Goal: Task Accomplishment & Management: Use online tool/utility

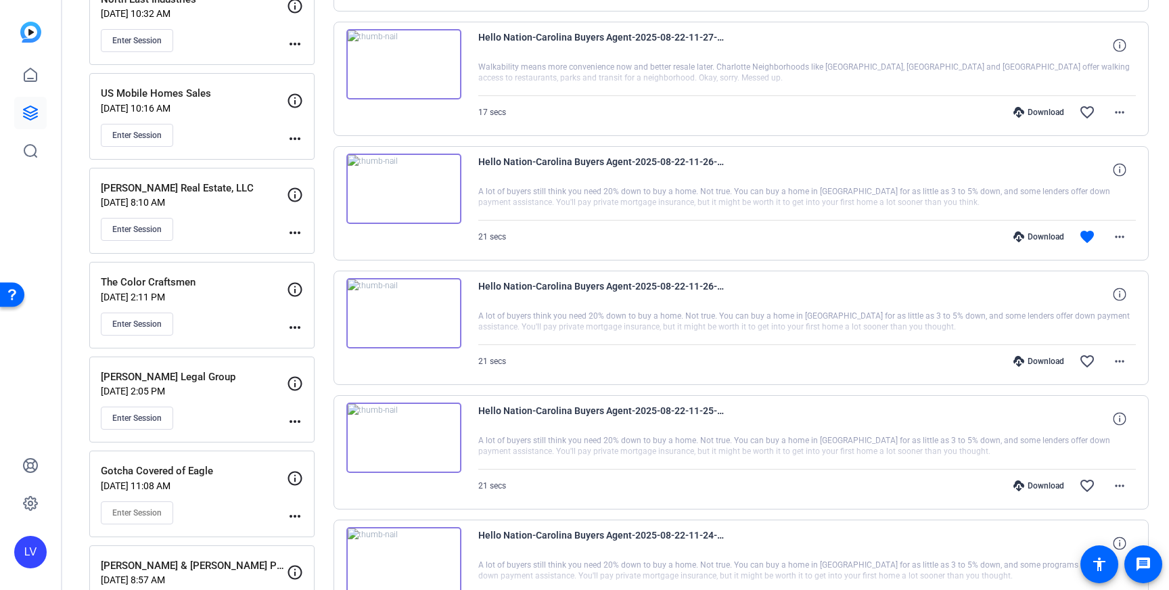
scroll to position [2775, 0]
click at [1116, 233] on mat-icon "more_horiz" at bounding box center [1119, 236] width 16 height 16
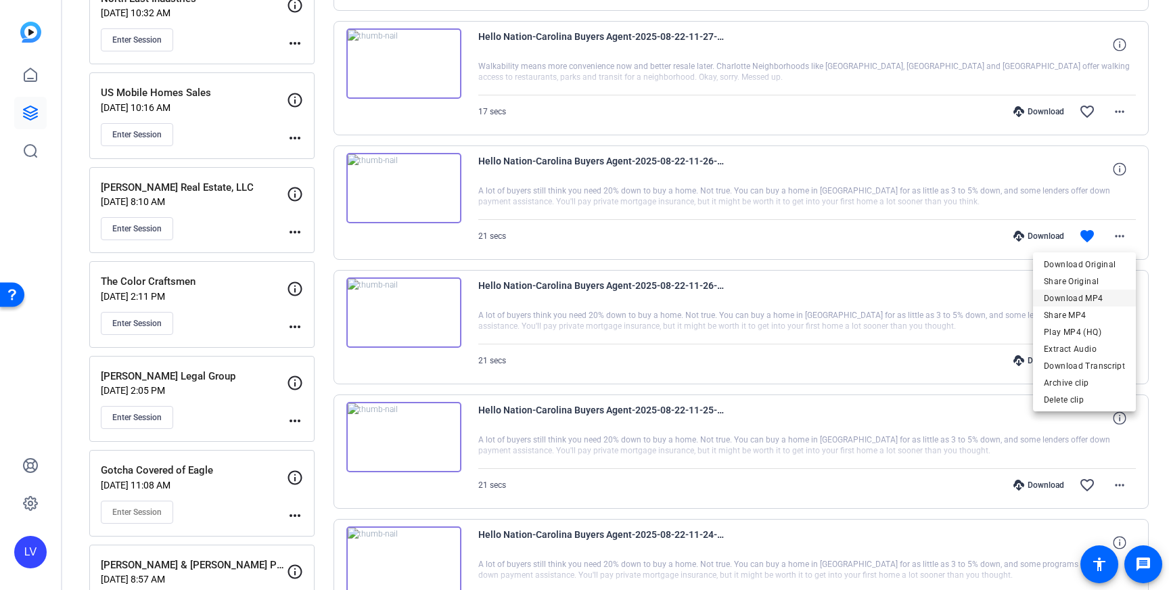
click at [1106, 299] on span "Download MP4" at bounding box center [1084, 298] width 81 height 16
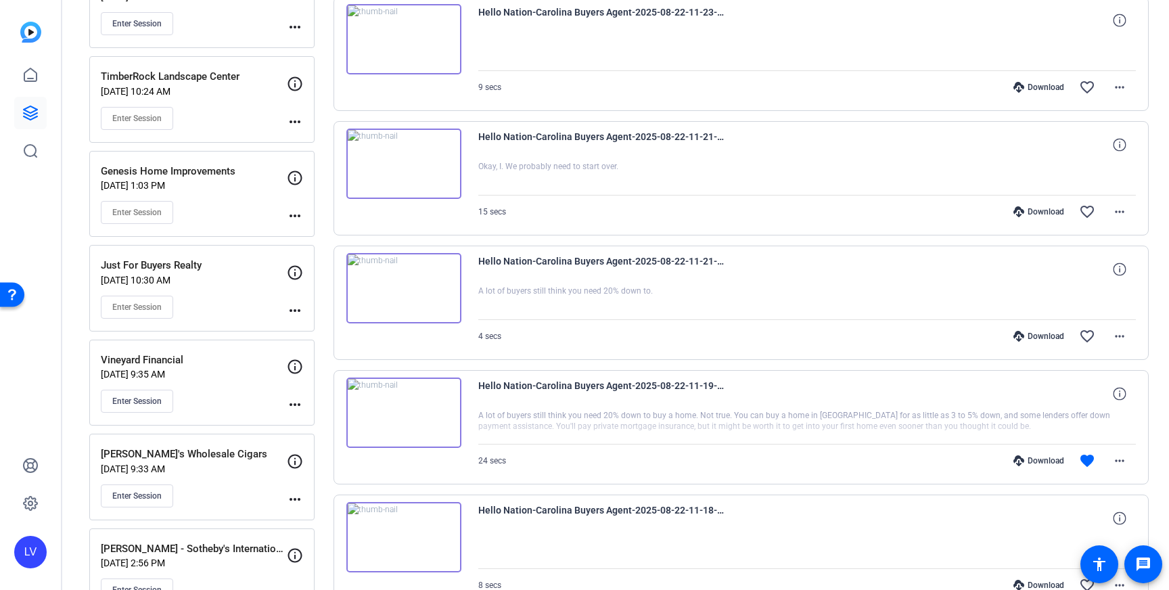
scroll to position [3545, 0]
click at [1120, 458] on mat-icon "more_horiz" at bounding box center [1119, 462] width 16 height 16
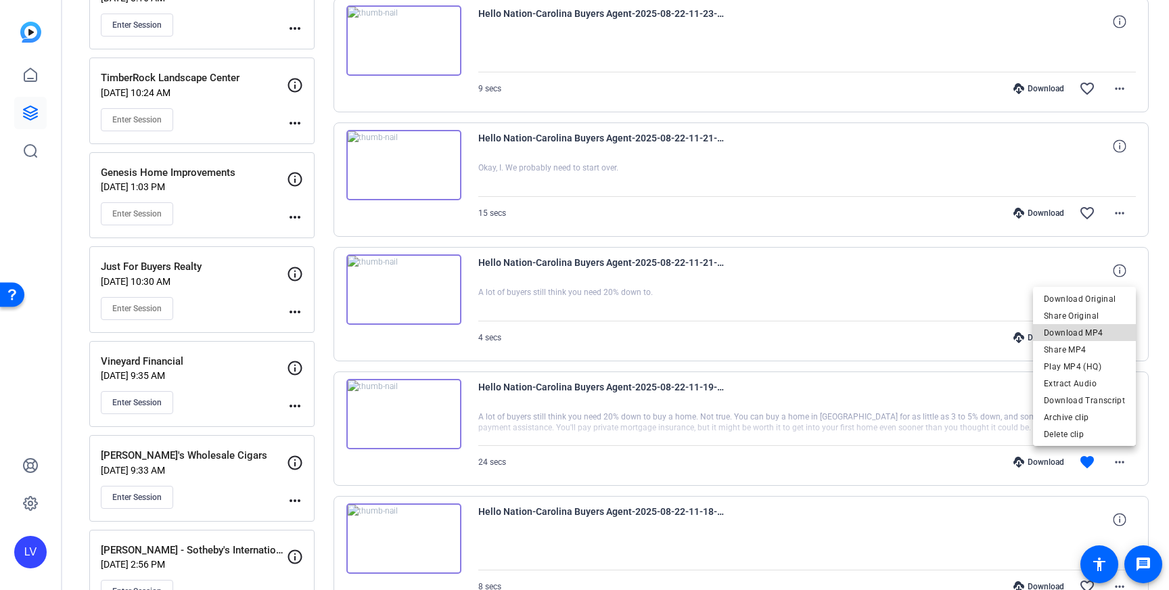
click at [1088, 329] on span "Download MP4" at bounding box center [1084, 333] width 81 height 16
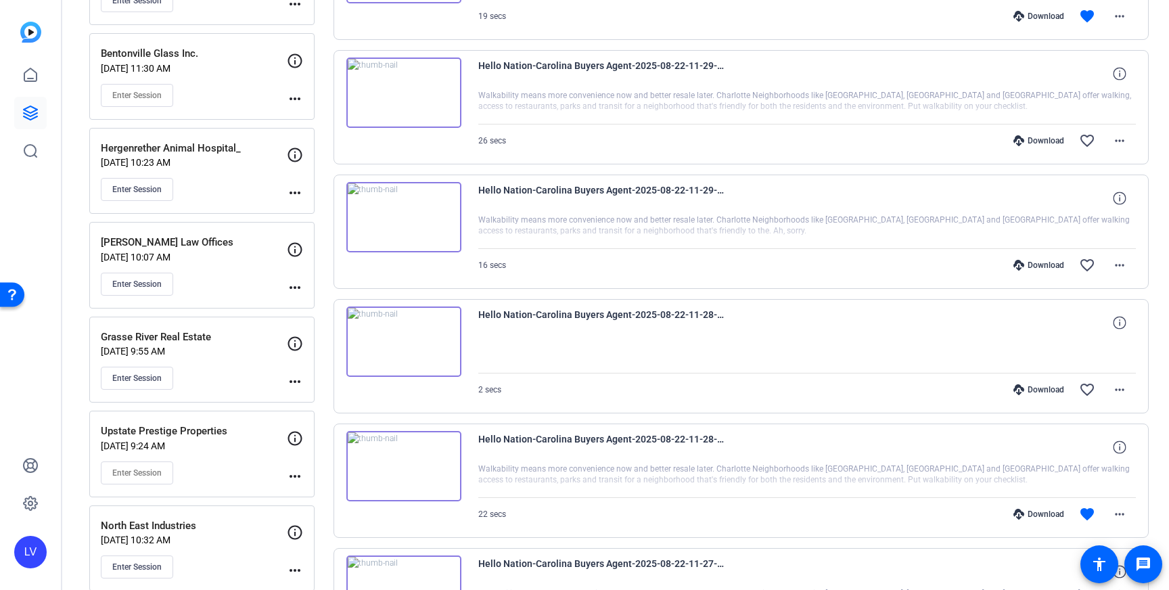
scroll to position [2254, 0]
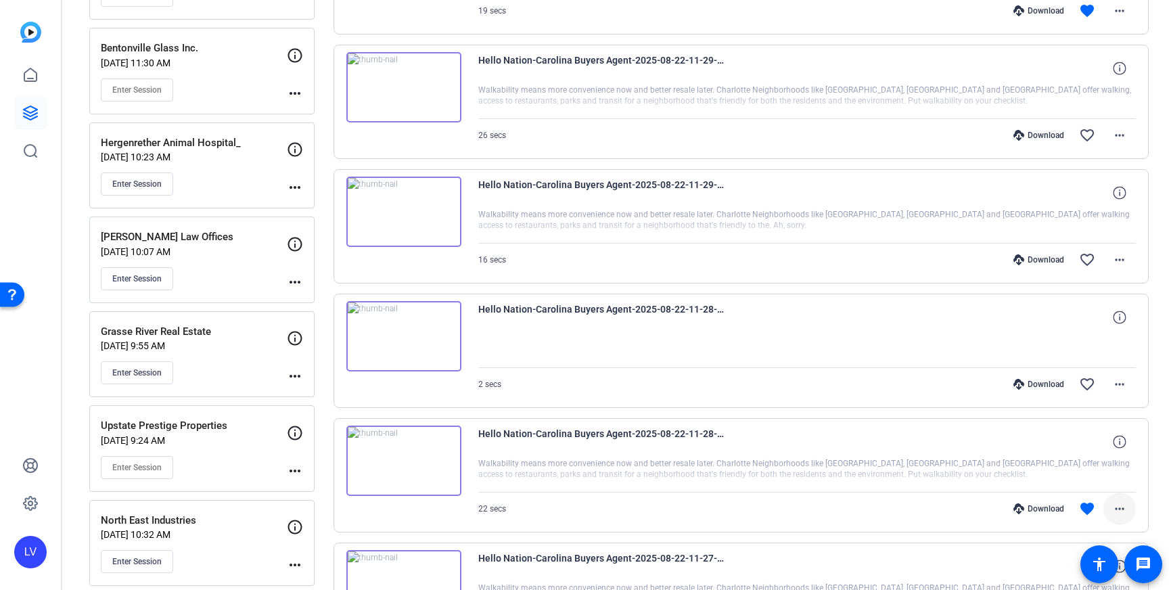
click at [1111, 515] on mat-icon "more_horiz" at bounding box center [1119, 509] width 16 height 16
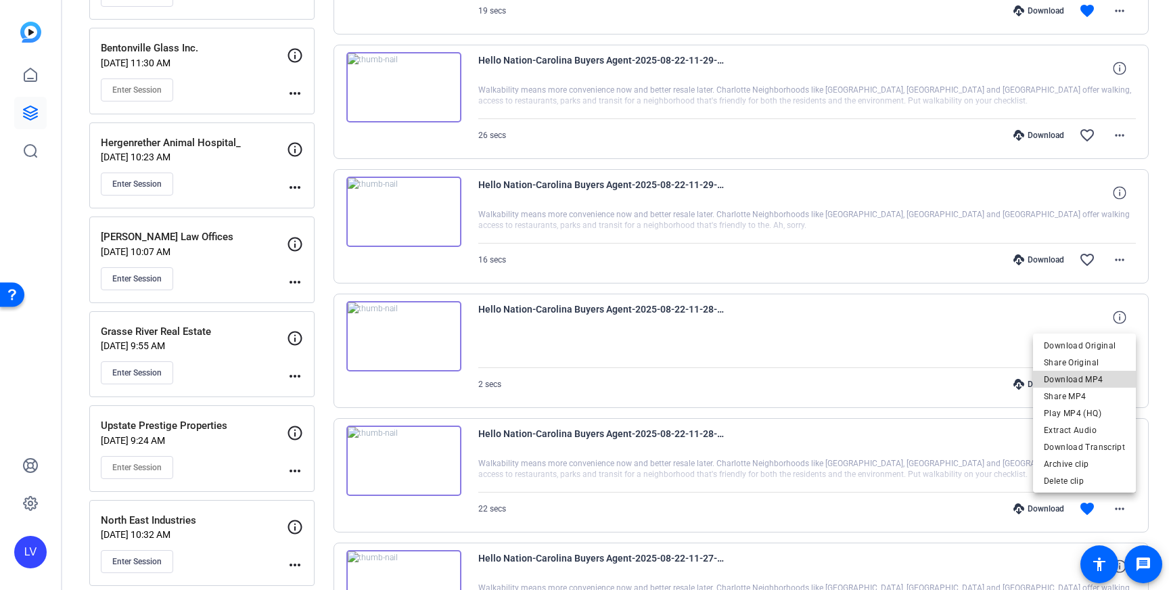
click at [1097, 384] on span "Download MP4" at bounding box center [1084, 379] width 81 height 16
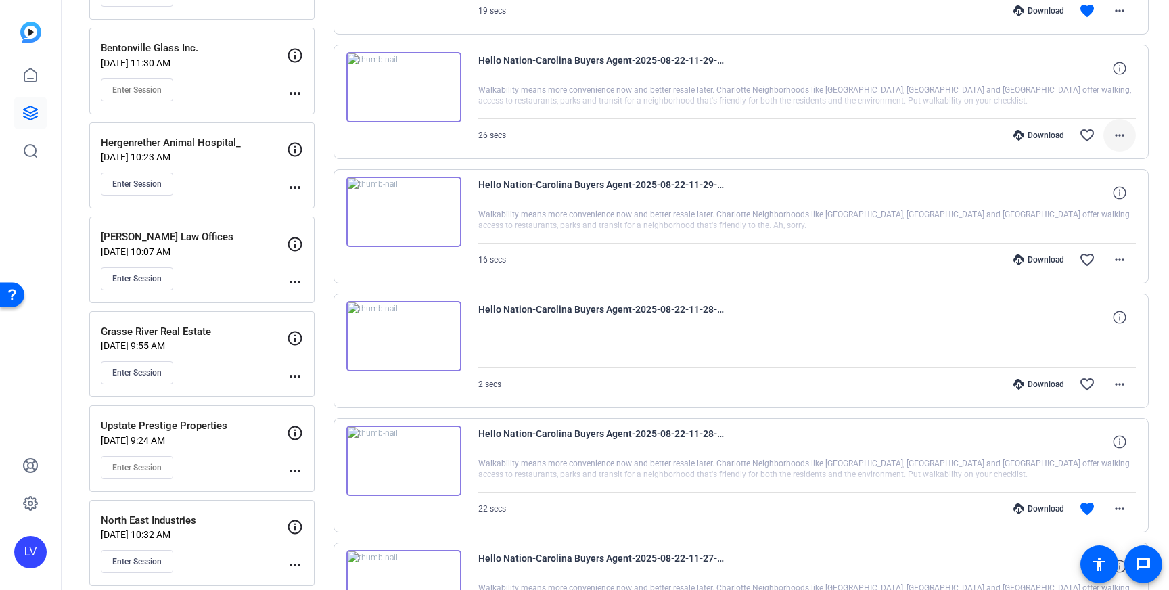
click at [1120, 143] on mat-icon "more_horiz" at bounding box center [1119, 135] width 16 height 16
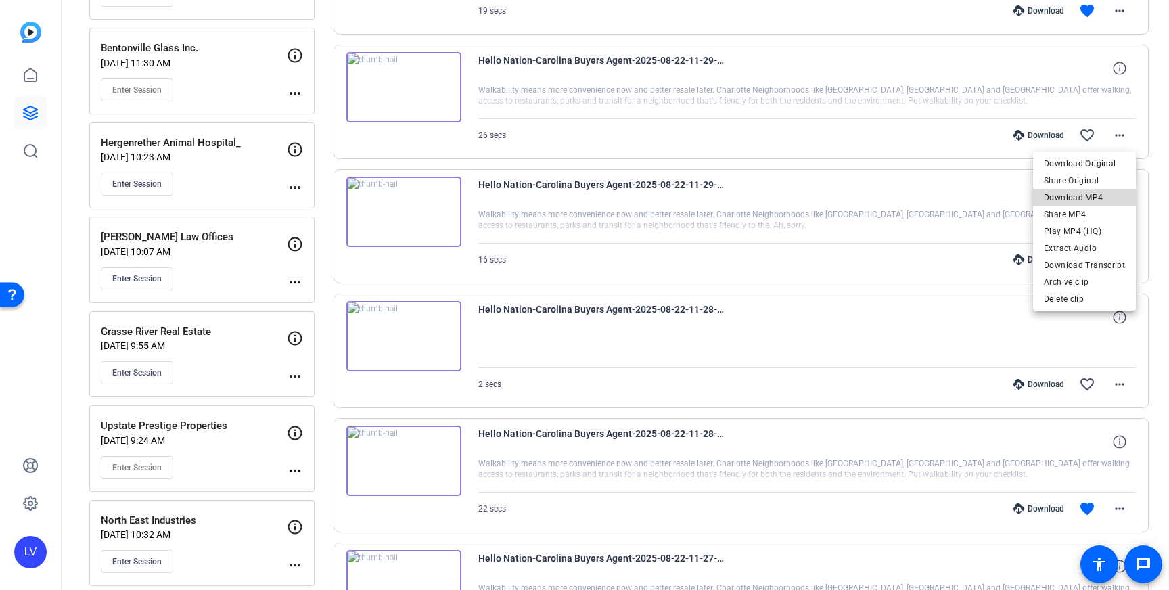
click at [1104, 195] on span "Download MP4" at bounding box center [1084, 197] width 81 height 16
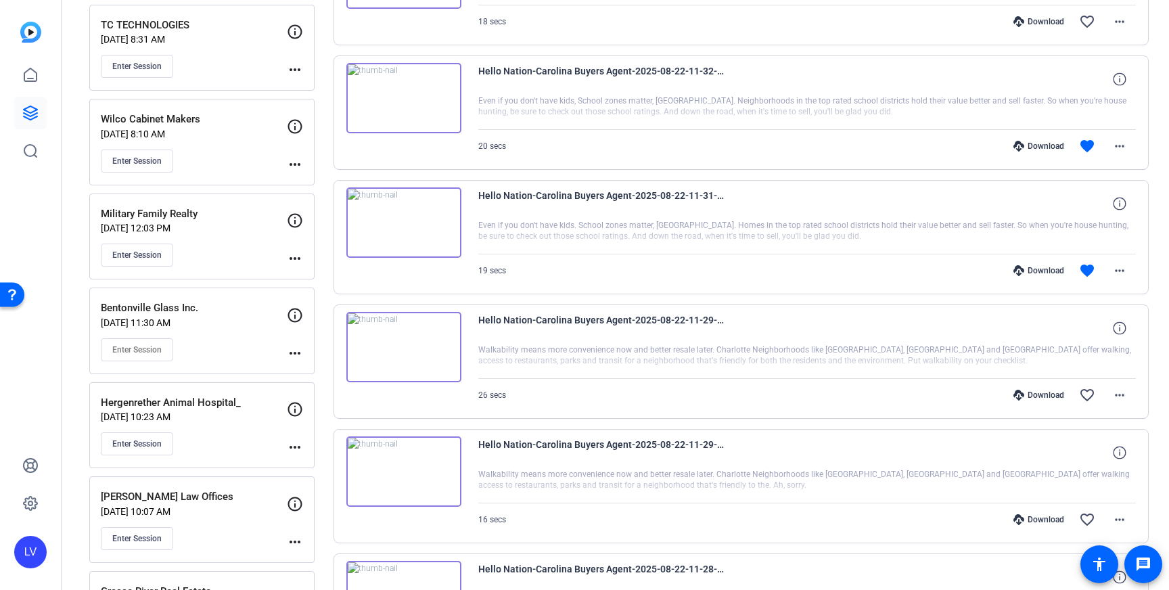
scroll to position [1996, 0]
click at [1117, 267] on mat-icon "more_horiz" at bounding box center [1119, 268] width 16 height 16
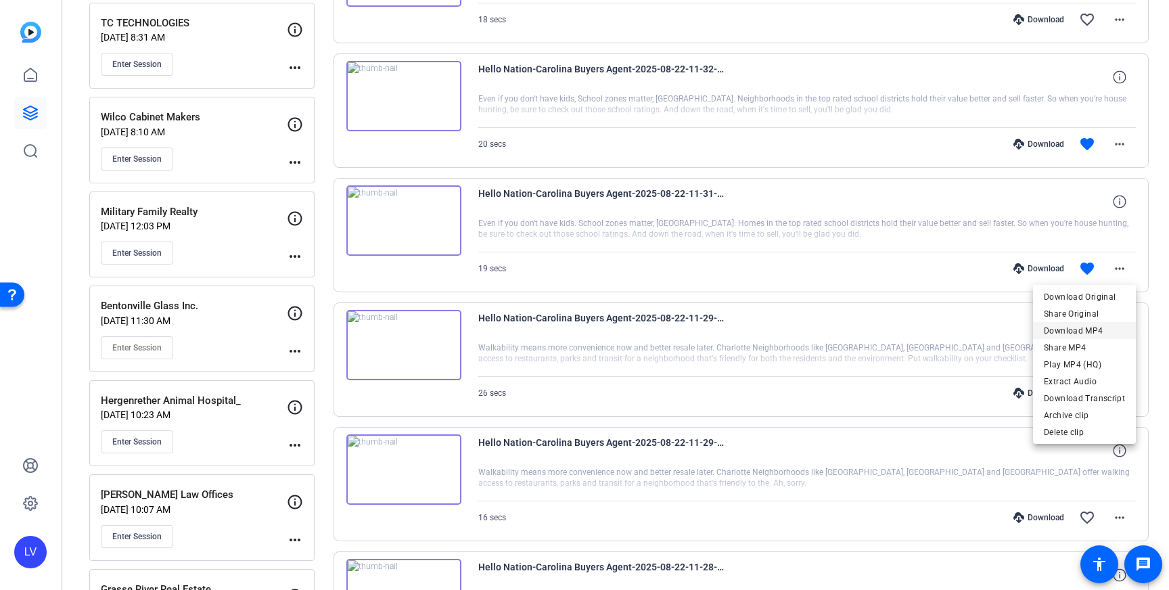
click at [1098, 330] on span "Download MP4" at bounding box center [1084, 331] width 81 height 16
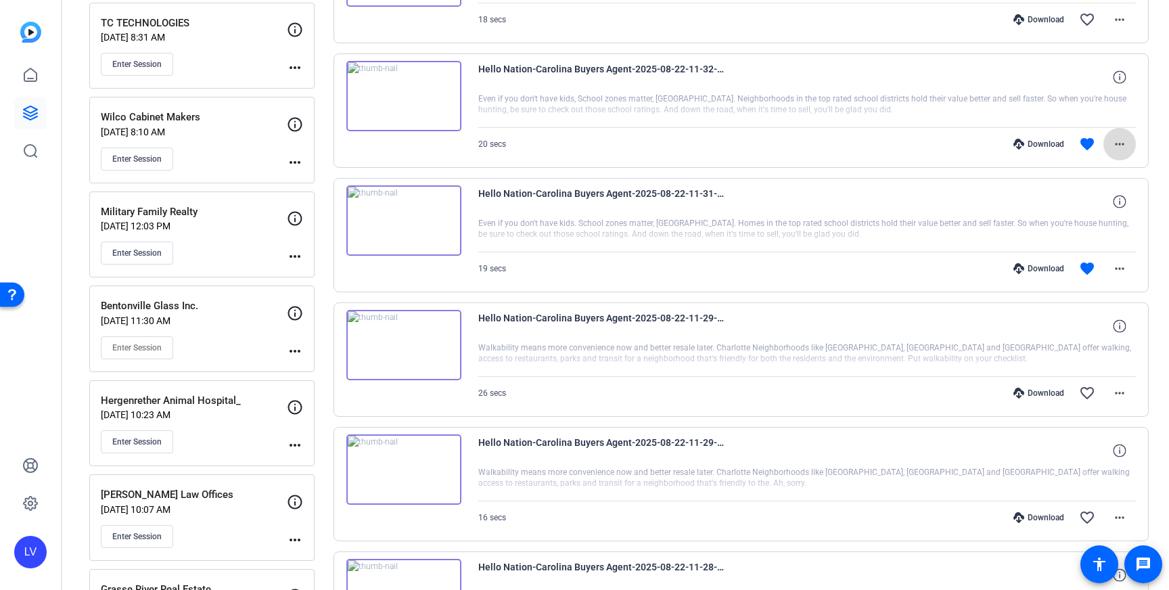
click at [1130, 149] on span at bounding box center [1119, 144] width 32 height 32
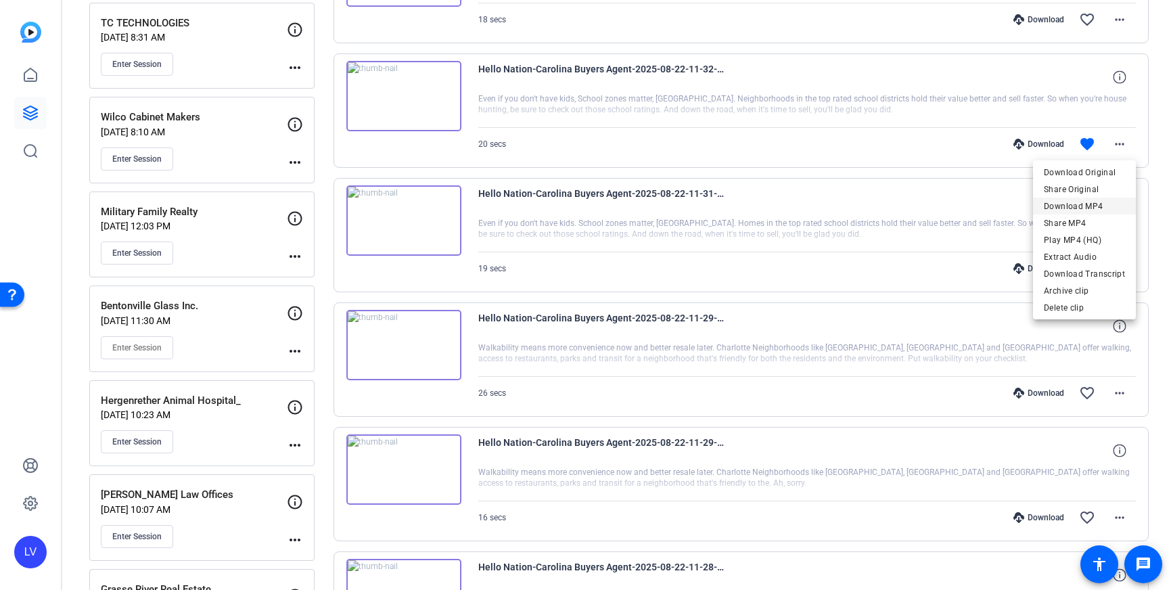
click at [1092, 204] on span "Download MP4" at bounding box center [1084, 206] width 81 height 16
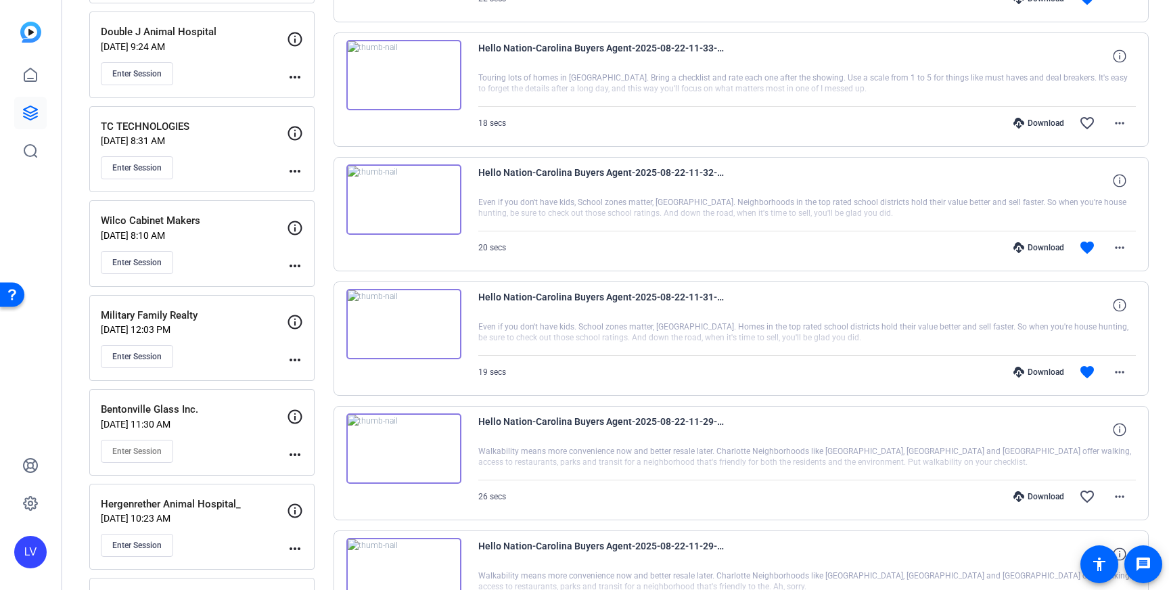
scroll to position [1891, 0]
click at [1117, 375] on mat-icon "more_horiz" at bounding box center [1119, 373] width 16 height 16
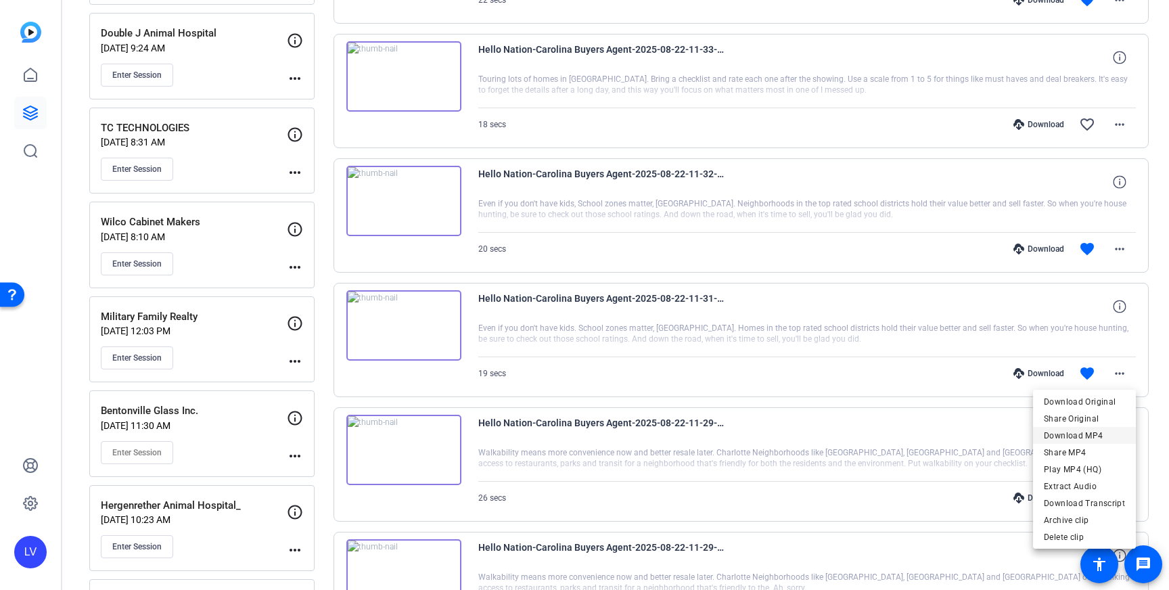
click at [1106, 430] on span "Download MP4" at bounding box center [1084, 436] width 81 height 16
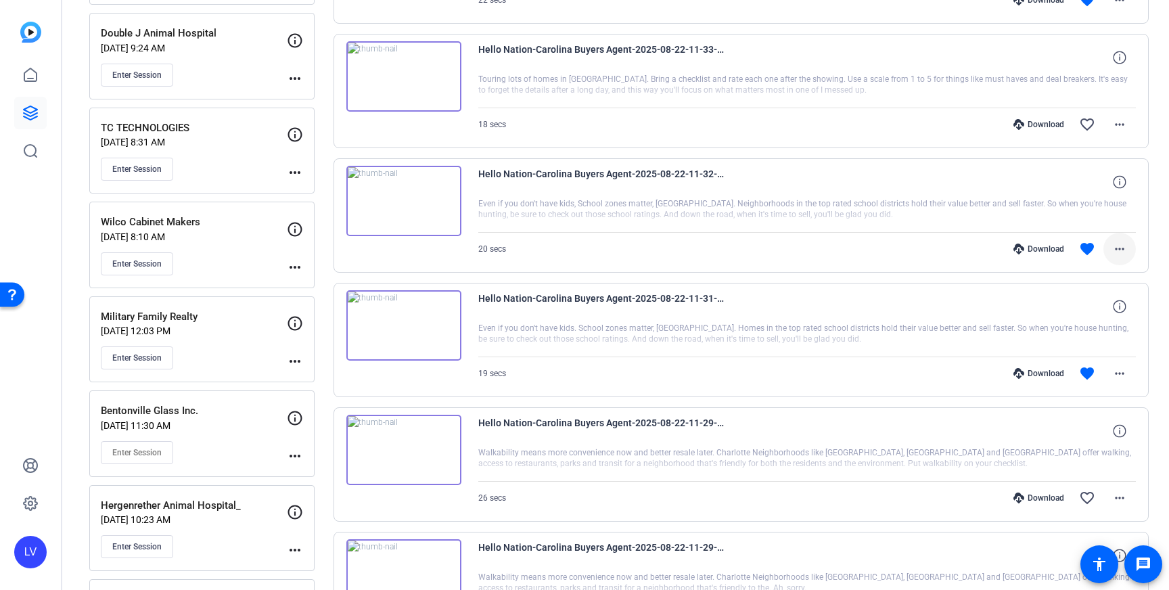
click at [1117, 248] on mat-icon "more_horiz" at bounding box center [1119, 249] width 16 height 16
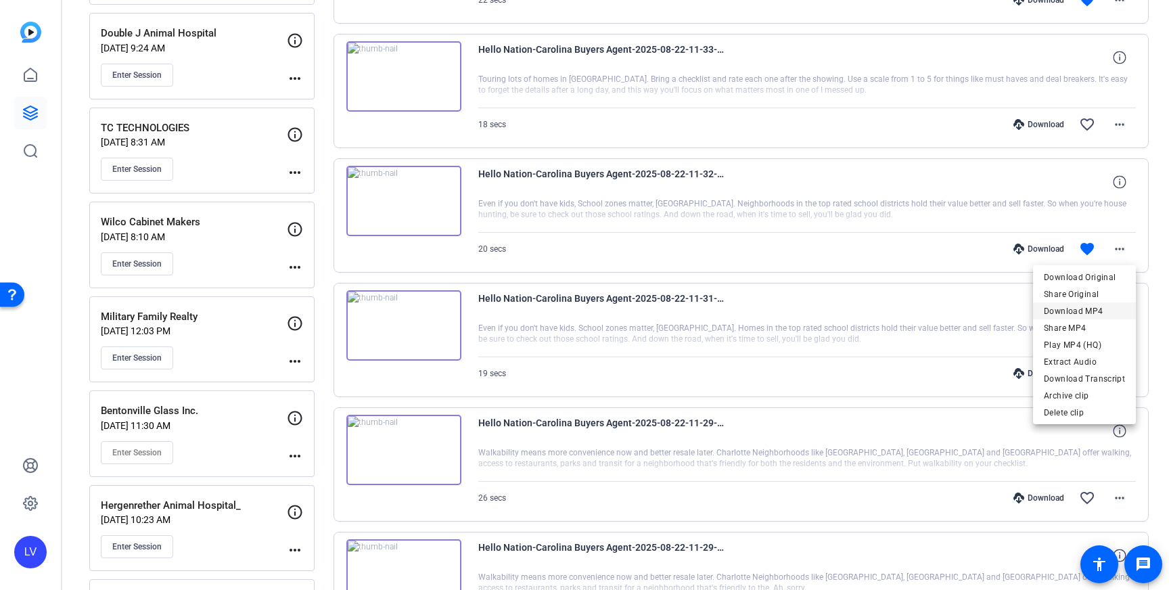
drag, startPoint x: 1098, startPoint y: 309, endPoint x: 1088, endPoint y: 309, distance: 10.1
click at [1098, 309] on span "Download MP4" at bounding box center [1084, 311] width 81 height 16
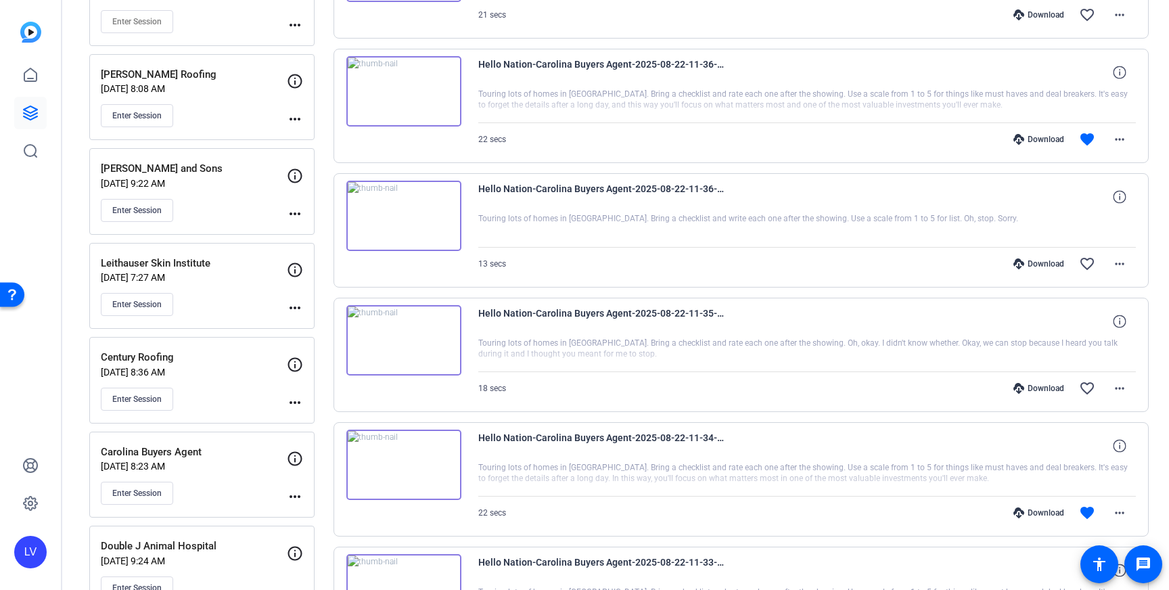
scroll to position [1380, 0]
click at [1123, 513] on mat-icon "more_horiz" at bounding box center [1119, 511] width 16 height 16
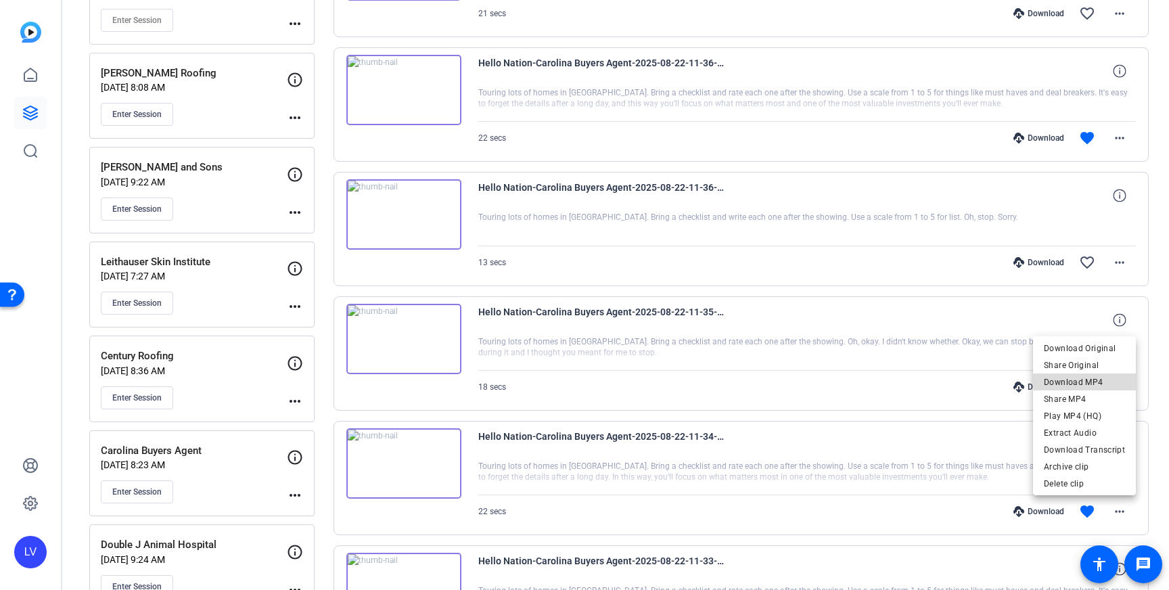
click at [1091, 380] on span "Download MP4" at bounding box center [1084, 382] width 81 height 16
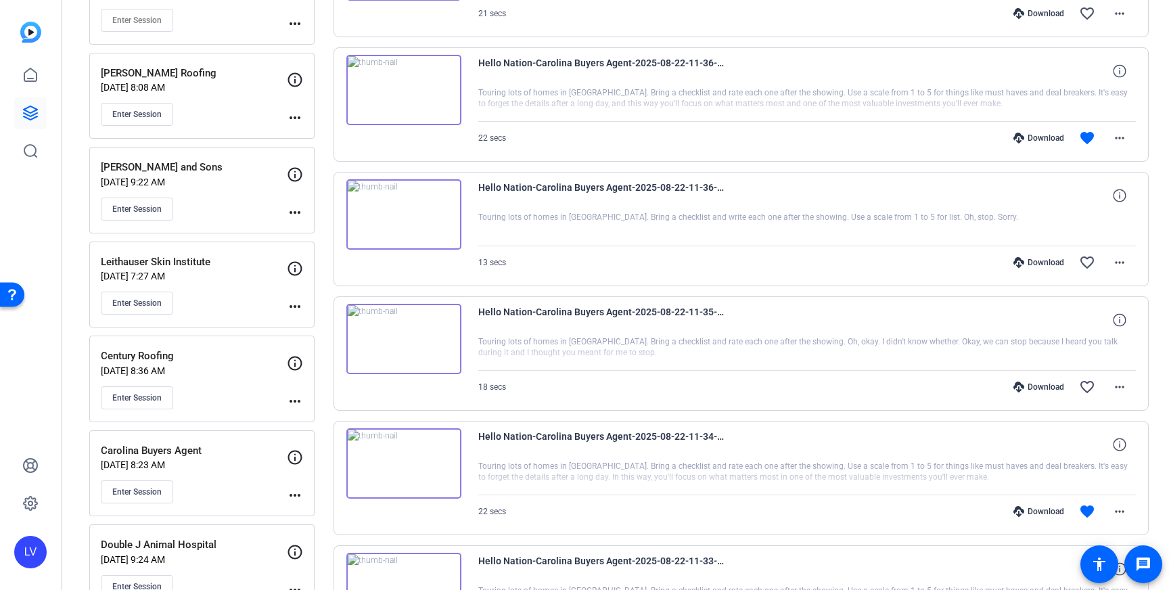
scroll to position [1381, 0]
click at [1120, 141] on mat-icon "more_horiz" at bounding box center [1119, 137] width 16 height 16
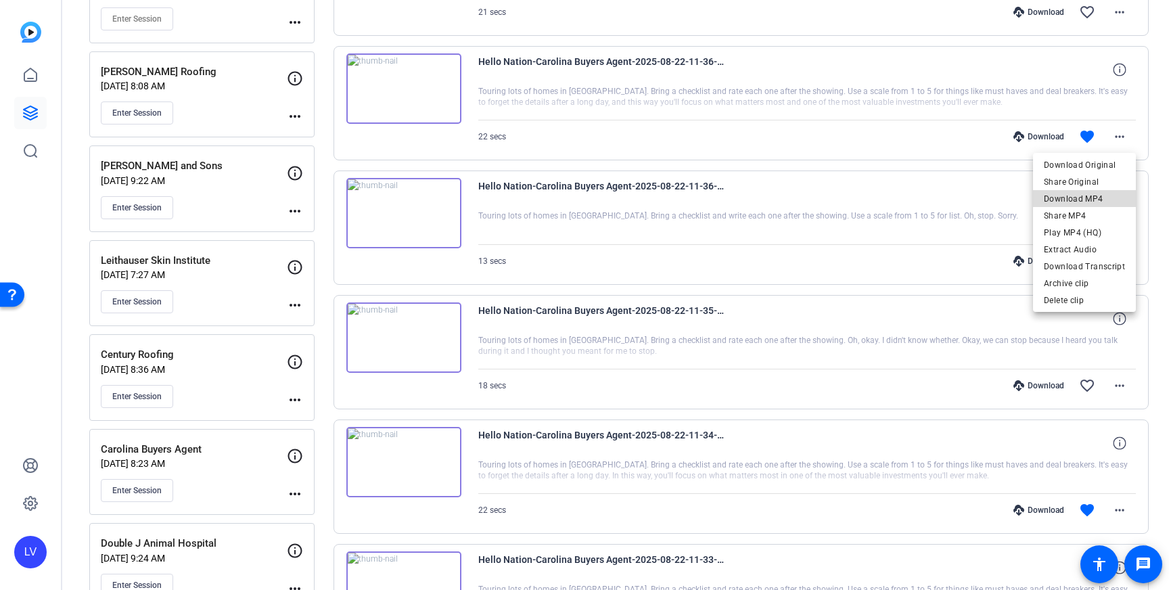
click at [1107, 193] on span "Download MP4" at bounding box center [1084, 199] width 81 height 16
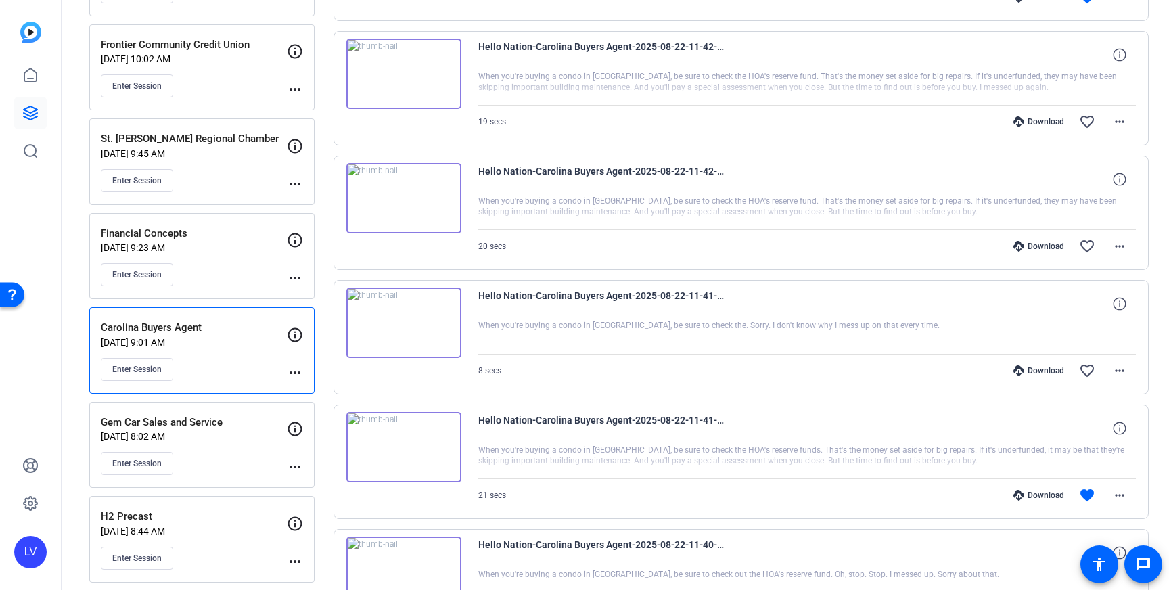
scroll to position [277, 0]
click at [1129, 492] on span at bounding box center [1119, 494] width 32 height 32
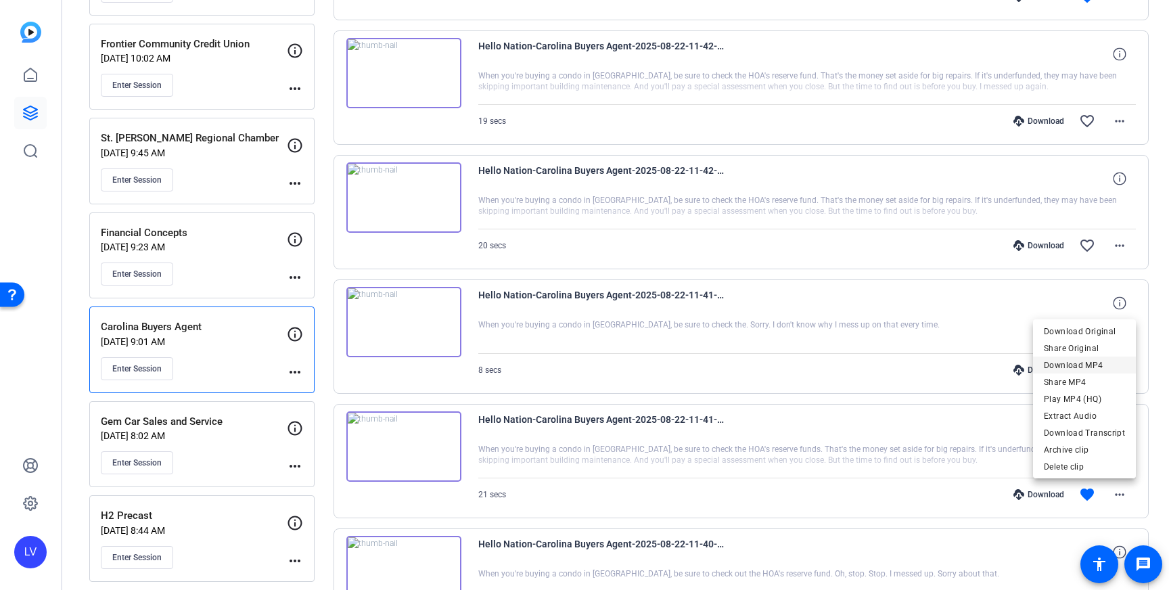
click at [1101, 367] on span "Download MP4" at bounding box center [1084, 365] width 81 height 16
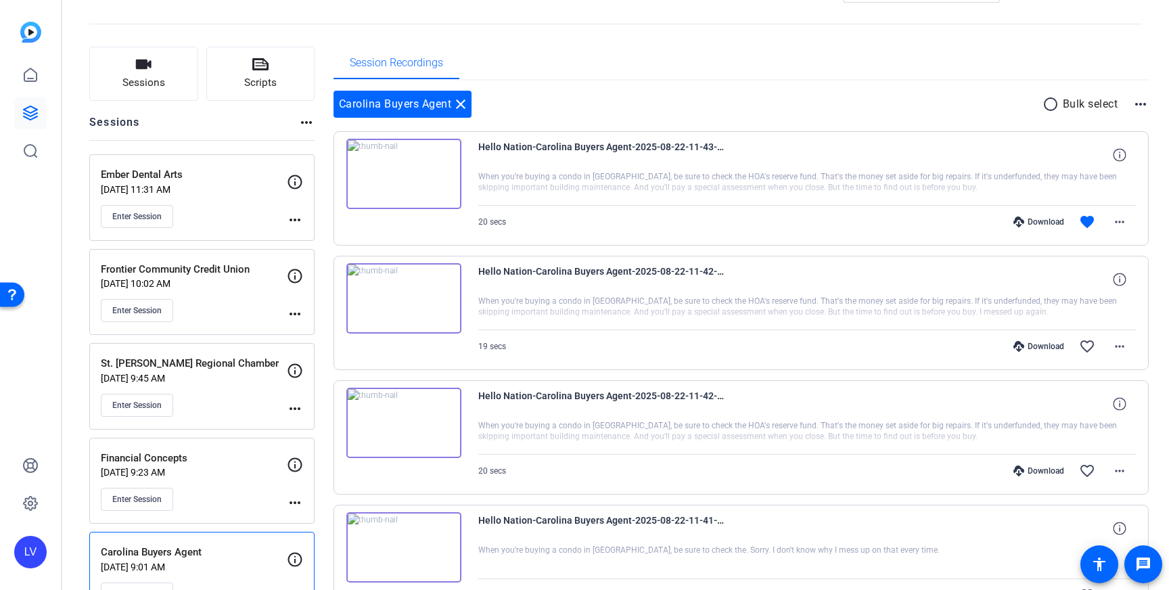
scroll to position [44, 0]
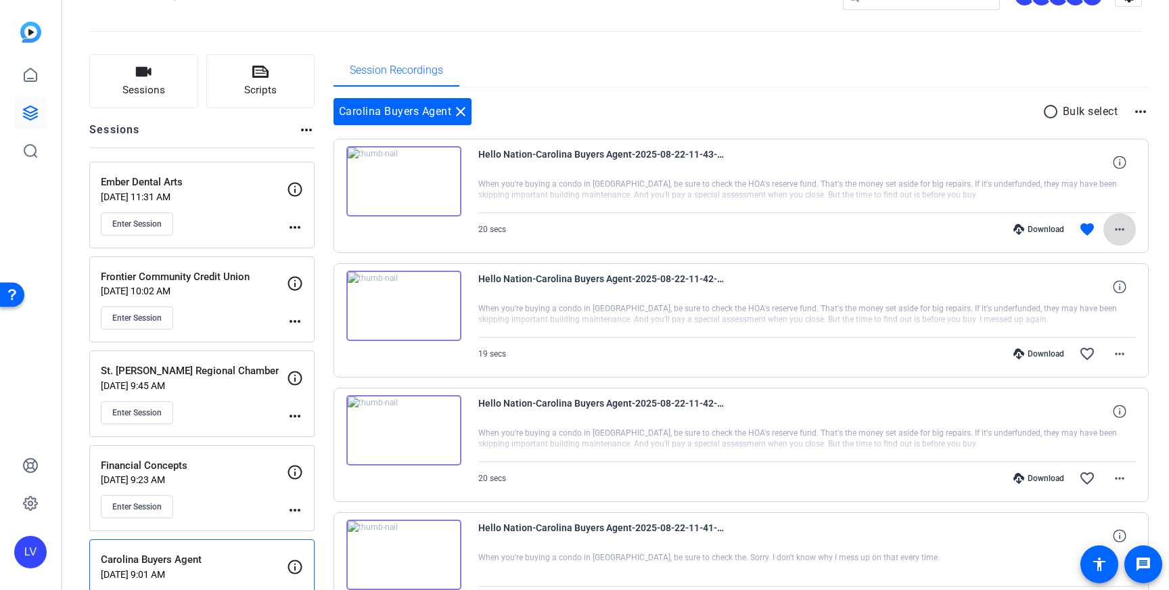
click at [1122, 229] on mat-icon "more_horiz" at bounding box center [1119, 229] width 16 height 16
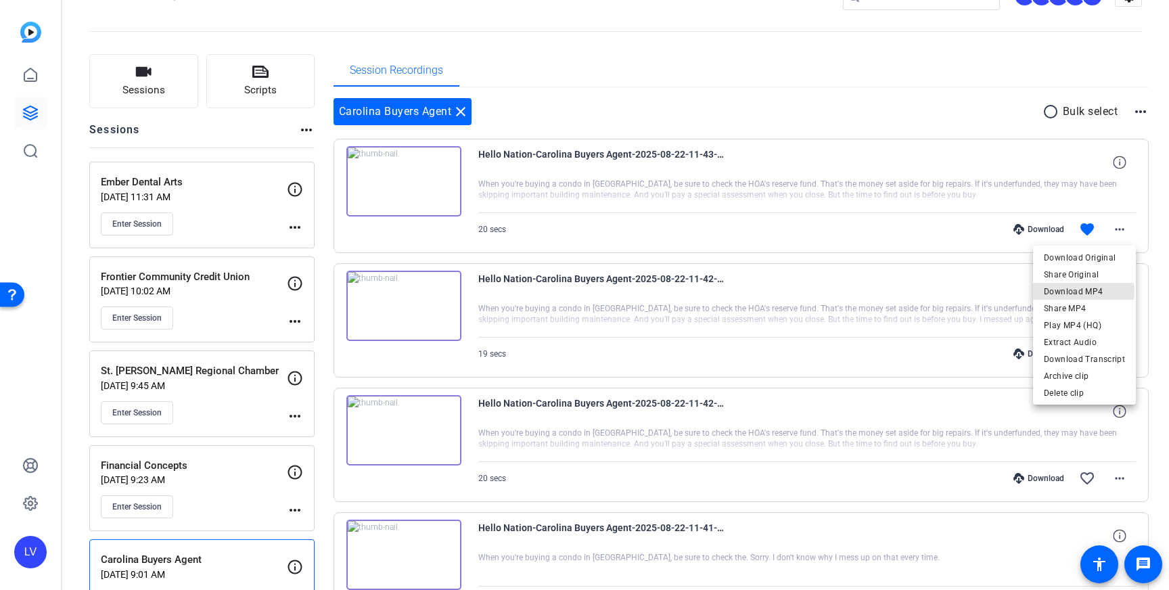
drag, startPoint x: 1084, startPoint y: 291, endPoint x: 1054, endPoint y: 288, distance: 30.6
click at [1084, 291] on span "Download MP4" at bounding box center [1084, 291] width 81 height 16
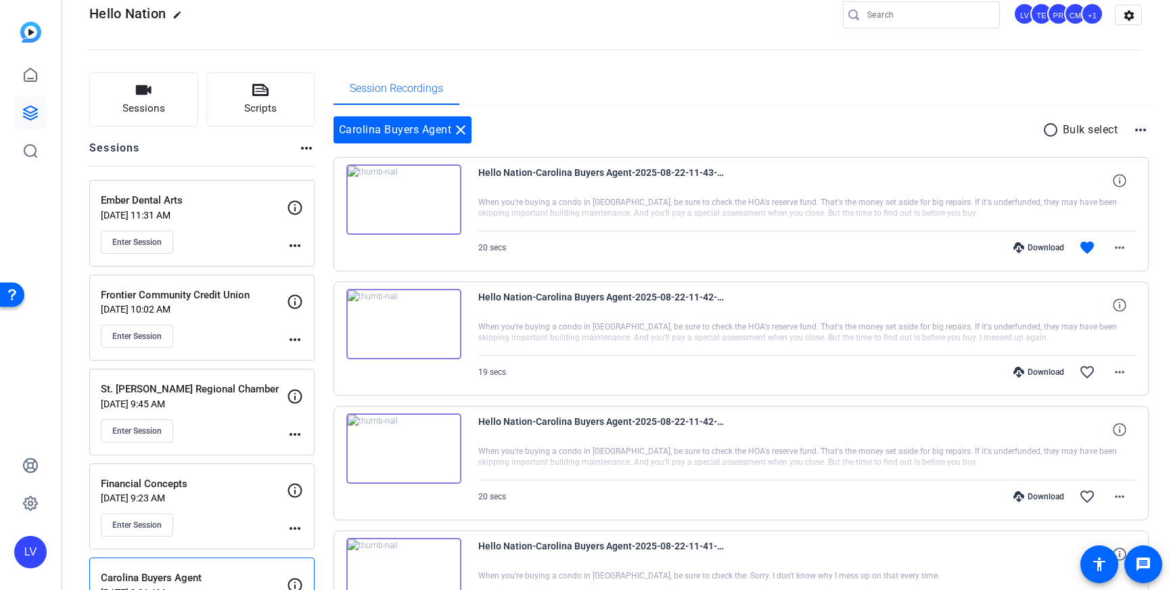
scroll to position [0, 0]
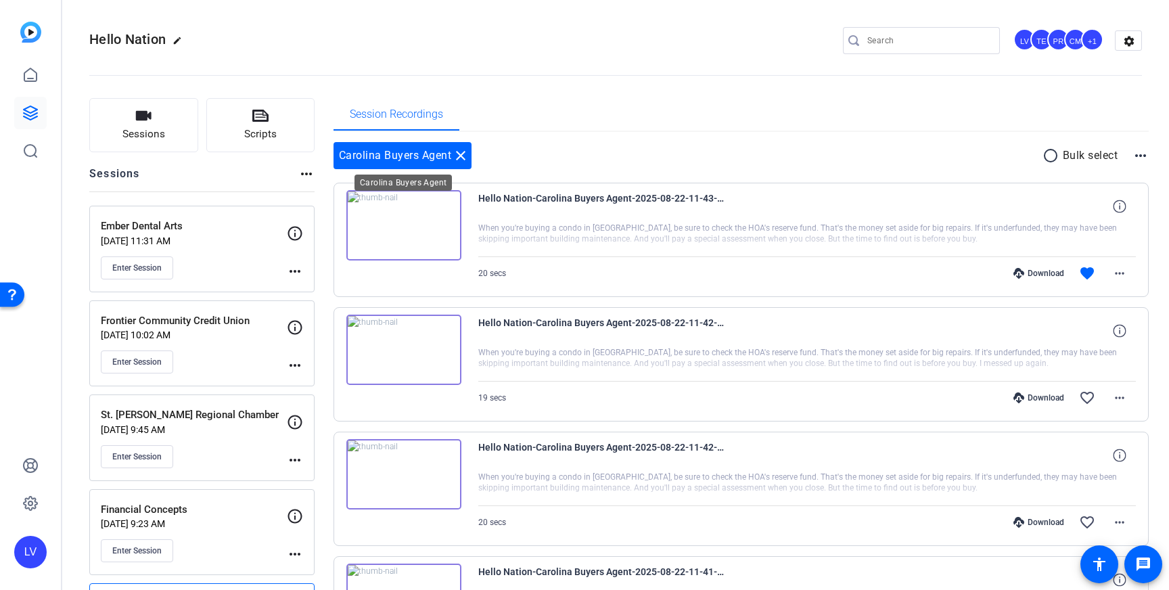
click at [464, 156] on mat-icon "close" at bounding box center [461, 155] width 16 height 16
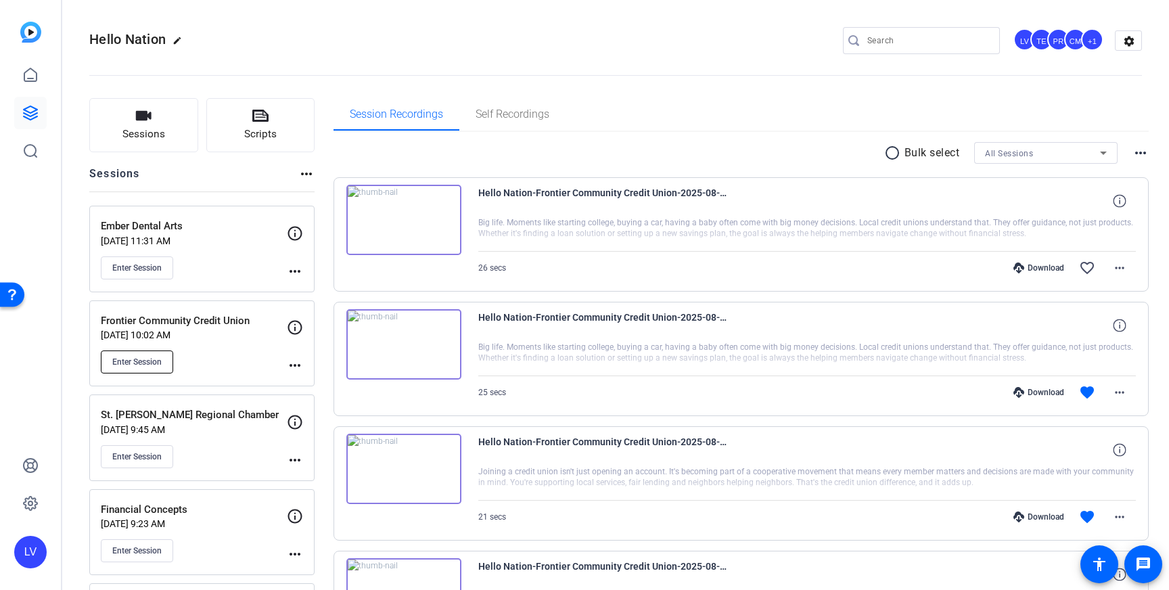
click at [143, 371] on button "Enter Session" at bounding box center [137, 361] width 72 height 23
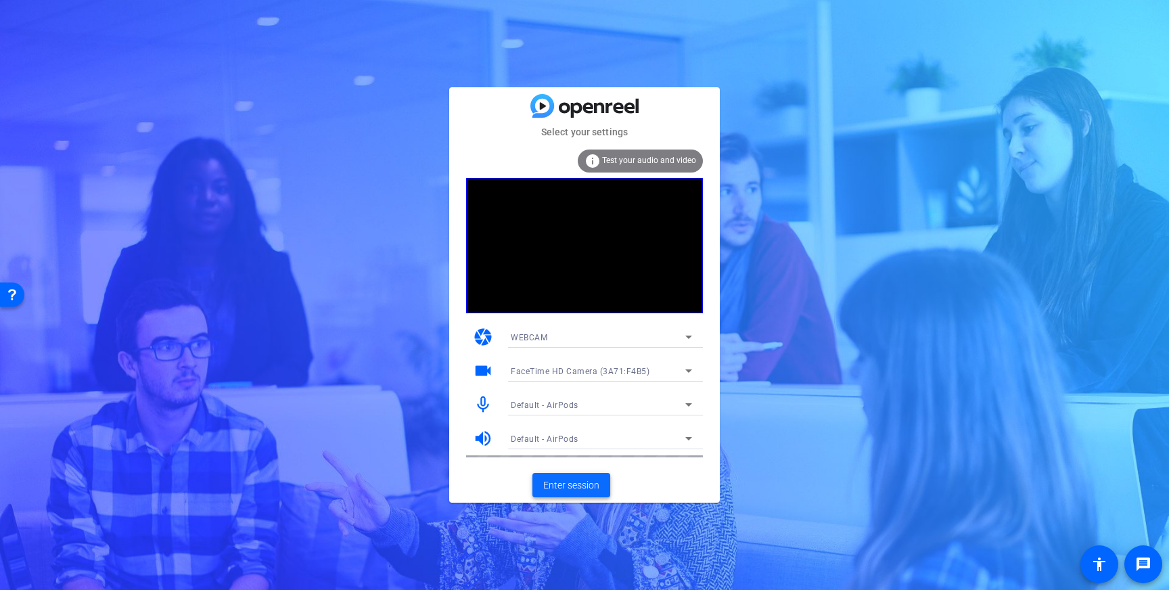
click at [552, 480] on span "Enter session" at bounding box center [571, 485] width 56 height 14
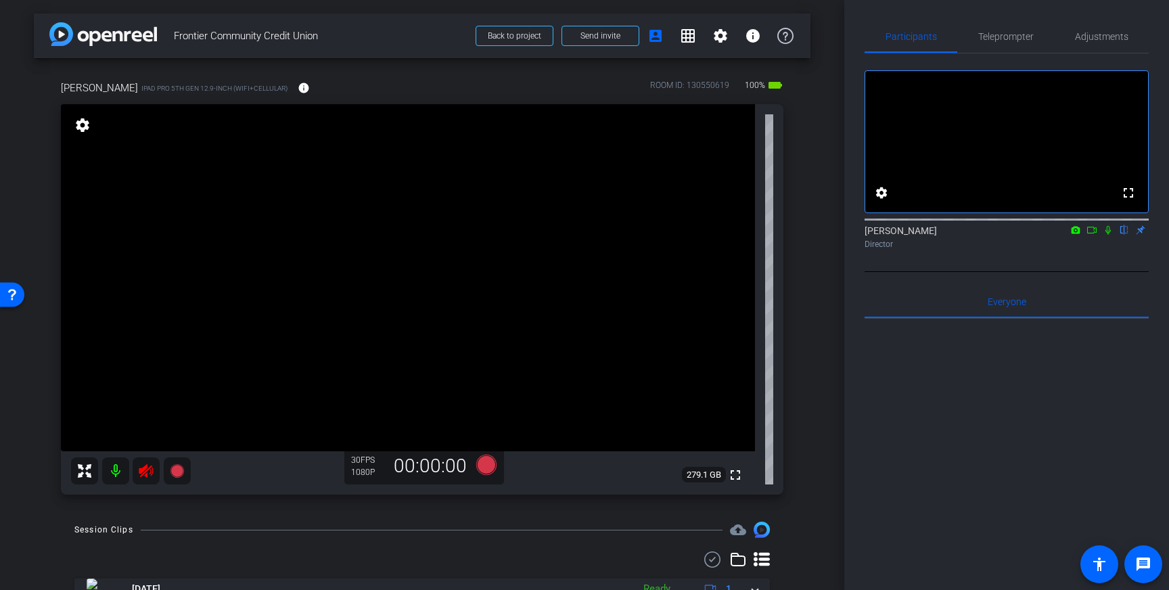
click at [145, 468] on icon at bounding box center [146, 471] width 14 height 14
click at [999, 34] on span "Teleprompter" at bounding box center [1005, 36] width 55 height 9
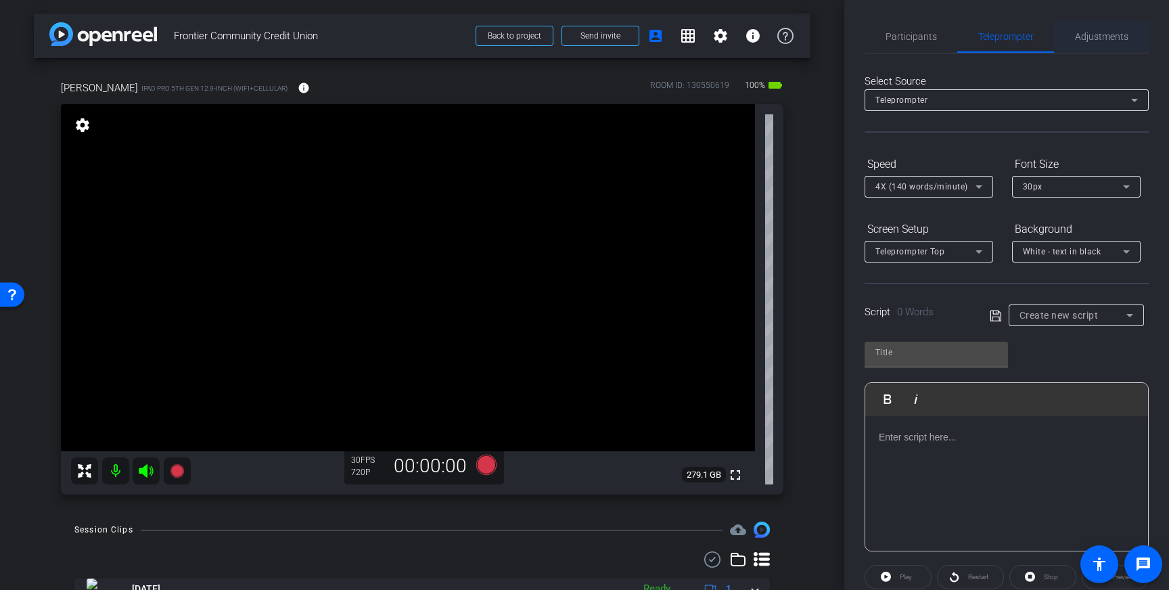
click at [1128, 36] on div "Adjustments" at bounding box center [1101, 36] width 95 height 32
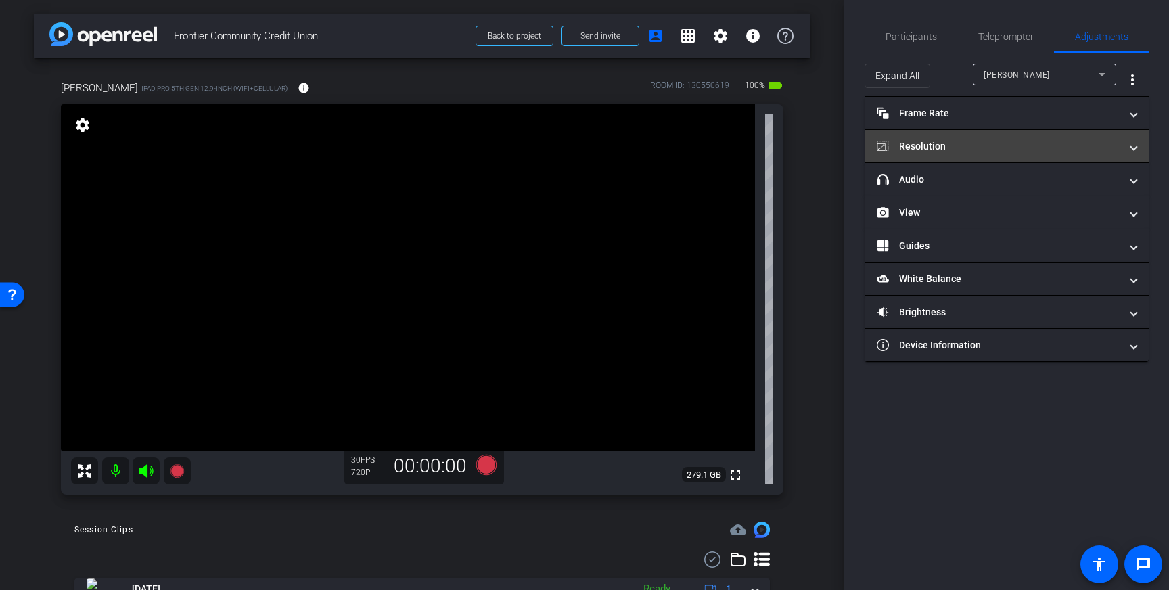
click at [1067, 154] on mat-expansion-panel-header "Resolution" at bounding box center [1007, 146] width 284 height 32
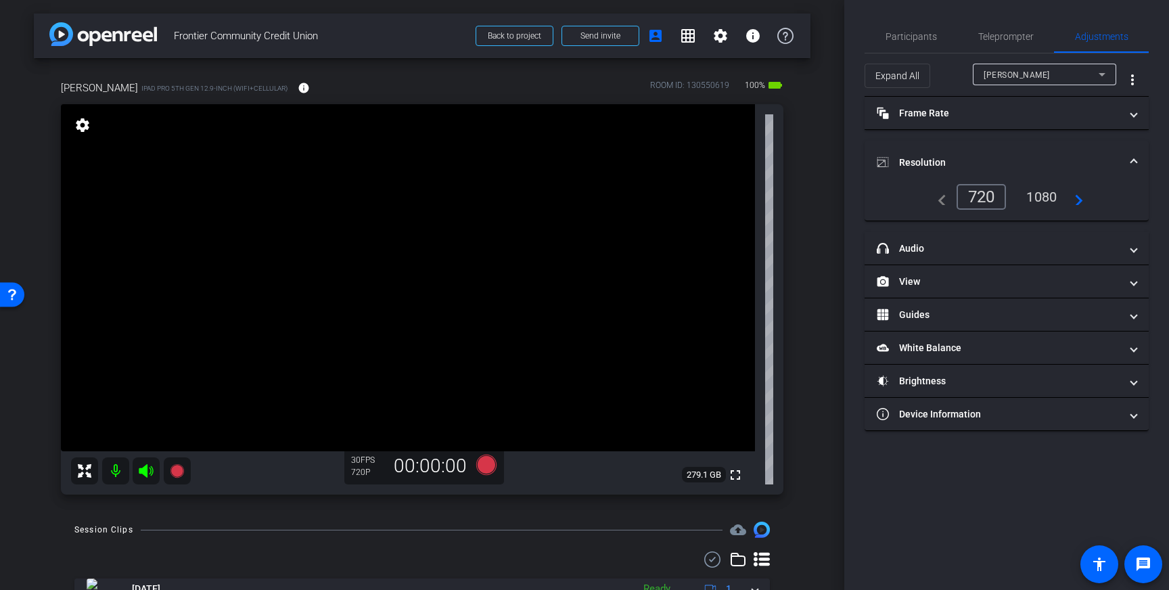
click at [1040, 198] on div "1080" at bounding box center [1041, 196] width 51 height 23
click at [1134, 160] on span at bounding box center [1133, 163] width 5 height 14
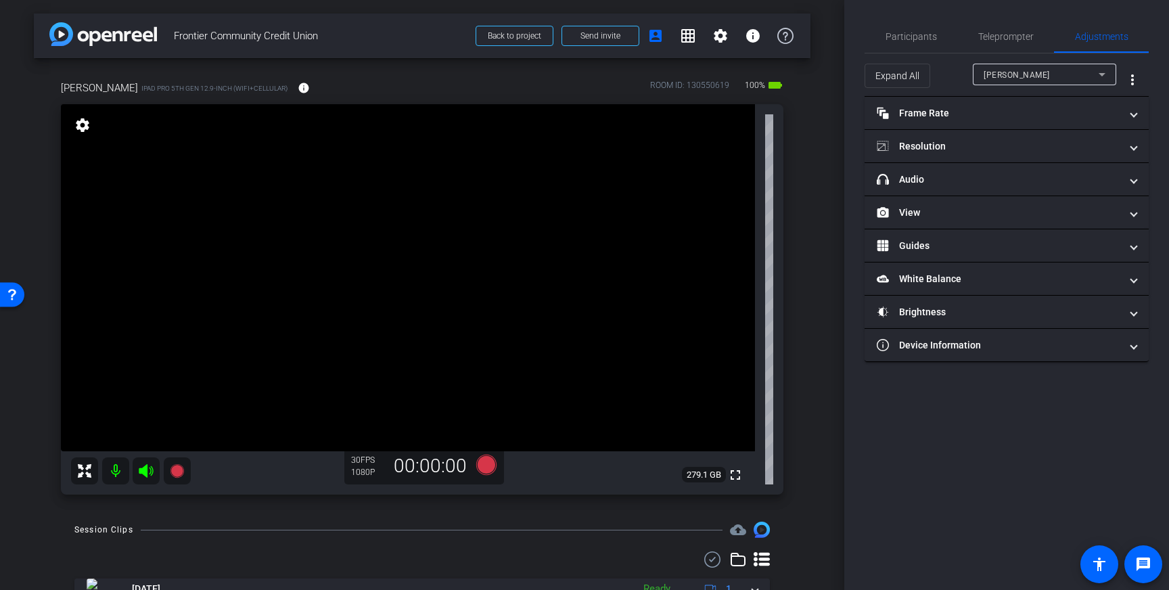
drag, startPoint x: 996, startPoint y: 29, endPoint x: 1009, endPoint y: 83, distance: 55.0
click at [996, 29] on span "Teleprompter" at bounding box center [1005, 36] width 55 height 32
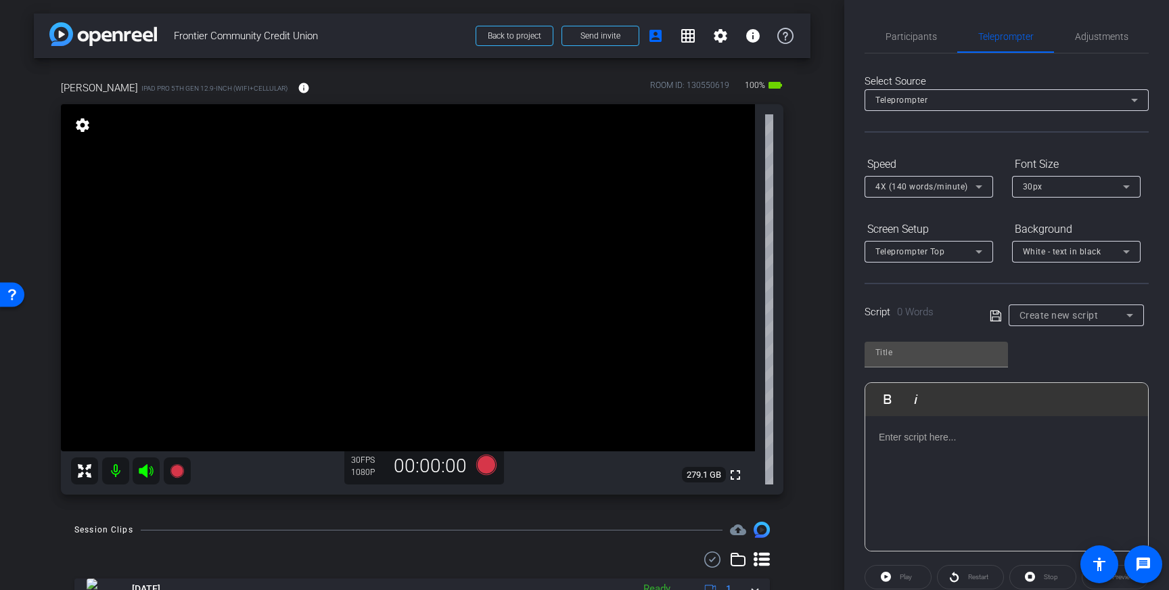
click at [953, 480] on div at bounding box center [1006, 483] width 283 height 135
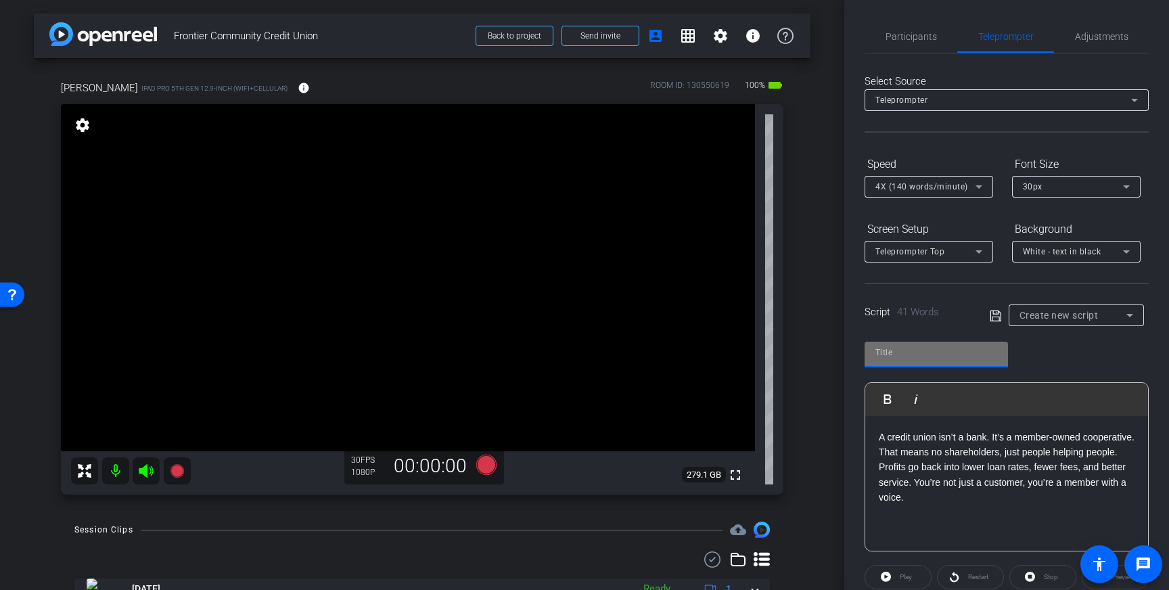
click at [920, 359] on input "text" at bounding box center [936, 352] width 122 height 16
type input "Frontier 2"
click at [999, 317] on icon at bounding box center [996, 316] width 12 height 16
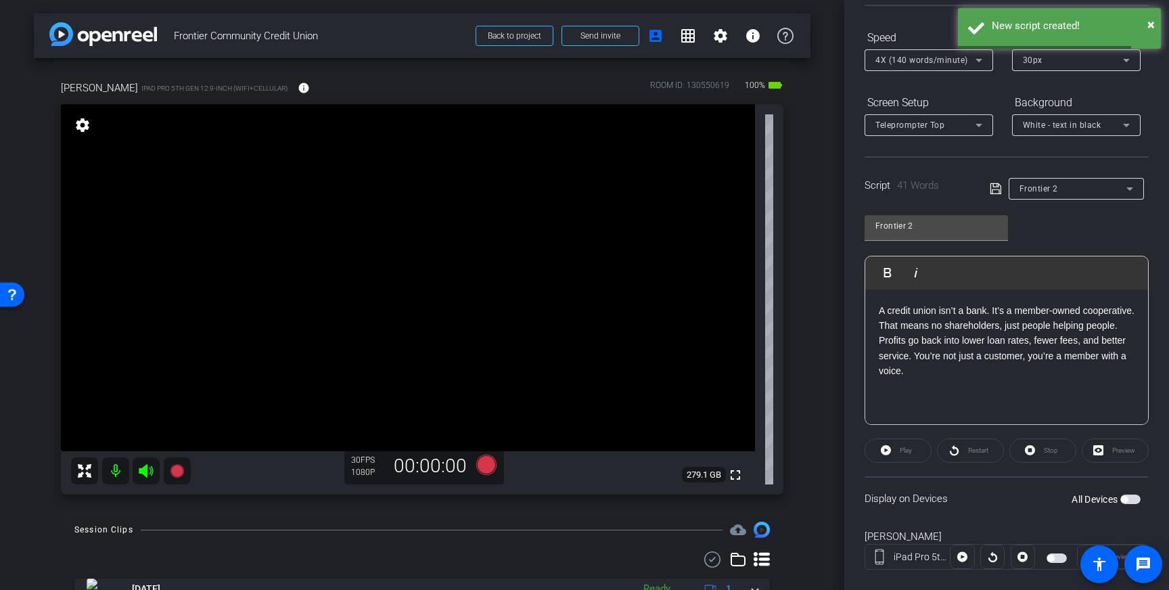
scroll to position [149, 0]
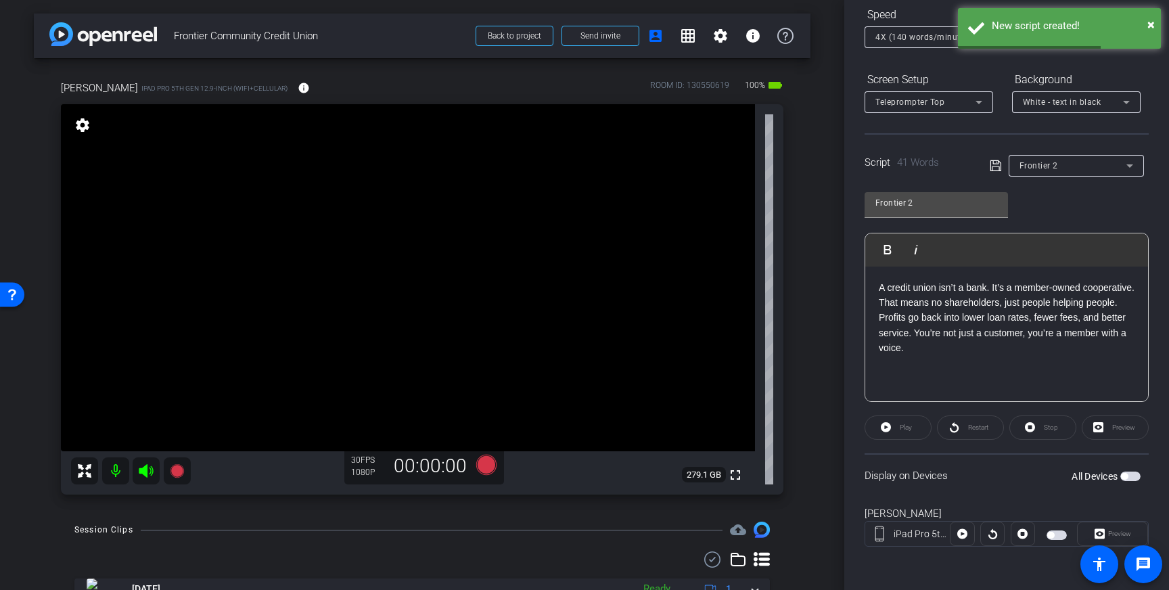
click at [1124, 473] on span "button" at bounding box center [1124, 476] width 7 height 7
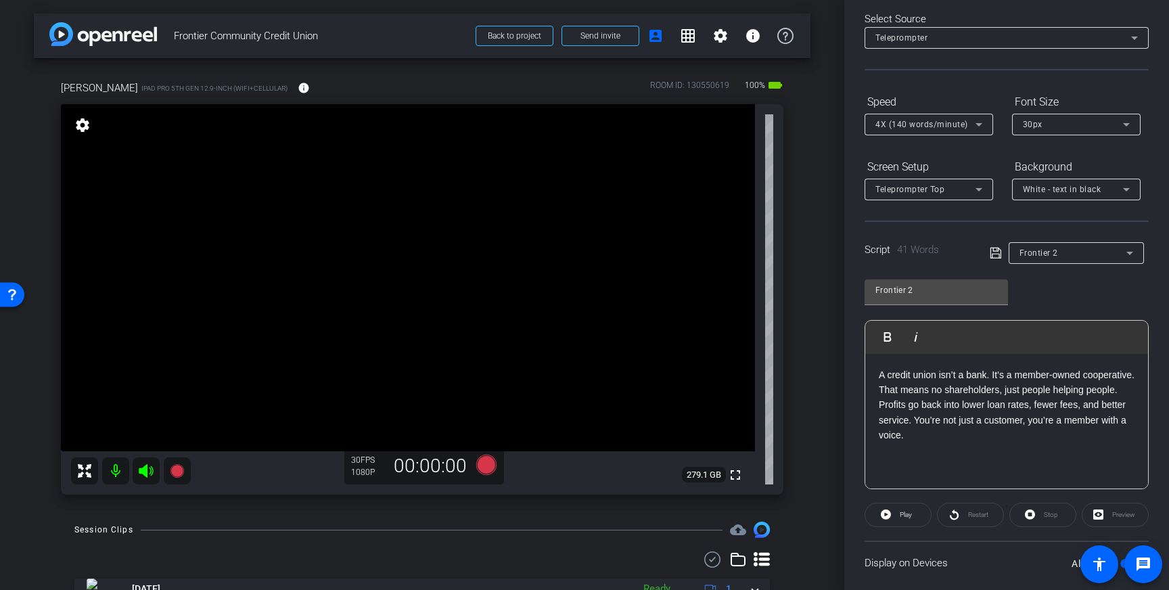
scroll to position [0, 0]
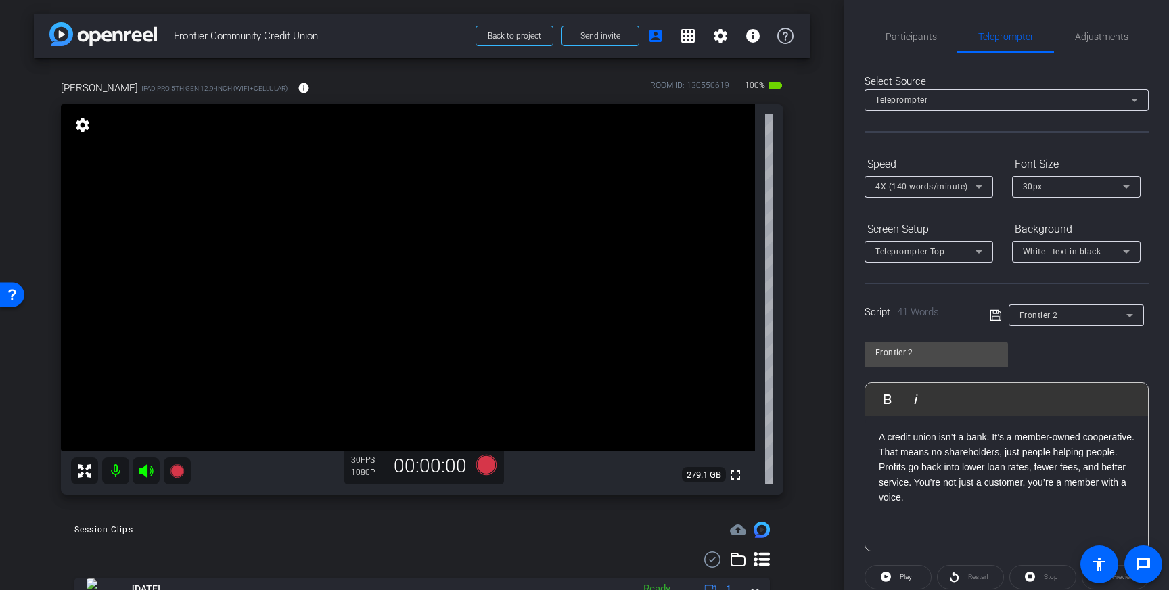
click at [1096, 196] on div "30px" at bounding box center [1076, 187] width 107 height 22
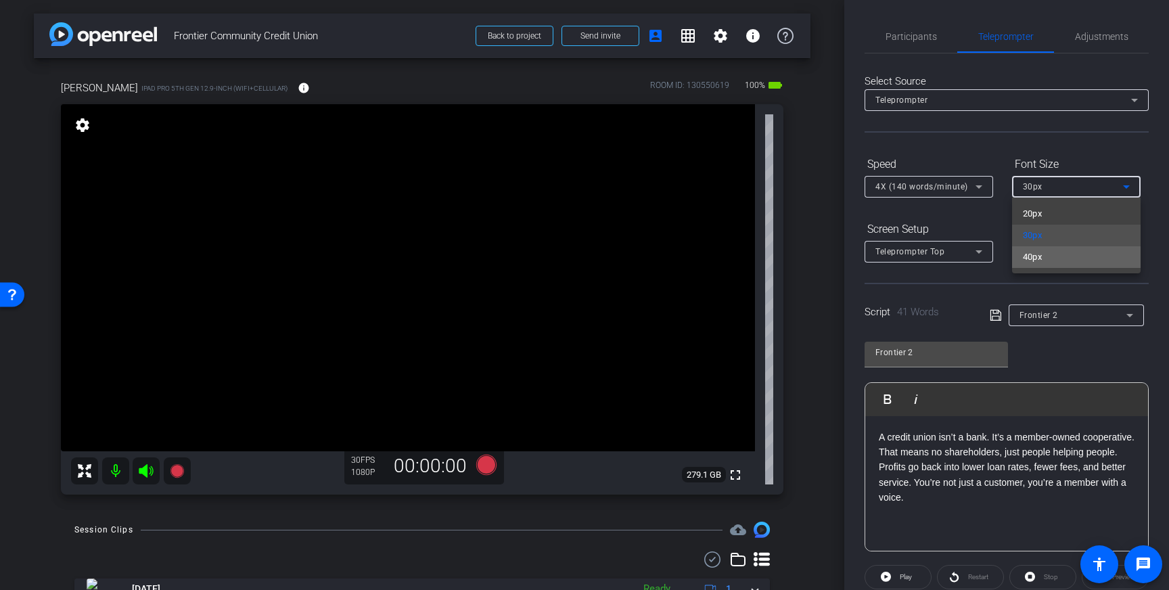
click at [1051, 258] on mat-option "40px" at bounding box center [1076, 257] width 129 height 22
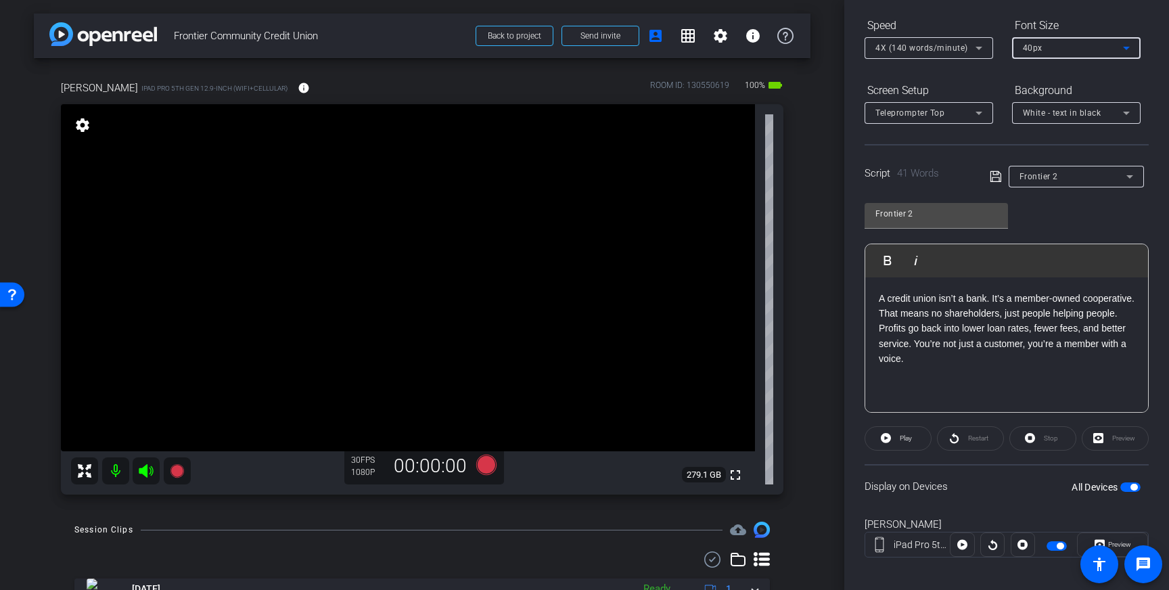
scroll to position [149, 0]
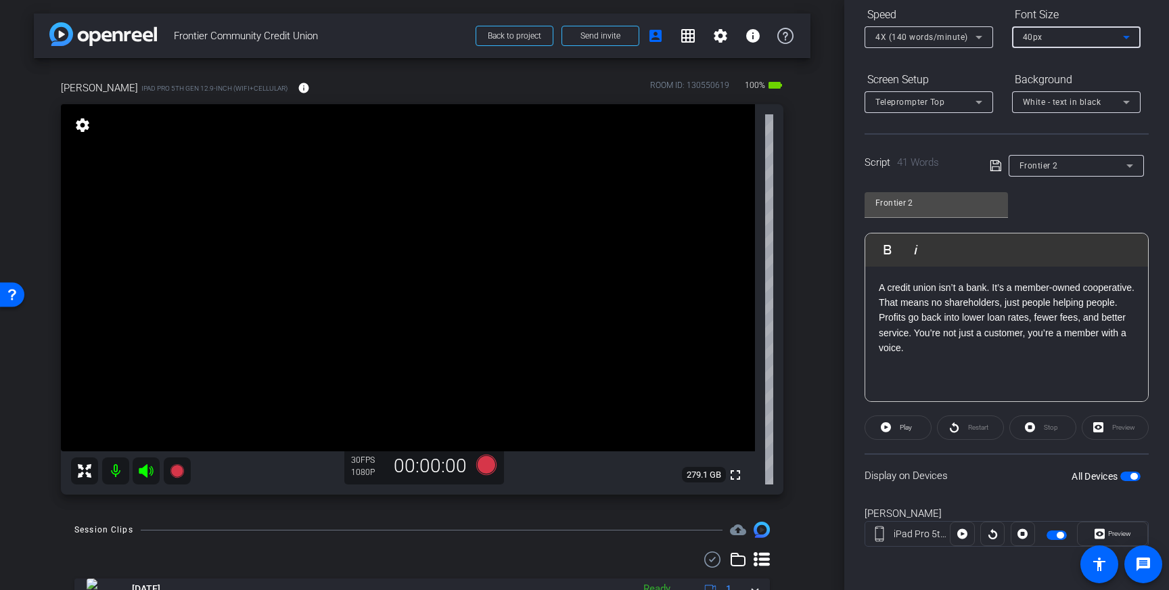
click at [1134, 478] on span "button" at bounding box center [1133, 476] width 7 height 7
click at [489, 467] on icon at bounding box center [486, 465] width 20 height 20
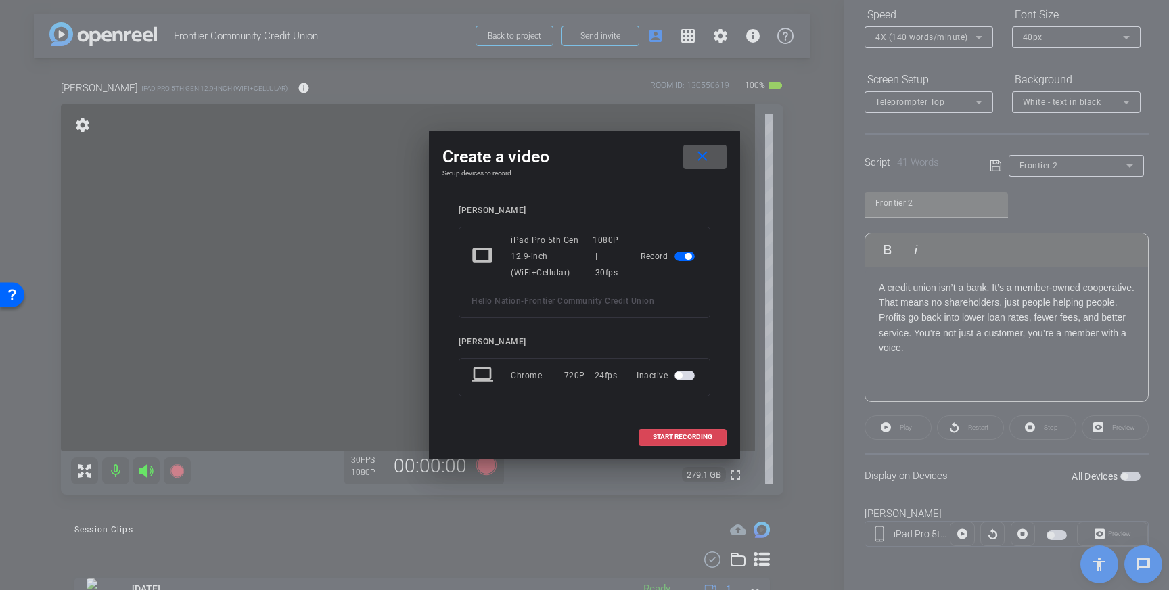
click at [681, 438] on span "START RECORDING" at bounding box center [683, 437] width 60 height 7
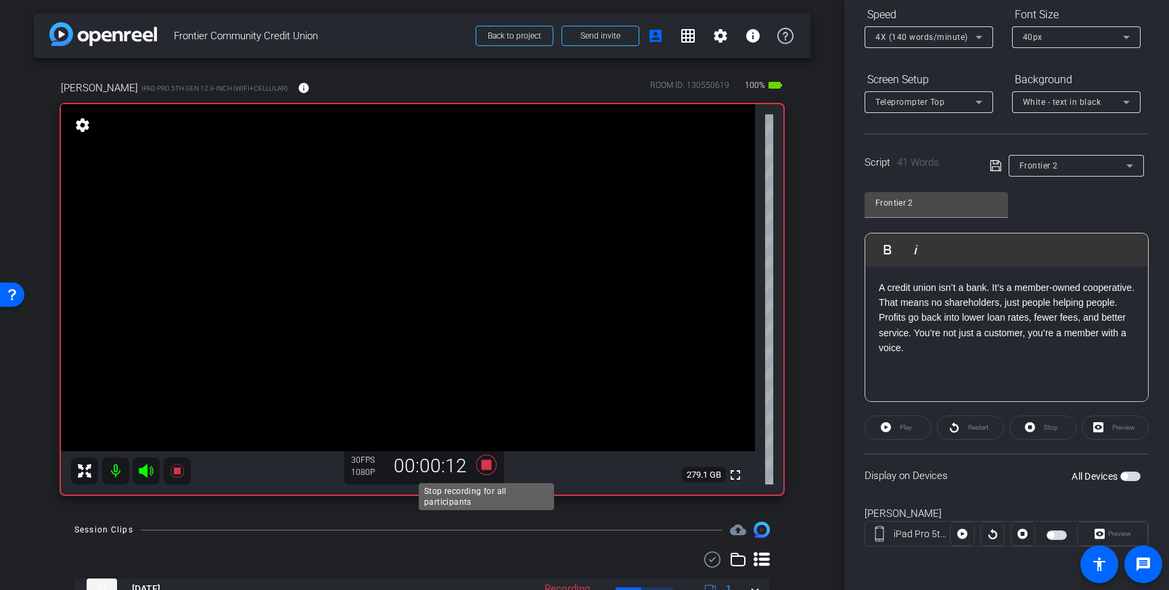
click at [486, 471] on icon at bounding box center [486, 465] width 32 height 24
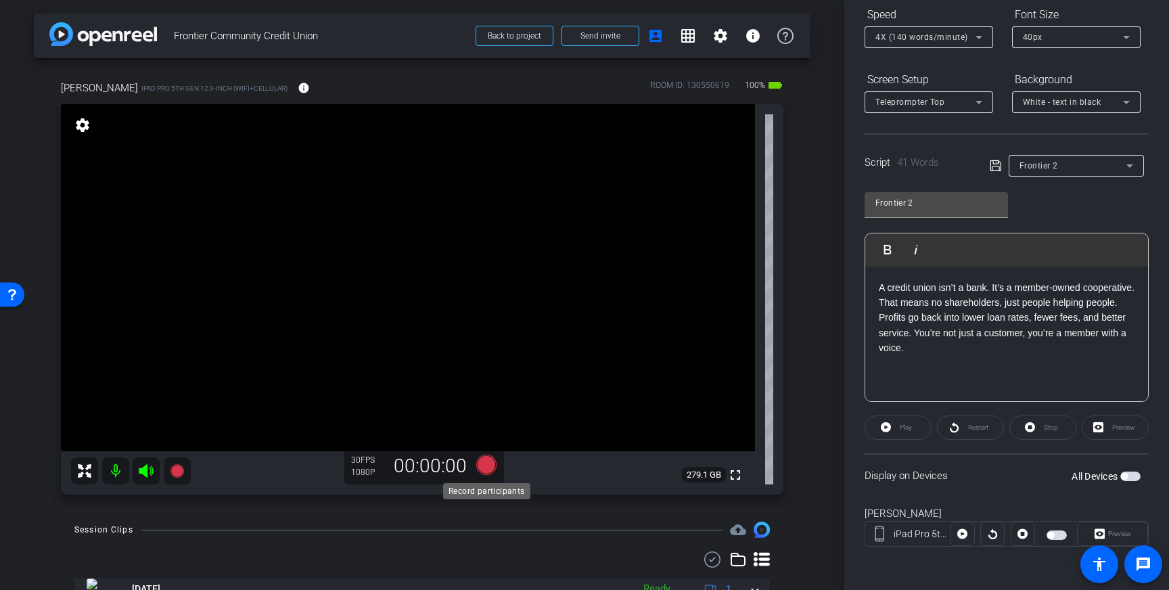
click at [484, 467] on icon at bounding box center [486, 465] width 20 height 20
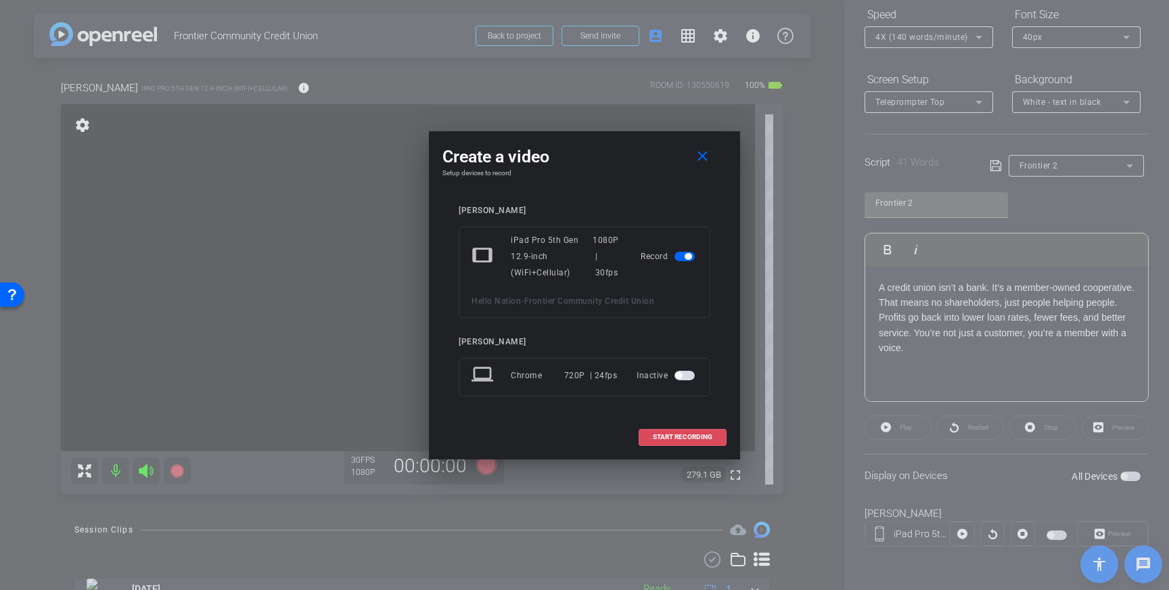
click at [674, 441] on span at bounding box center [682, 437] width 87 height 32
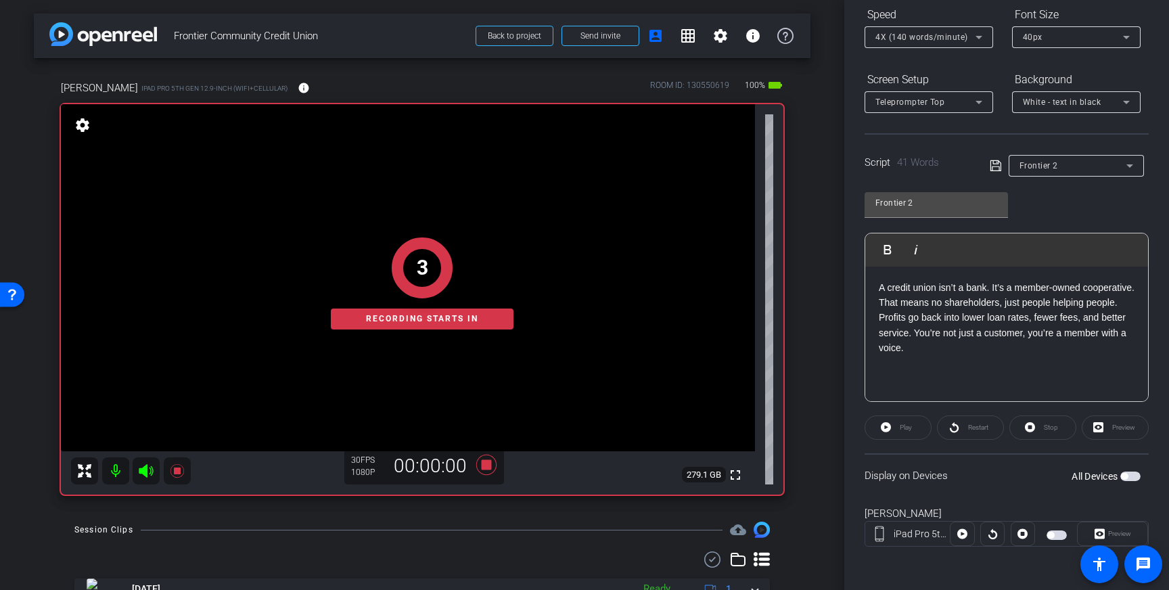
scroll to position [0, 0]
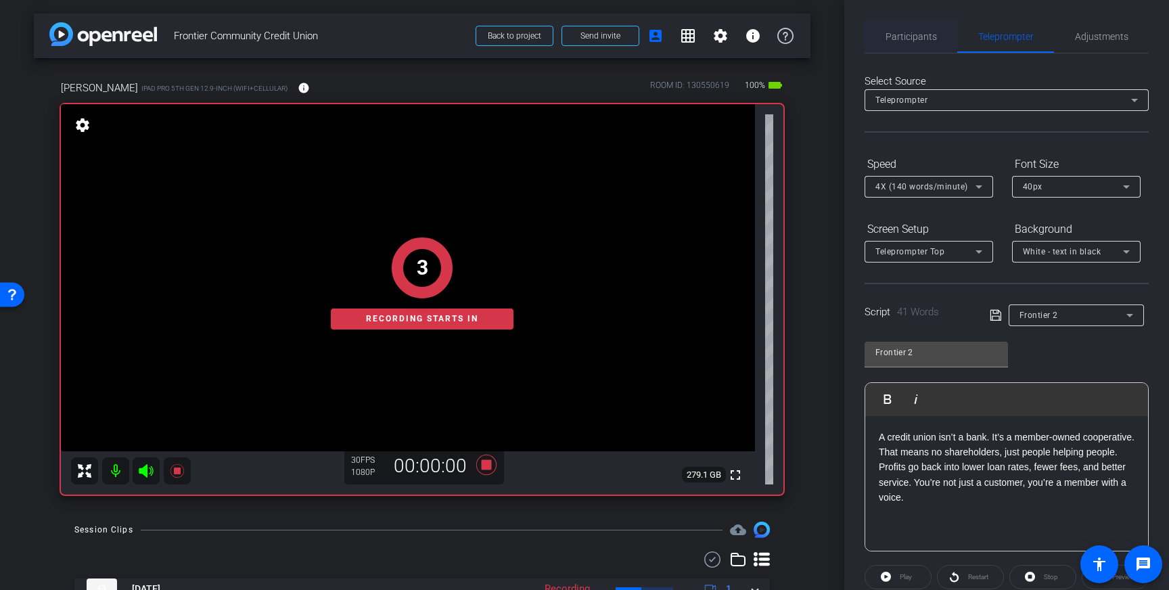
click at [928, 36] on span "Participants" at bounding box center [910, 36] width 51 height 9
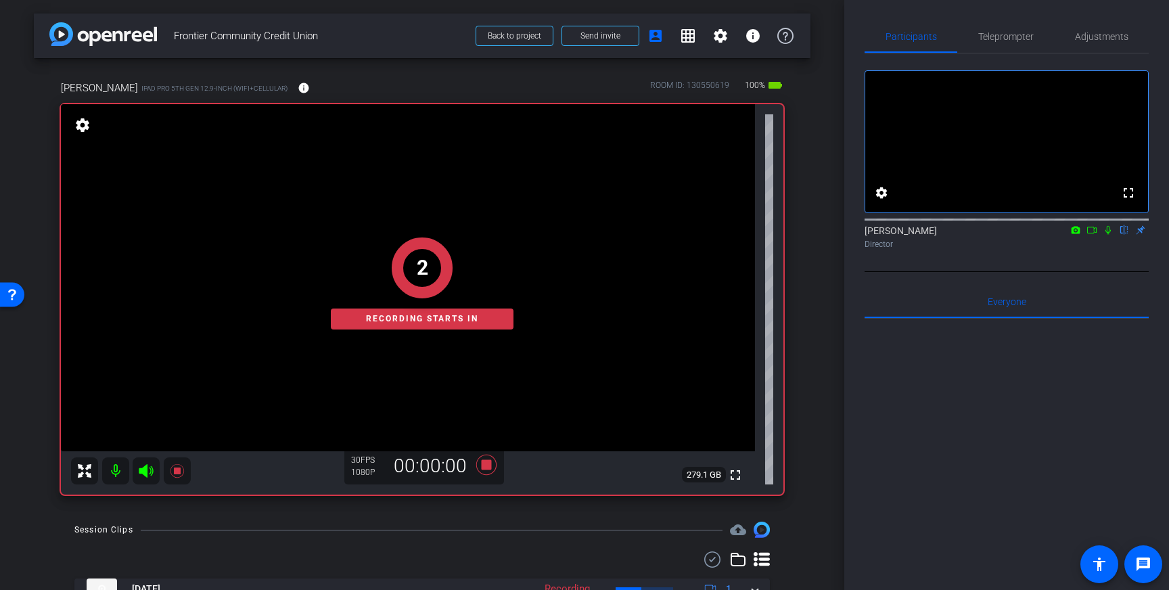
drag, startPoint x: 1111, startPoint y: 243, endPoint x: 1123, endPoint y: 260, distance: 20.8
click at [1111, 235] on icon at bounding box center [1108, 229] width 11 height 9
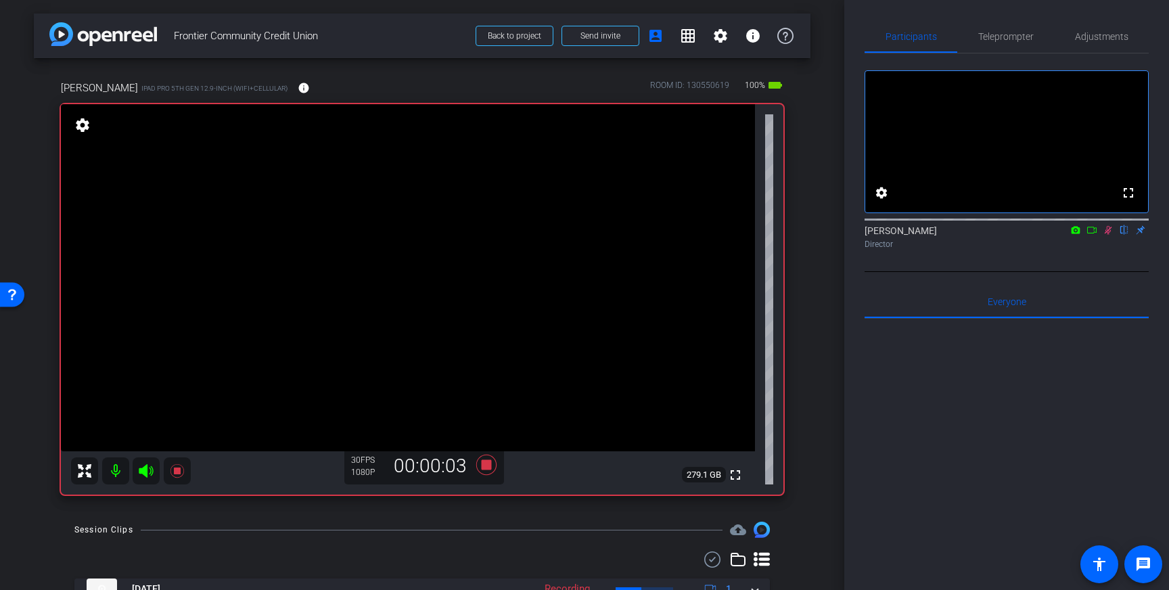
click at [1109, 235] on icon at bounding box center [1108, 230] width 7 height 9
click at [487, 467] on icon at bounding box center [486, 465] width 20 height 20
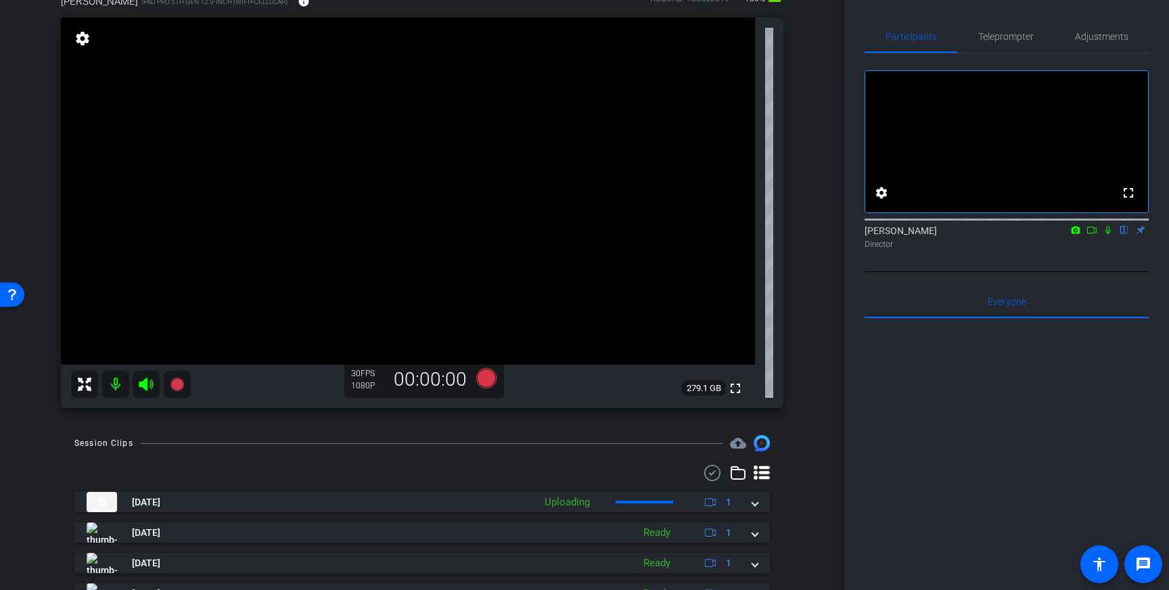
scroll to position [91, 0]
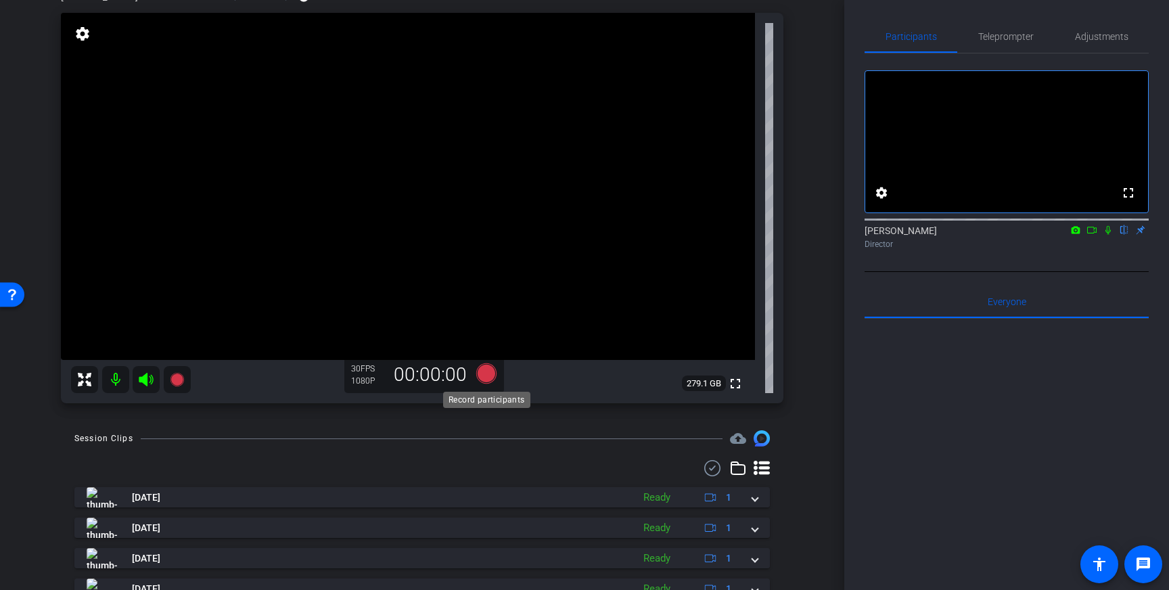
click at [488, 374] on icon at bounding box center [486, 373] width 20 height 20
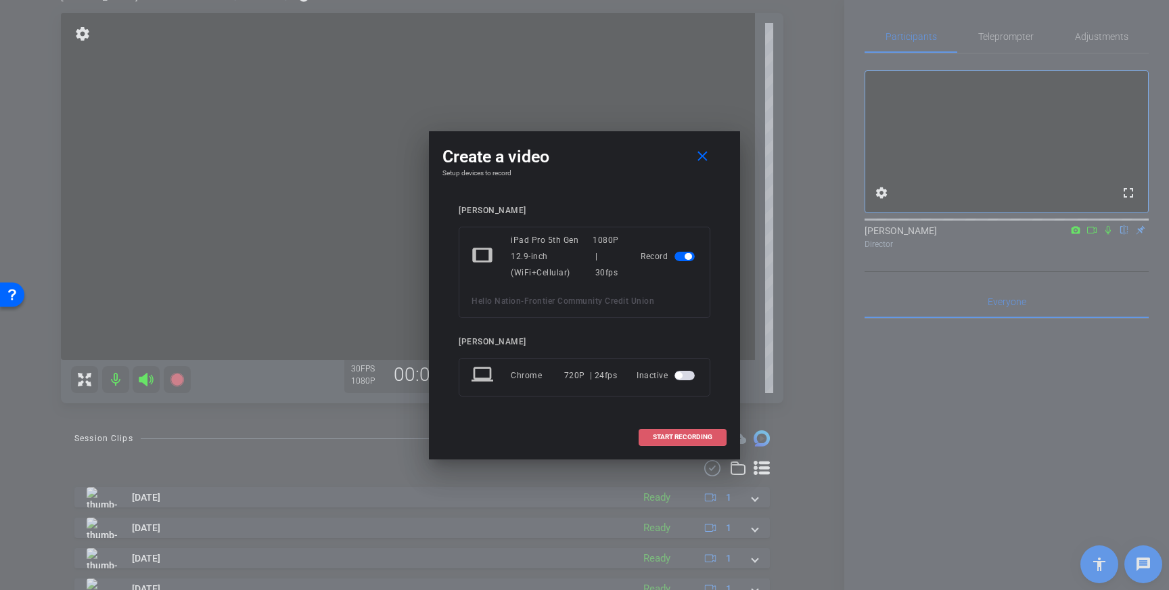
click at [681, 438] on span "START RECORDING" at bounding box center [683, 437] width 60 height 7
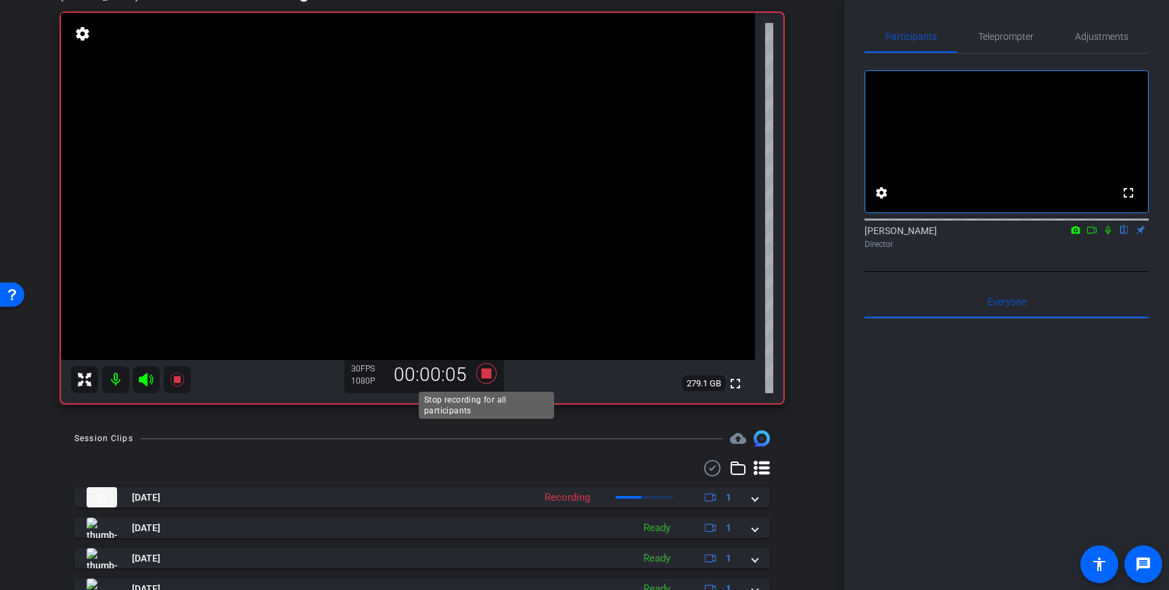
click at [486, 375] on icon at bounding box center [486, 373] width 20 height 20
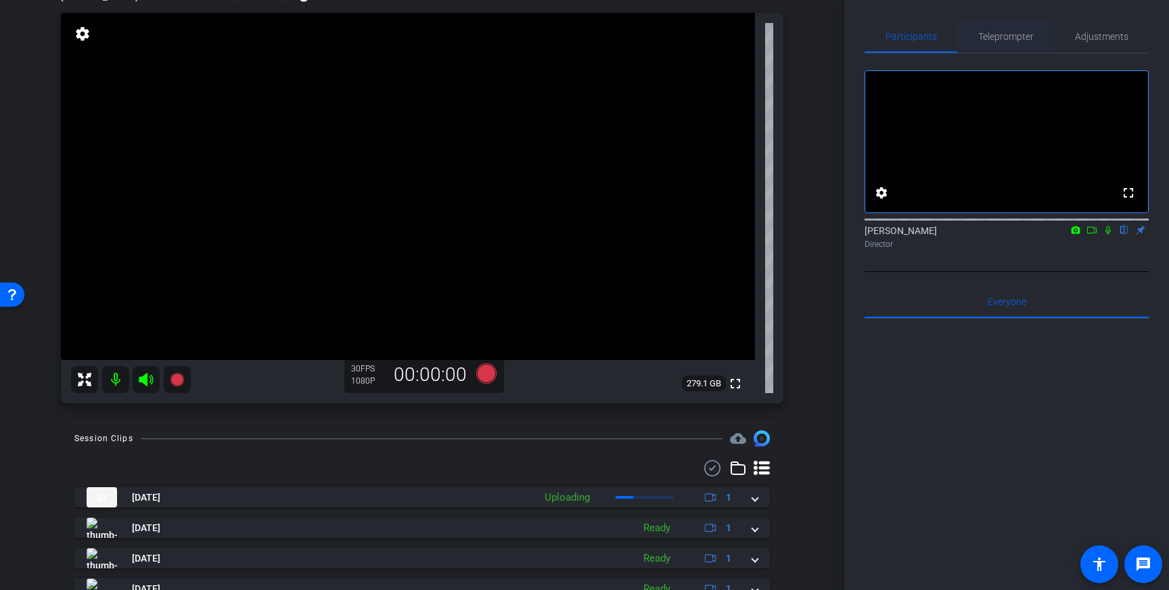
click at [998, 34] on span "Teleprompter" at bounding box center [1005, 36] width 55 height 9
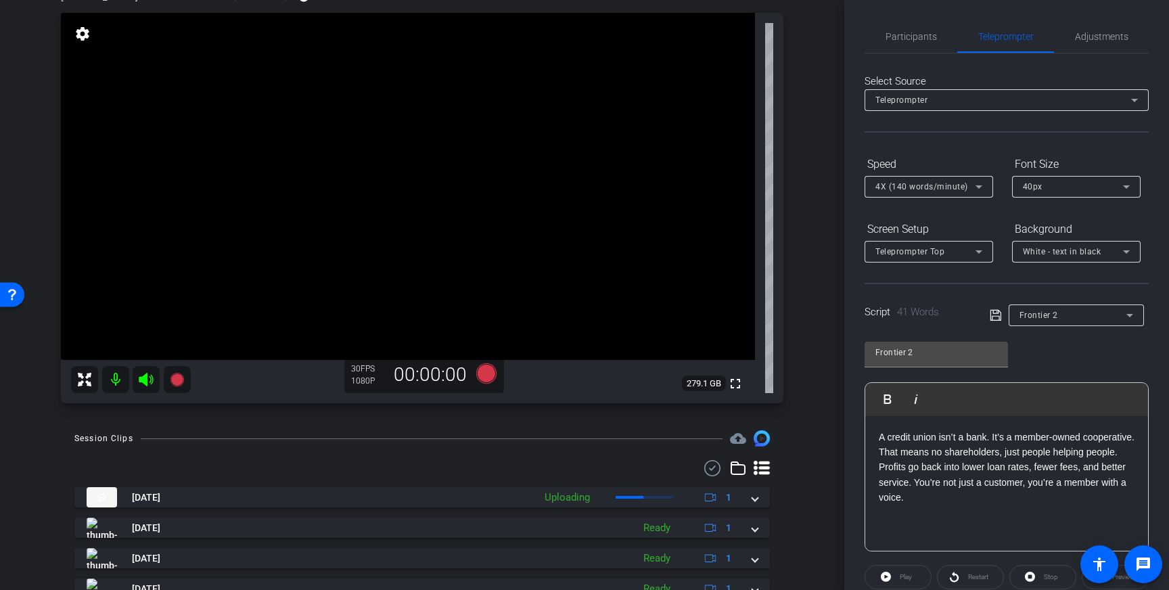
scroll to position [149, 0]
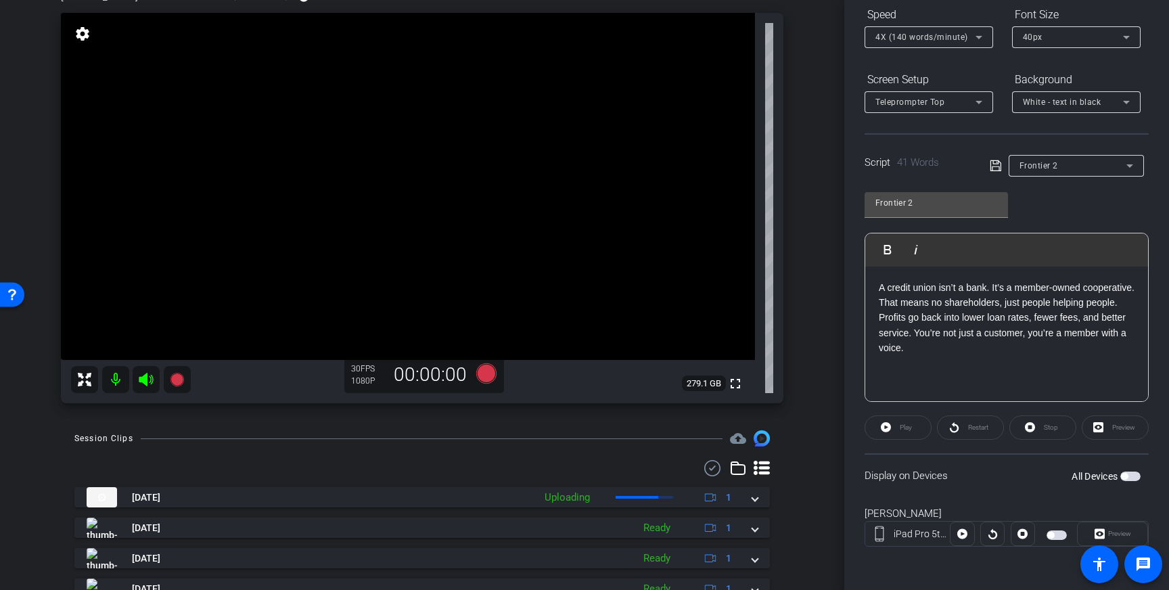
click at [1126, 475] on span "button" at bounding box center [1124, 476] width 7 height 7
drag, startPoint x: 335, startPoint y: 170, endPoint x: 329, endPoint y: 164, distance: 8.6
click at [484, 375] on icon at bounding box center [486, 373] width 20 height 20
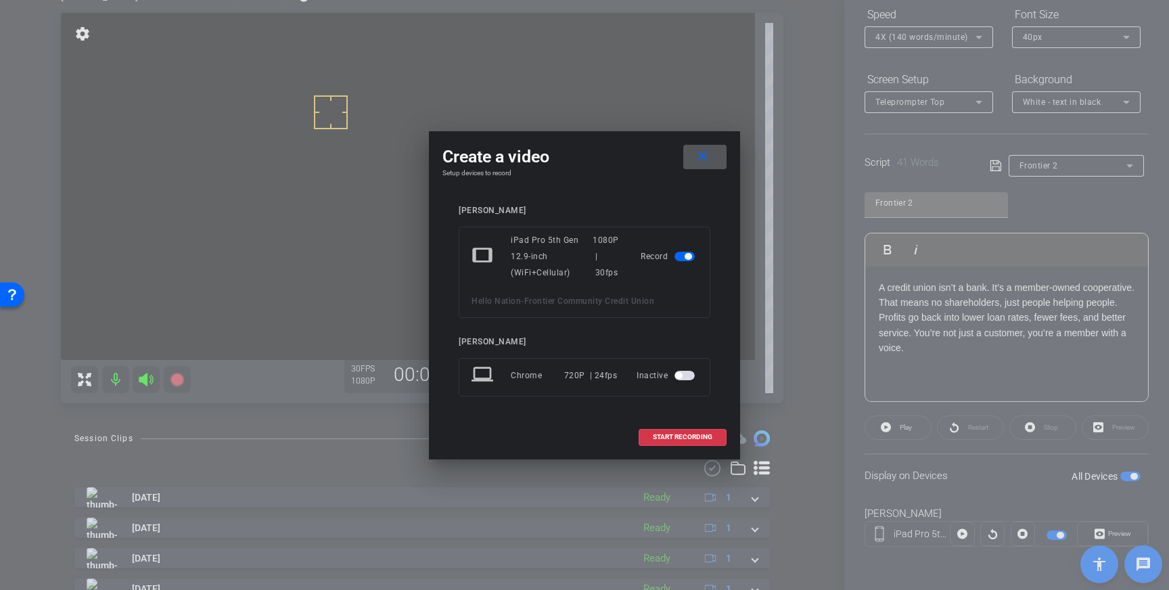
drag, startPoint x: 662, startPoint y: 430, endPoint x: 727, endPoint y: 404, distance: 69.5
click at [662, 430] on span at bounding box center [682, 437] width 87 height 32
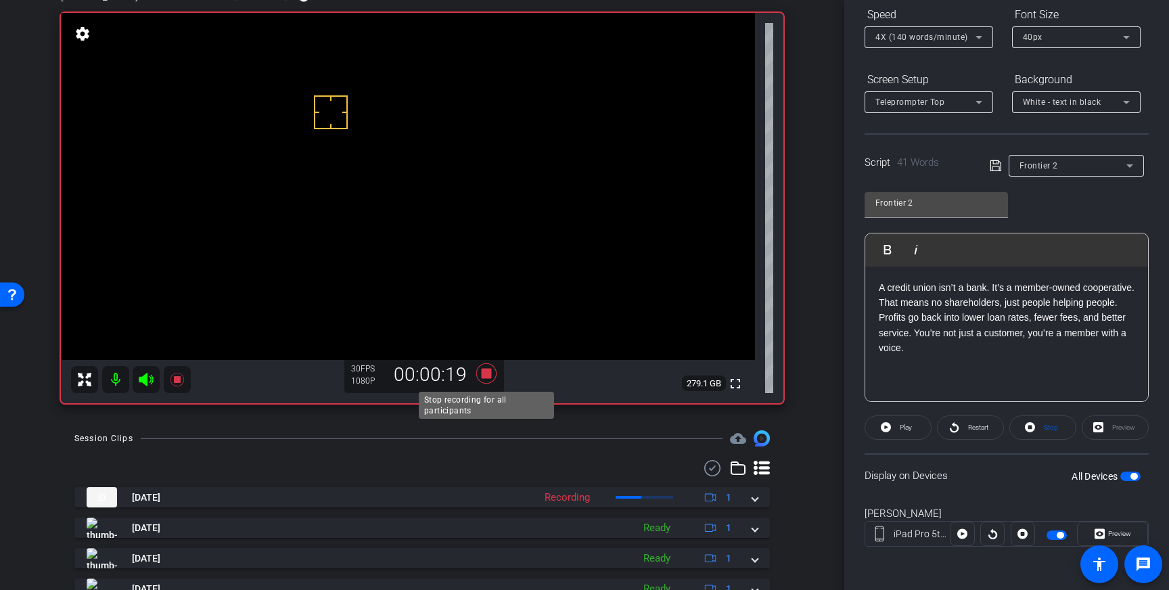
click at [489, 378] on icon at bounding box center [486, 373] width 20 height 20
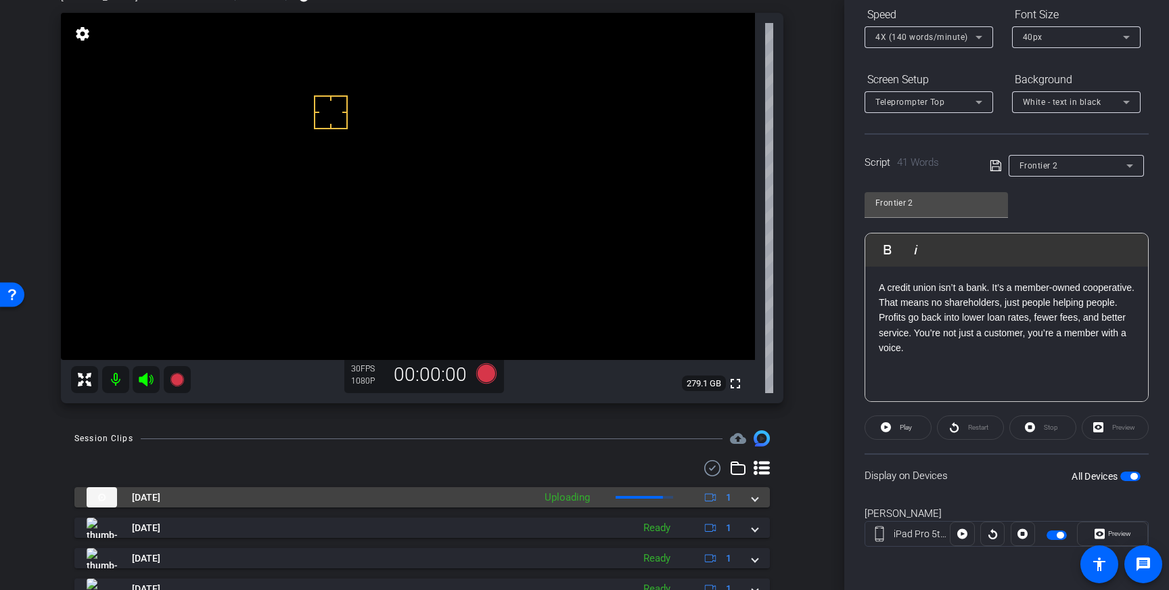
click at [747, 503] on div "[DATE] Uploading 1" at bounding box center [420, 497] width 666 height 20
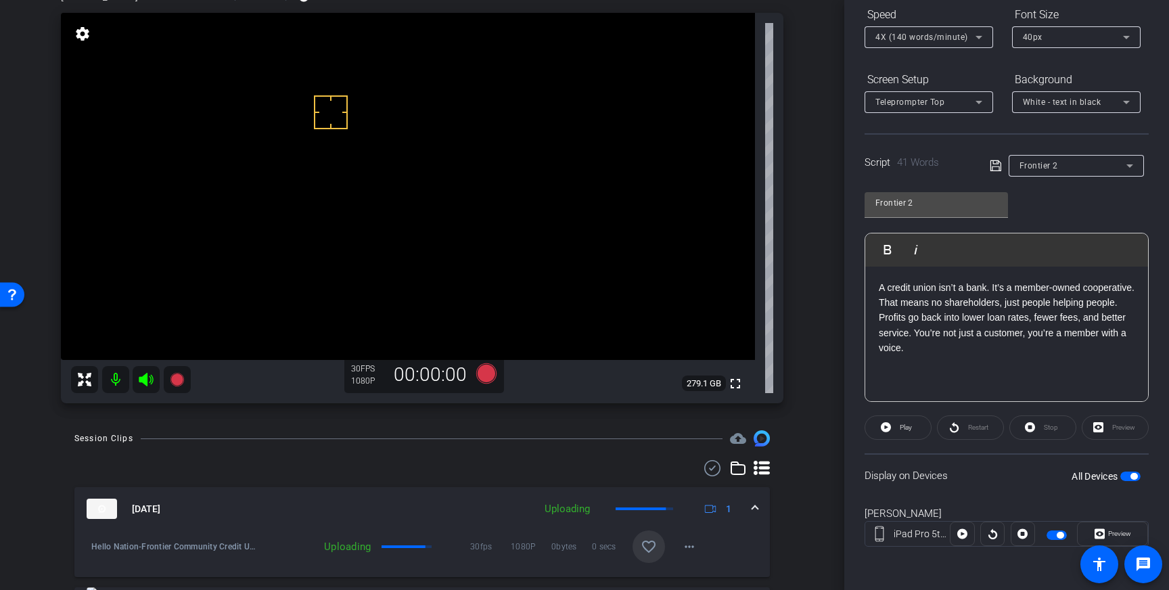
click at [647, 542] on mat-icon "favorite_border" at bounding box center [649, 546] width 16 height 16
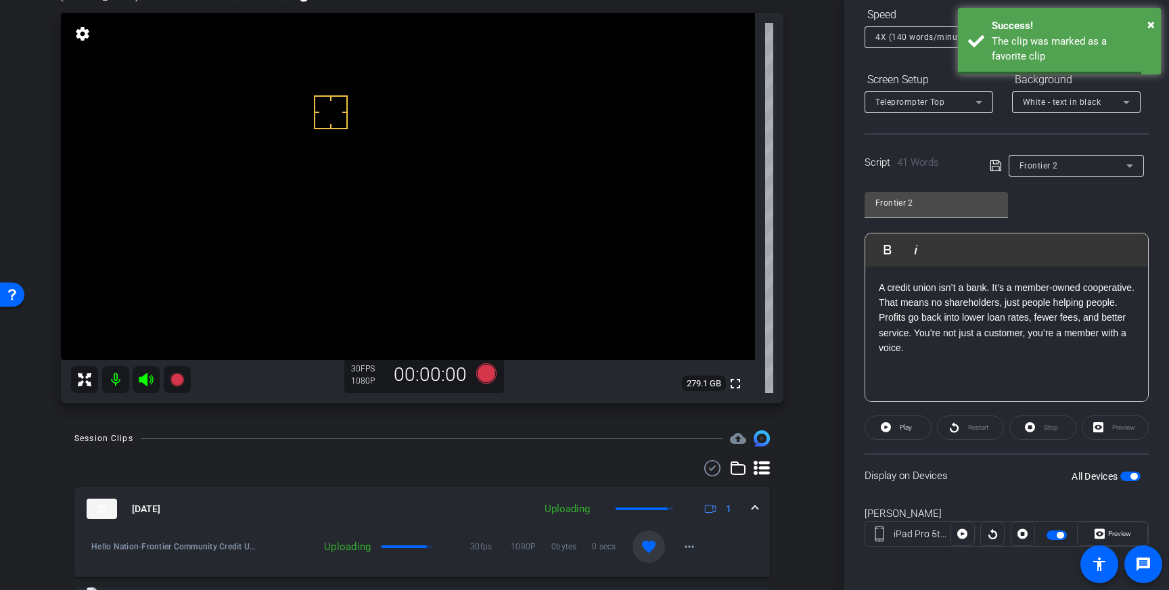
click at [761, 502] on mat-expansion-panel-header "[DATE] Uploading 1" at bounding box center [421, 508] width 695 height 43
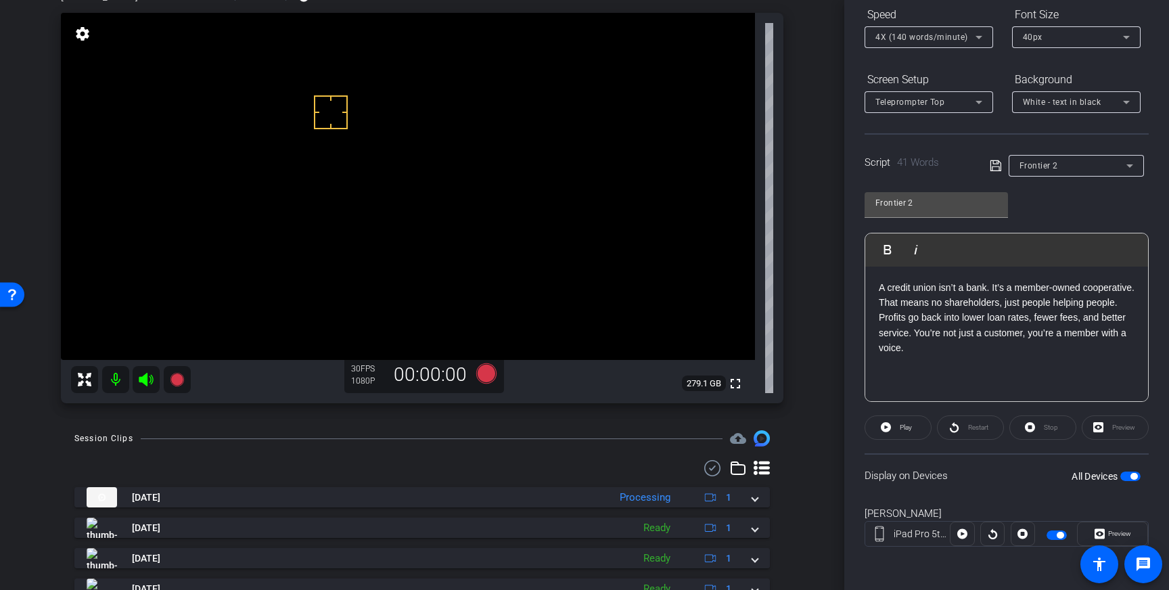
scroll to position [97, 0]
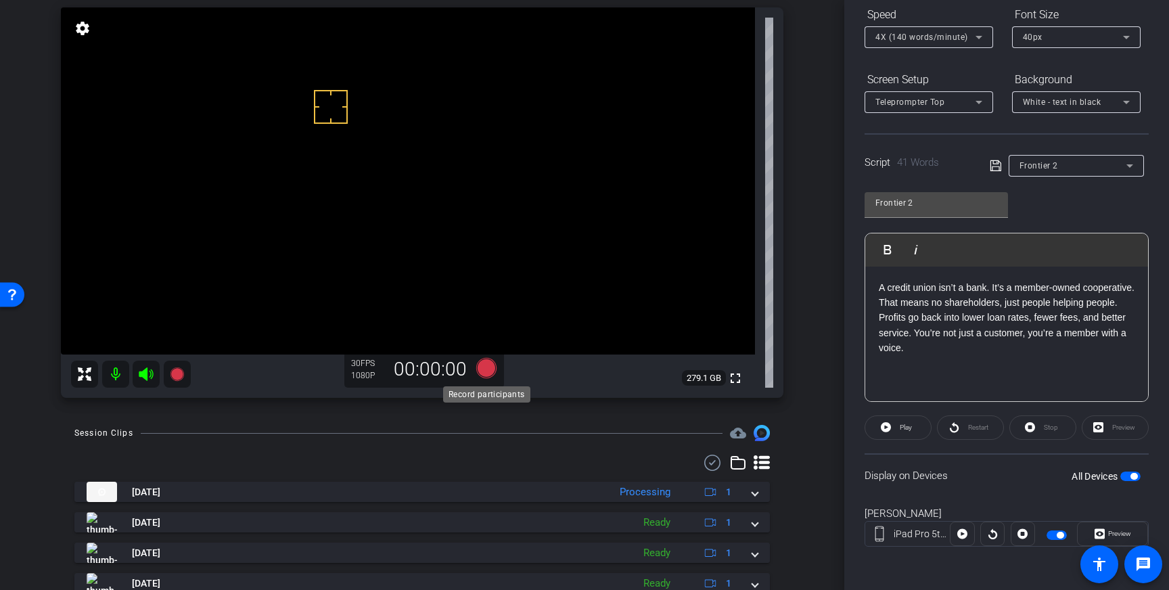
click at [480, 369] on icon at bounding box center [486, 368] width 20 height 20
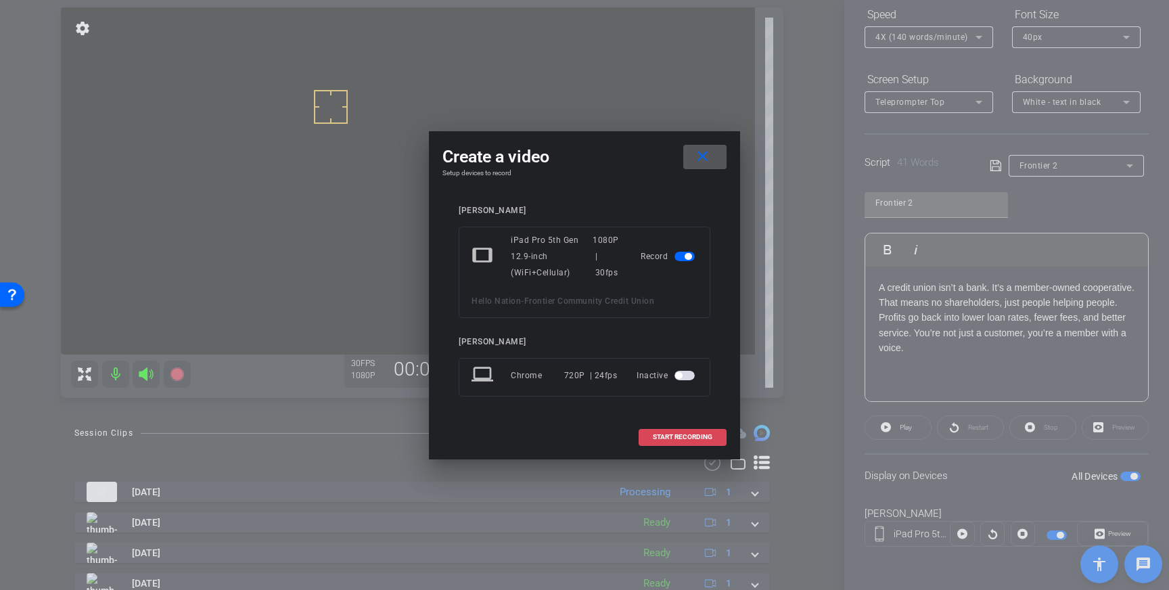
click at [665, 449] on span at bounding box center [682, 437] width 87 height 32
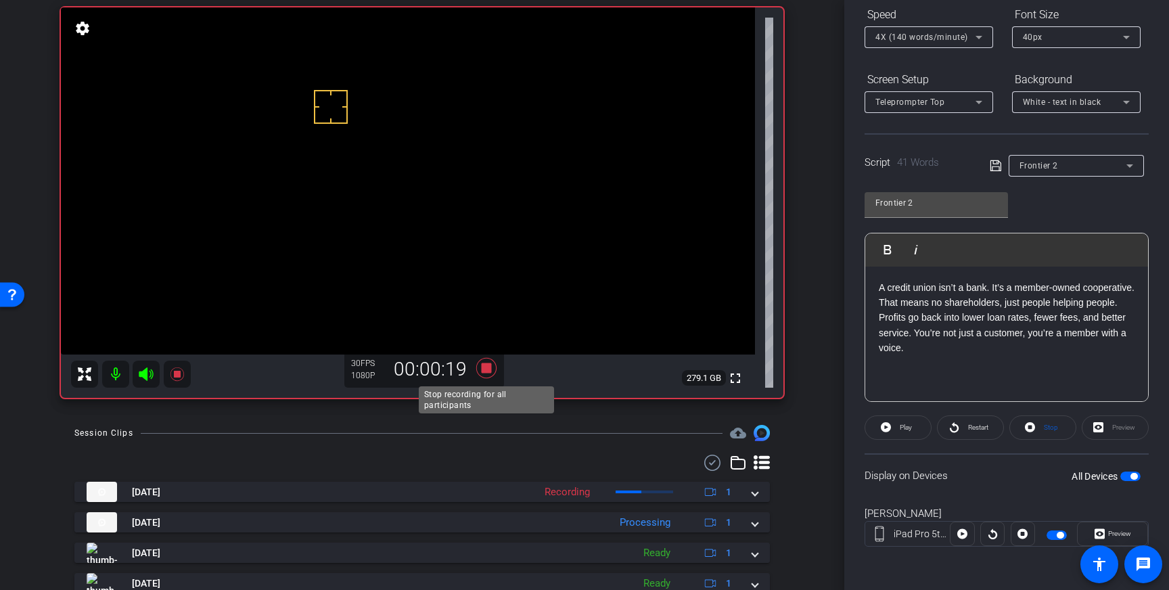
click at [488, 371] on icon at bounding box center [486, 368] width 20 height 20
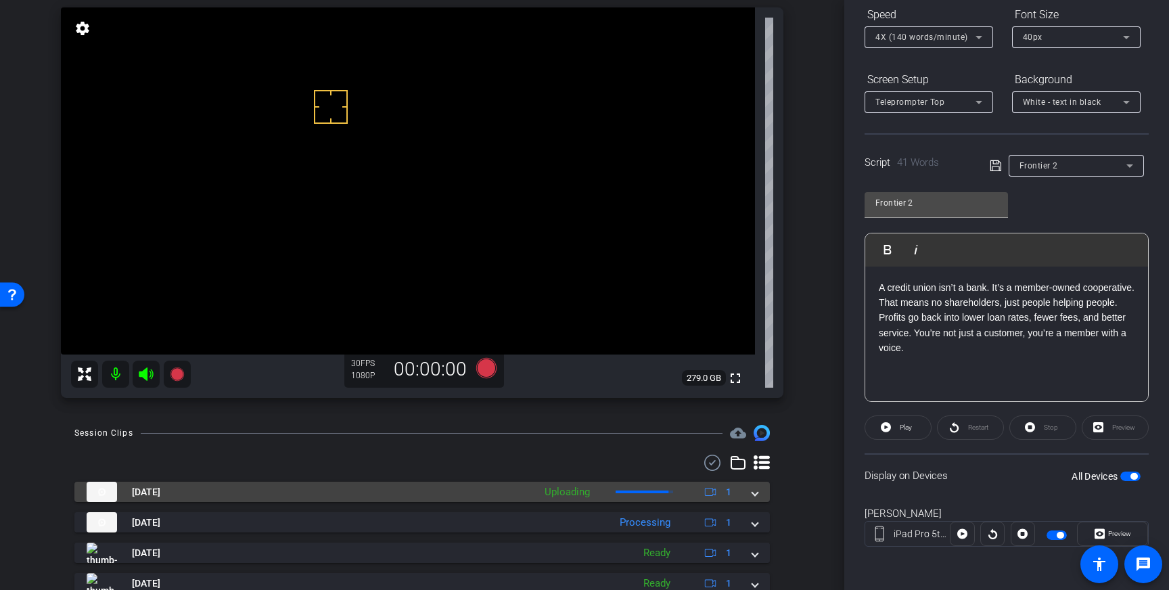
click at [756, 491] on span at bounding box center [754, 492] width 5 height 14
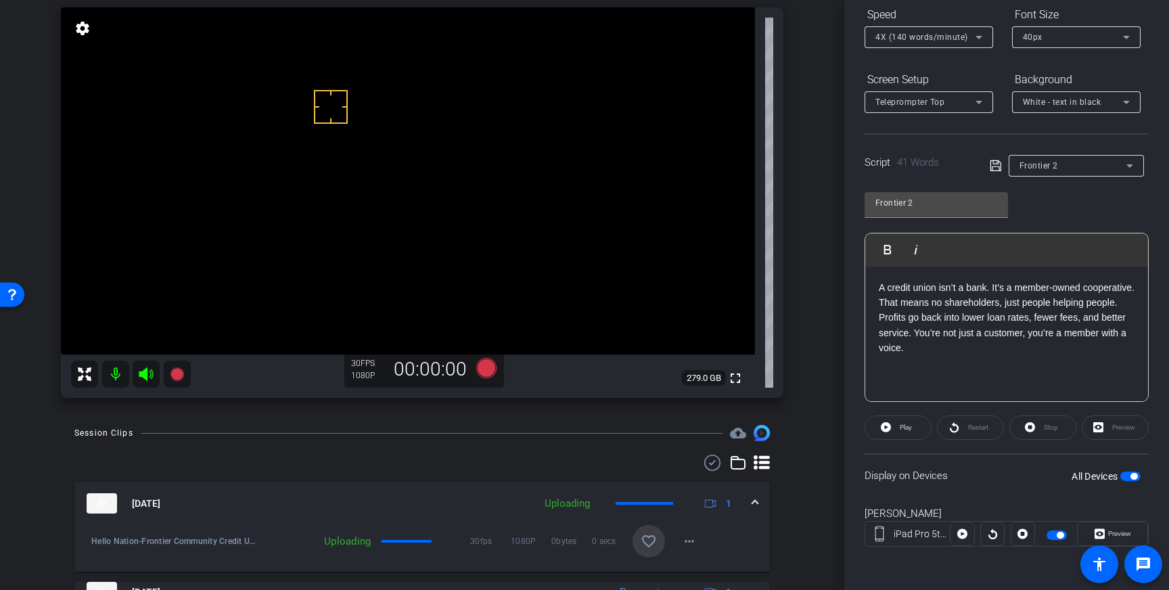
drag, startPoint x: 646, startPoint y: 539, endPoint x: 670, endPoint y: 532, distance: 24.6
click at [646, 539] on mat-icon "favorite_border" at bounding box center [649, 541] width 16 height 16
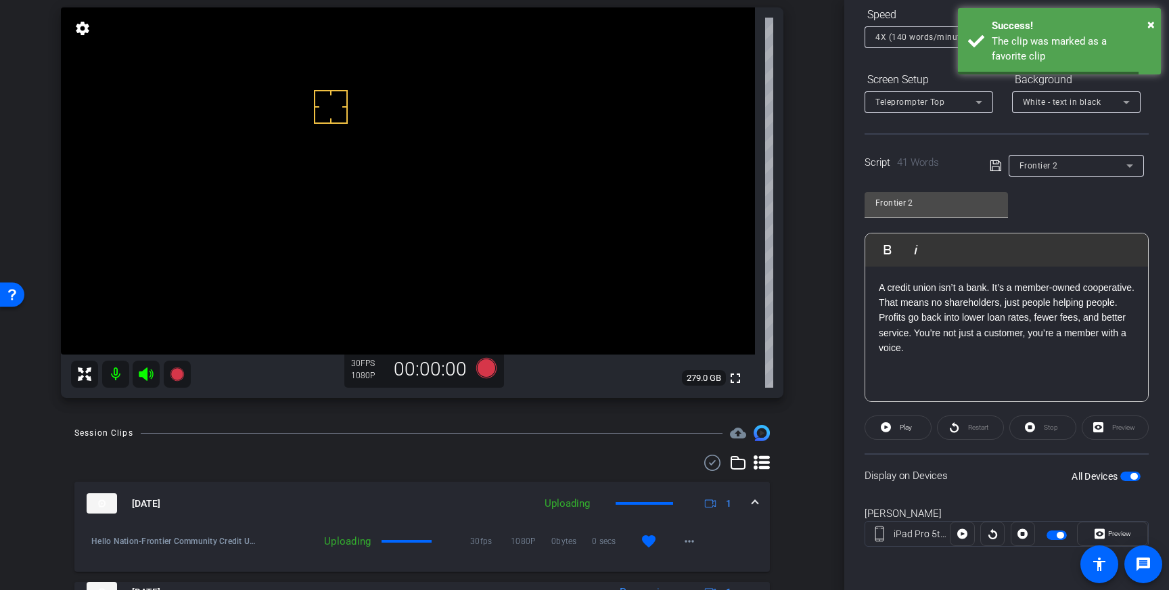
click at [750, 503] on div "[DATE] Uploading 1" at bounding box center [420, 503] width 666 height 20
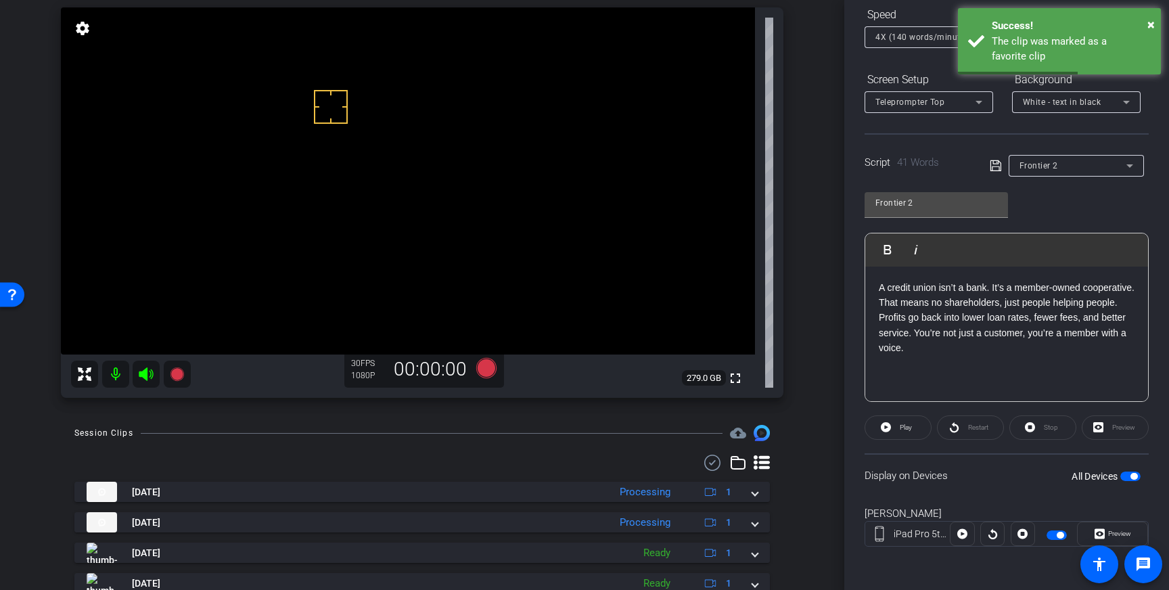
click at [1126, 474] on span "button" at bounding box center [1130, 475] width 20 height 9
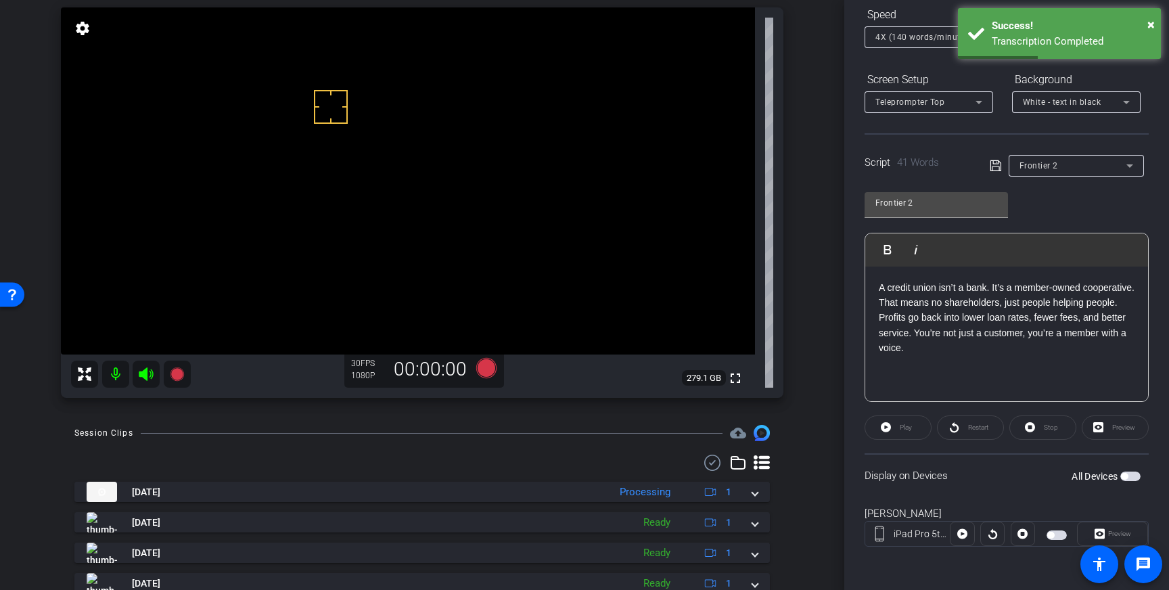
drag, startPoint x: 978, startPoint y: 353, endPoint x: 862, endPoint y: 291, distance: 131.4
click at [862, 291] on div "Participants Teleprompter Adjustments settings [PERSON_NAME] flip Director Ever…" at bounding box center [1006, 295] width 325 height 590
click at [994, 166] on icon at bounding box center [996, 166] width 12 height 16
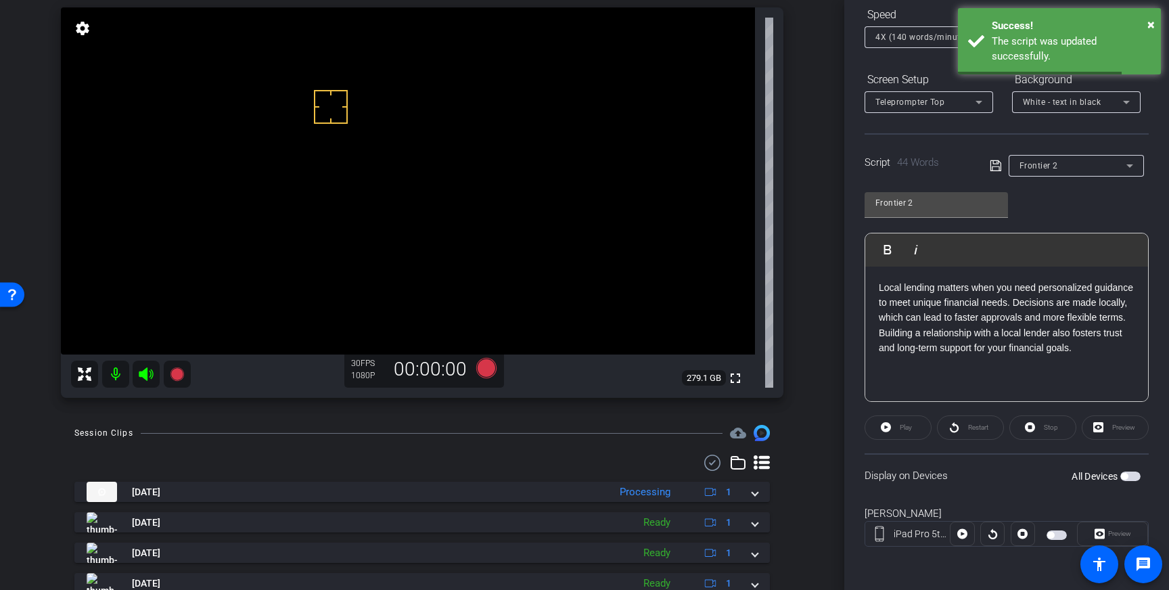
click at [1128, 475] on span "button" at bounding box center [1124, 476] width 7 height 7
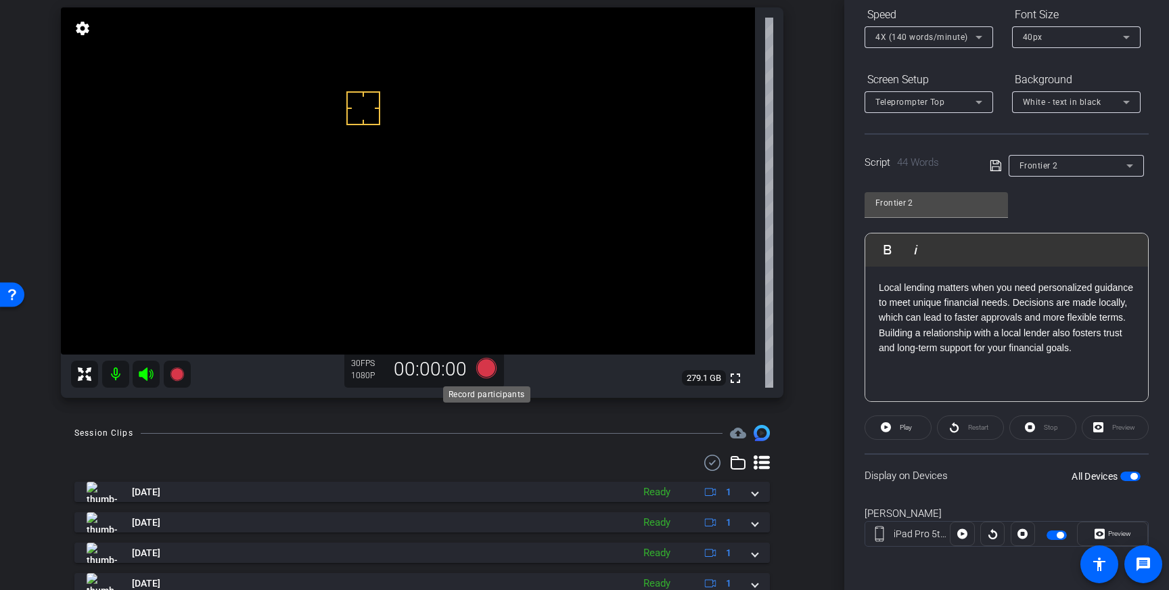
click at [480, 371] on icon at bounding box center [486, 368] width 20 height 20
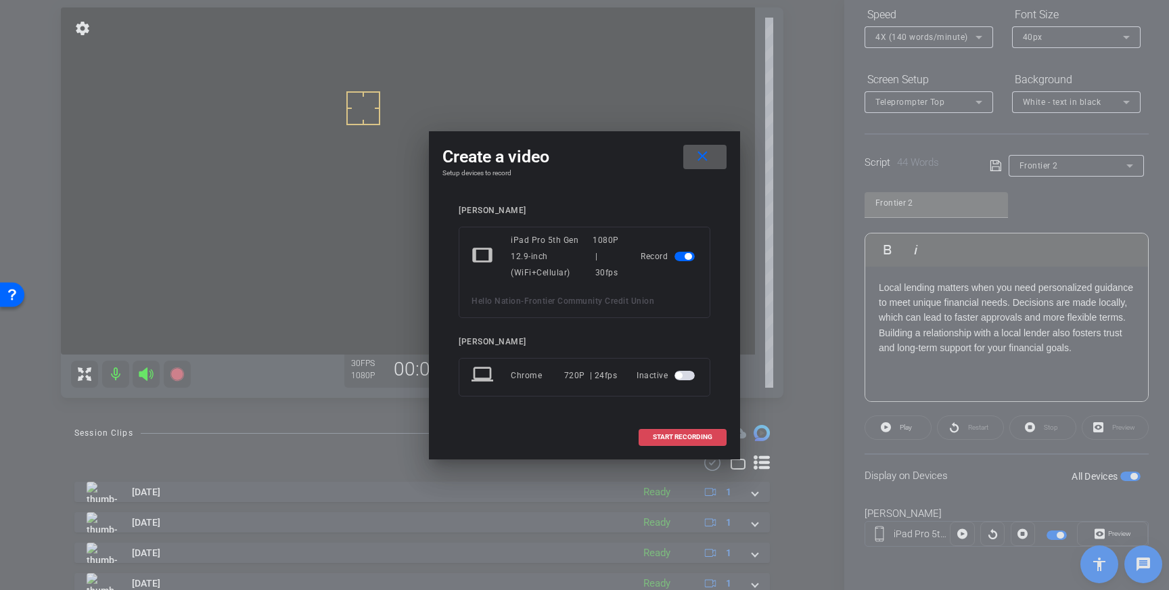
click at [676, 435] on span "START RECORDING" at bounding box center [683, 437] width 60 height 7
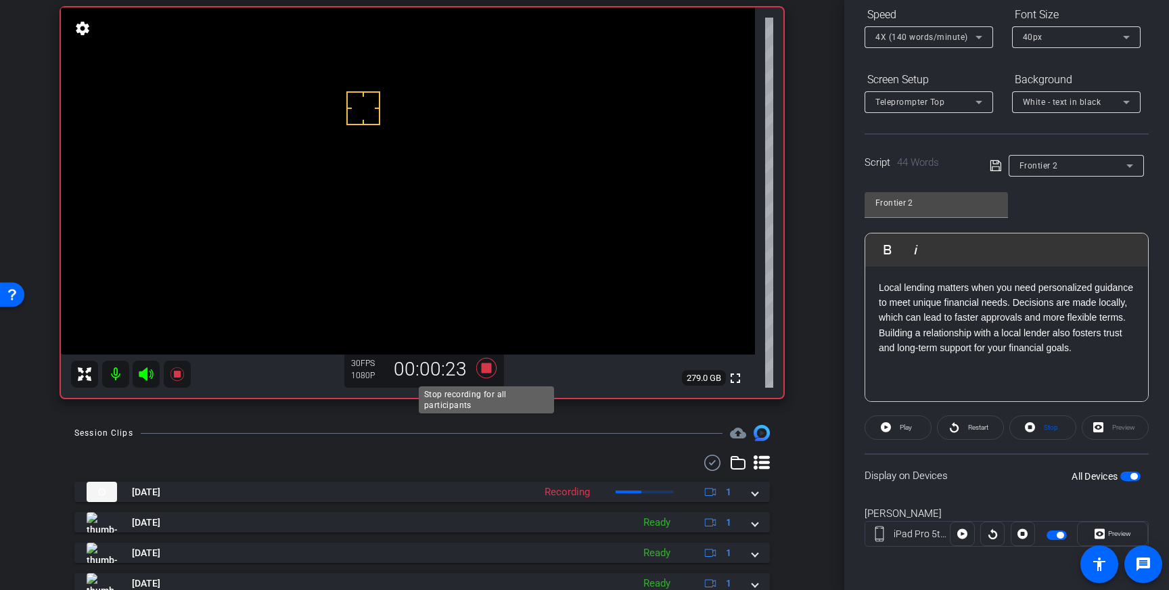
click at [487, 371] on icon at bounding box center [486, 368] width 20 height 20
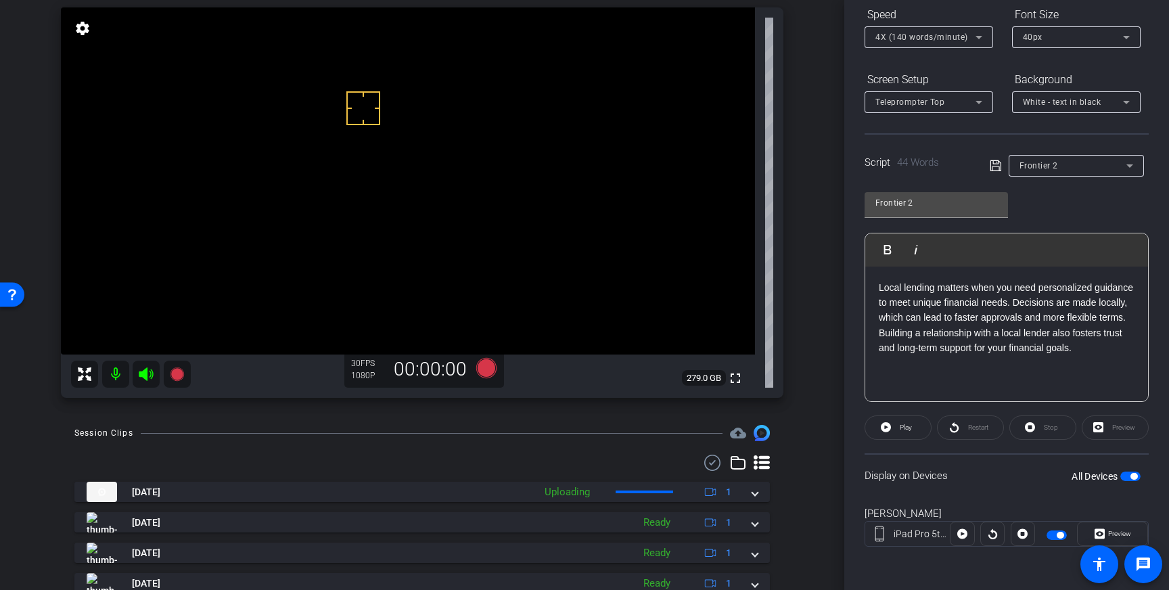
drag, startPoint x: 754, startPoint y: 492, endPoint x: 702, endPoint y: 536, distance: 68.2
click at [754, 492] on span at bounding box center [754, 492] width 5 height 14
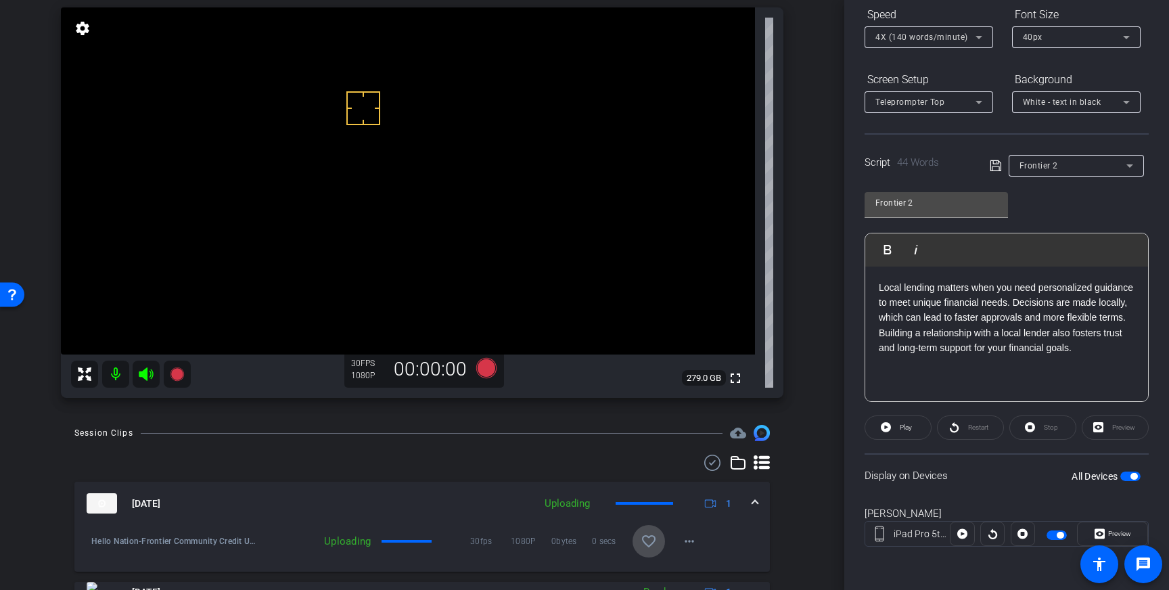
click at [654, 540] on mat-icon "favorite_border" at bounding box center [649, 541] width 16 height 16
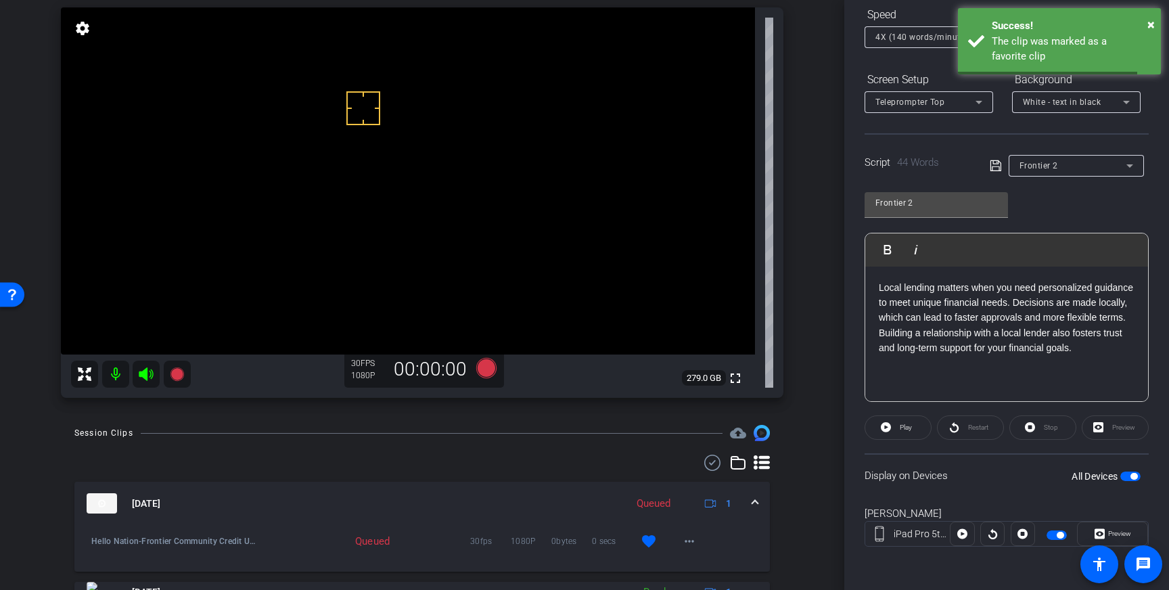
click at [751, 507] on div "[DATE] Queued 1" at bounding box center [420, 503] width 666 height 20
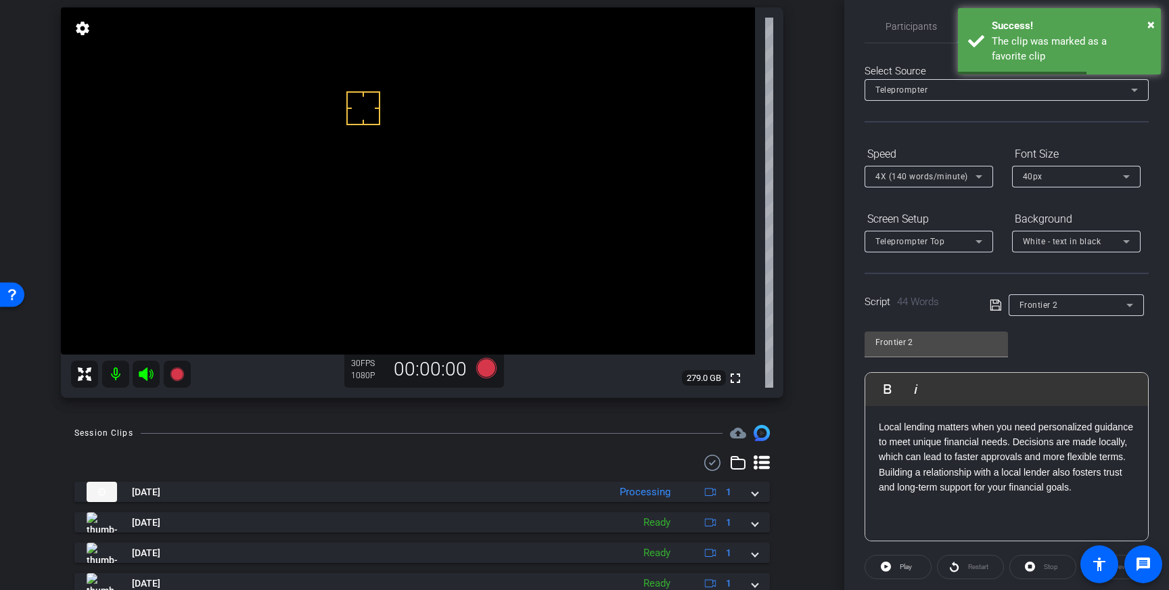
scroll to position [0, 0]
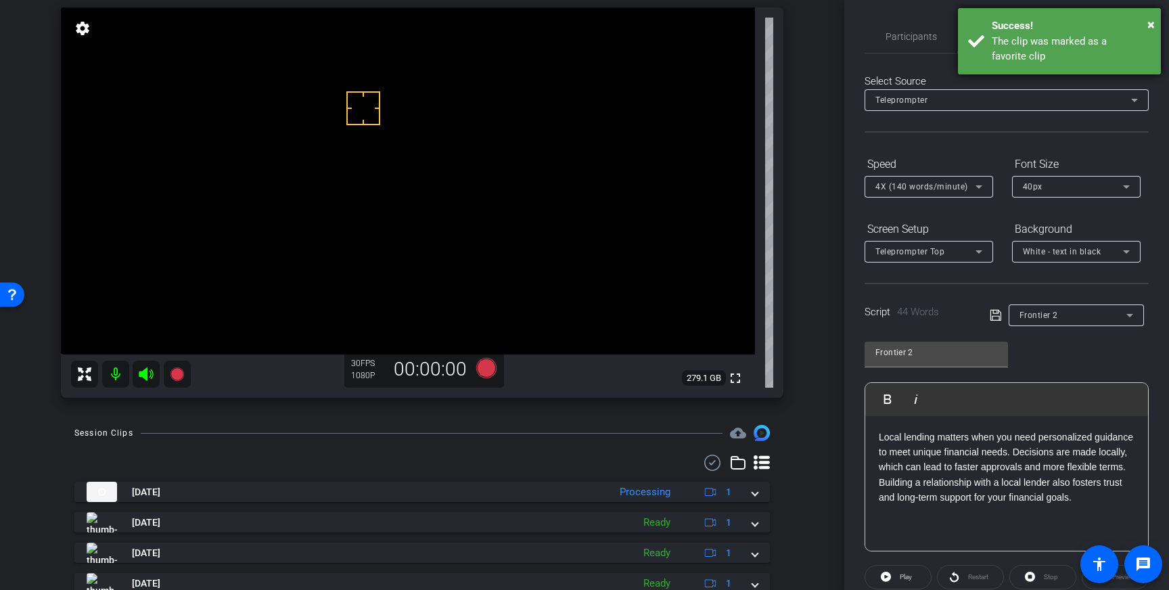
click at [1075, 31] on div "Success!" at bounding box center [1071, 26] width 159 height 16
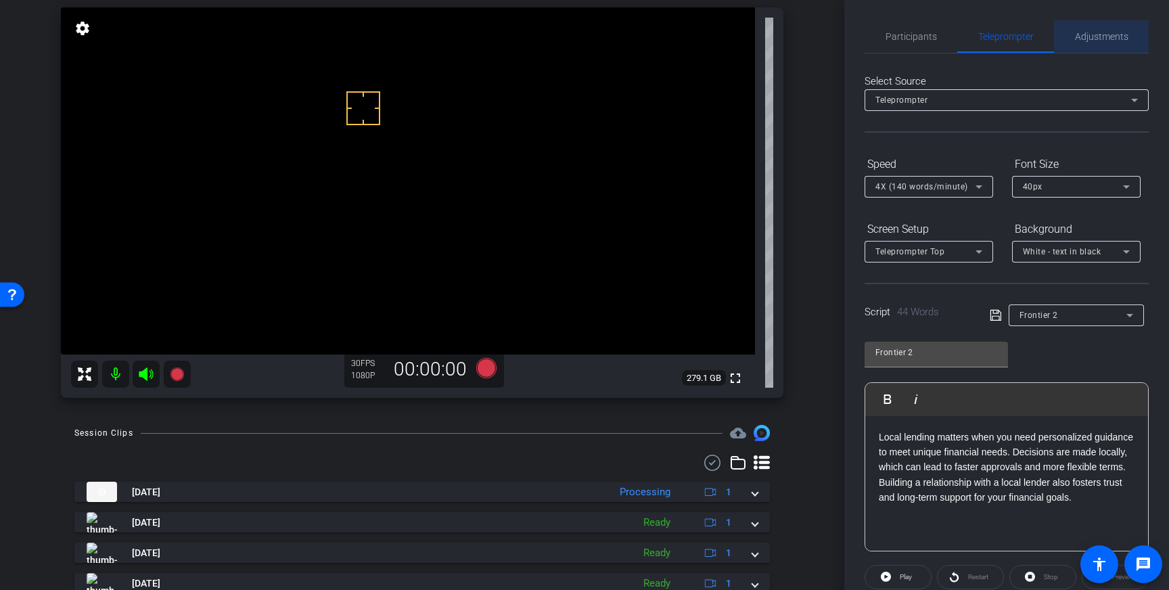
click at [1109, 37] on span "Adjustments" at bounding box center [1101, 36] width 53 height 9
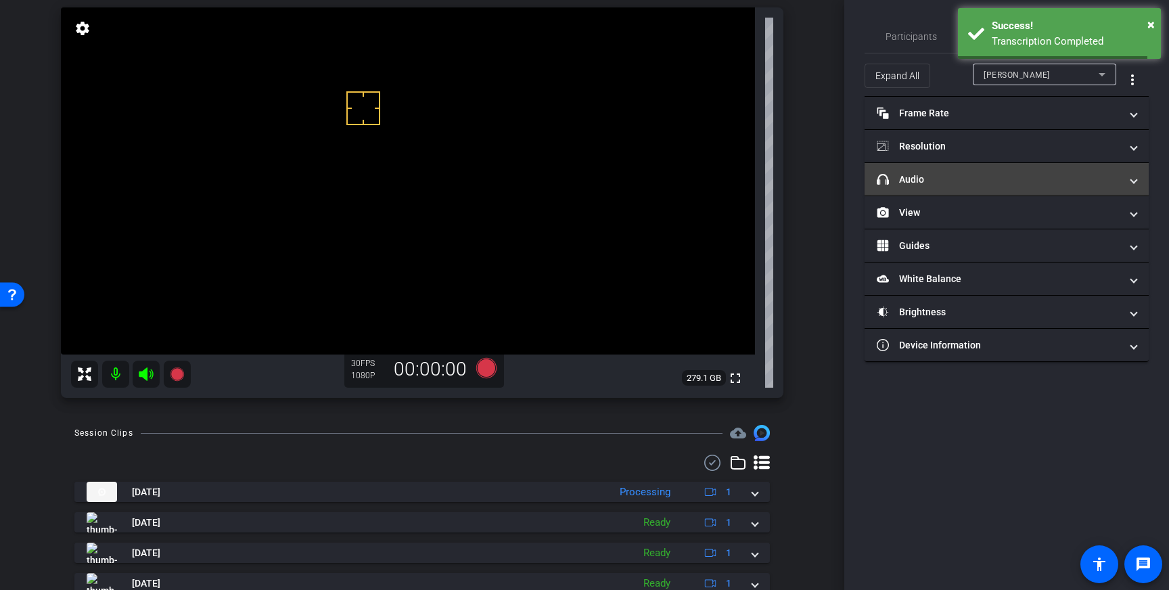
click at [1076, 173] on mat-panel-title "headphone icon Audio" at bounding box center [999, 179] width 244 height 14
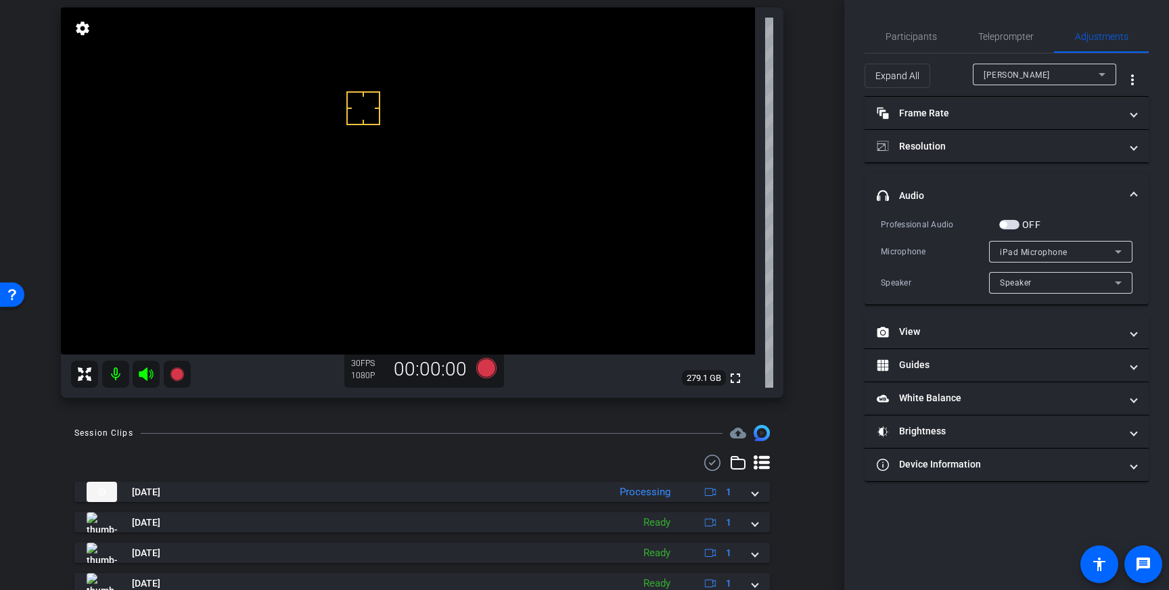
drag, startPoint x: 1012, startPoint y: 225, endPoint x: 950, endPoint y: 250, distance: 67.1
click at [1011, 225] on span "button" at bounding box center [1009, 224] width 20 height 9
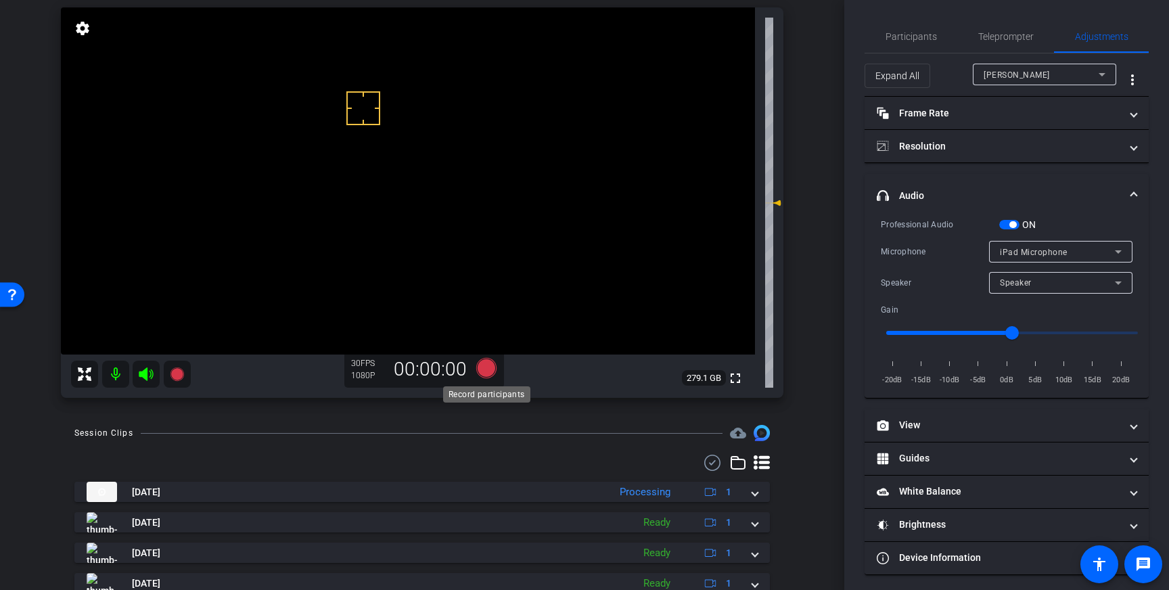
click at [485, 365] on icon at bounding box center [486, 368] width 20 height 20
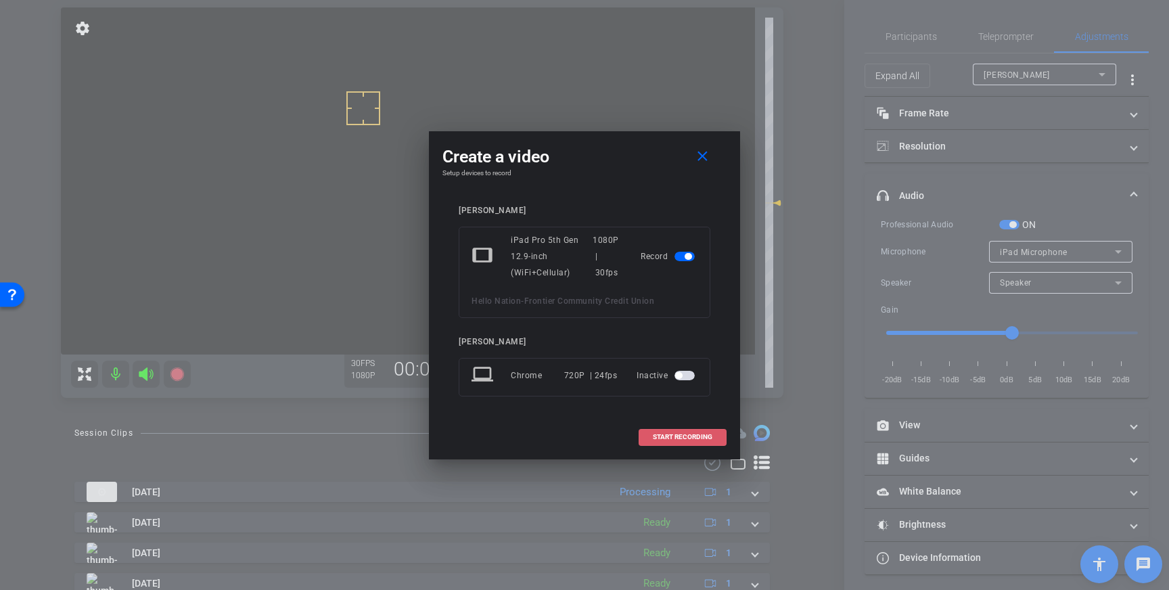
click at [676, 439] on span "START RECORDING" at bounding box center [683, 437] width 60 height 7
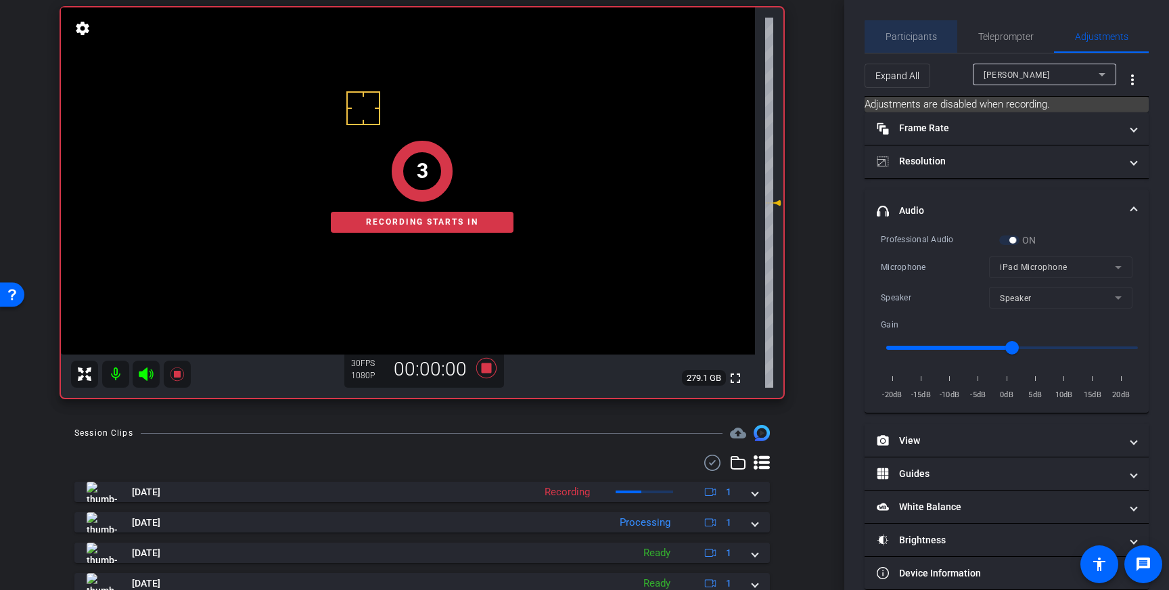
click at [915, 40] on span "Participants" at bounding box center [910, 36] width 51 height 9
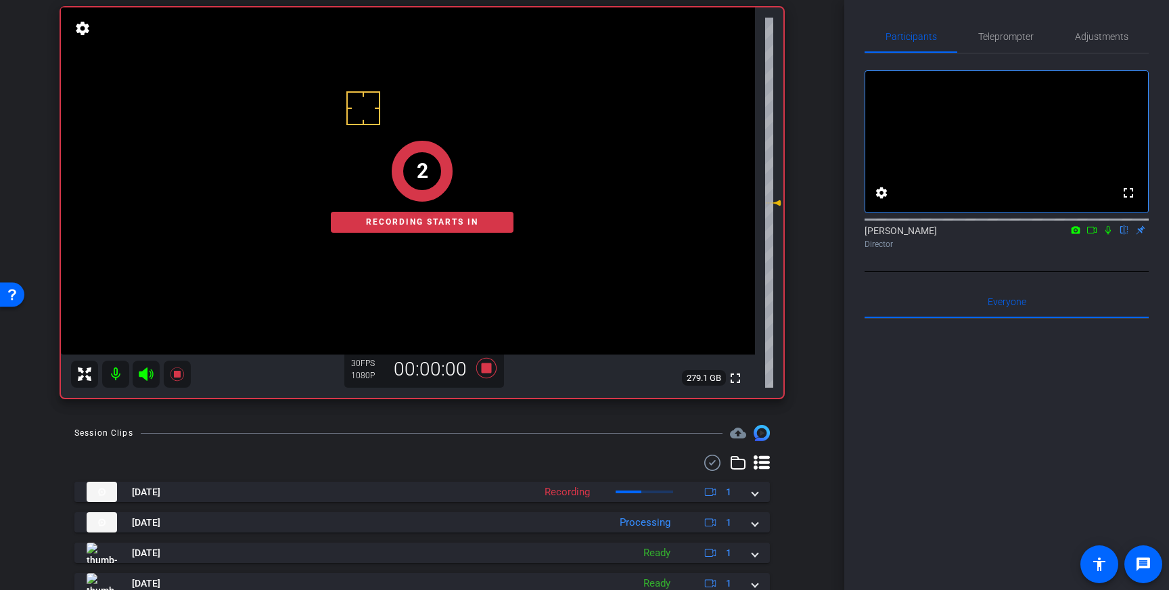
click at [1107, 235] on icon at bounding box center [1108, 229] width 11 height 9
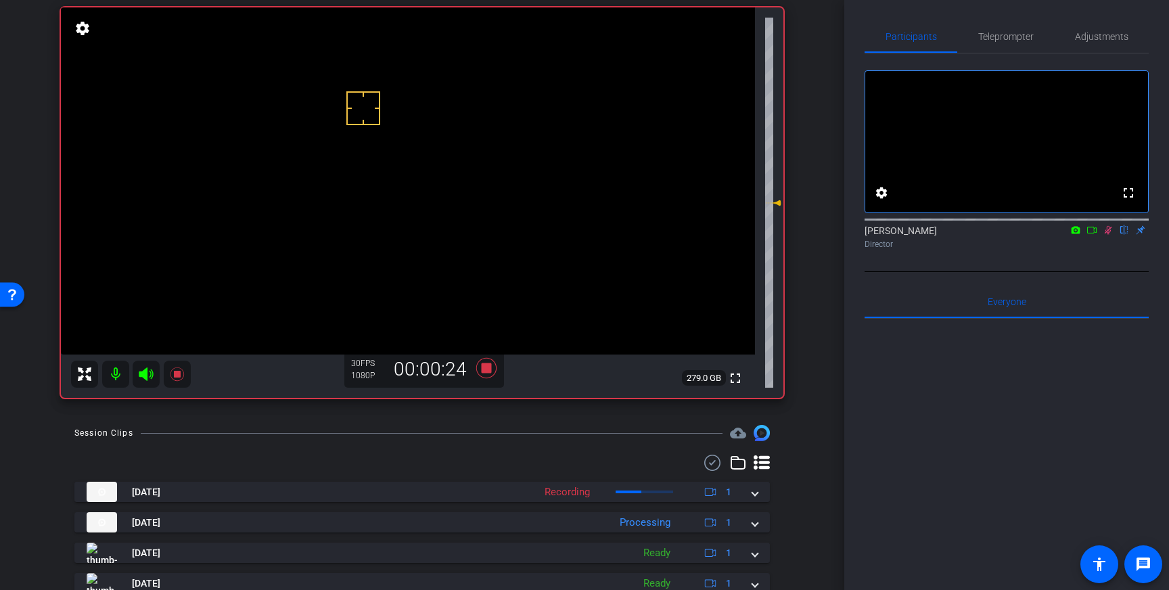
click at [1106, 235] on icon at bounding box center [1108, 229] width 11 height 9
click at [494, 369] on icon at bounding box center [486, 368] width 32 height 24
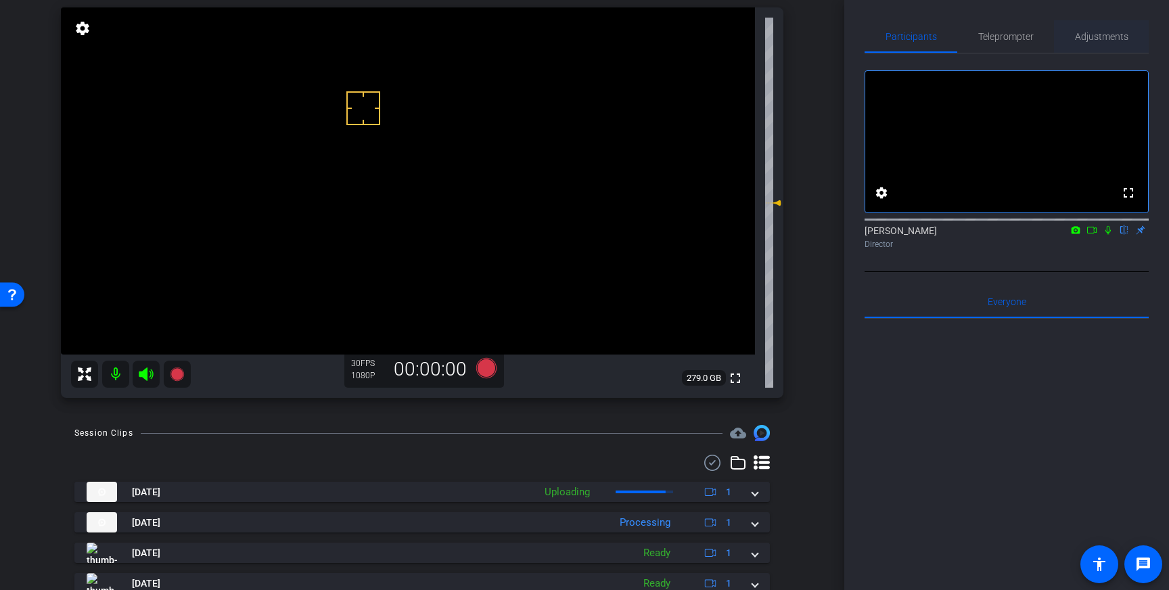
click at [1113, 41] on span "Adjustments" at bounding box center [1101, 36] width 53 height 9
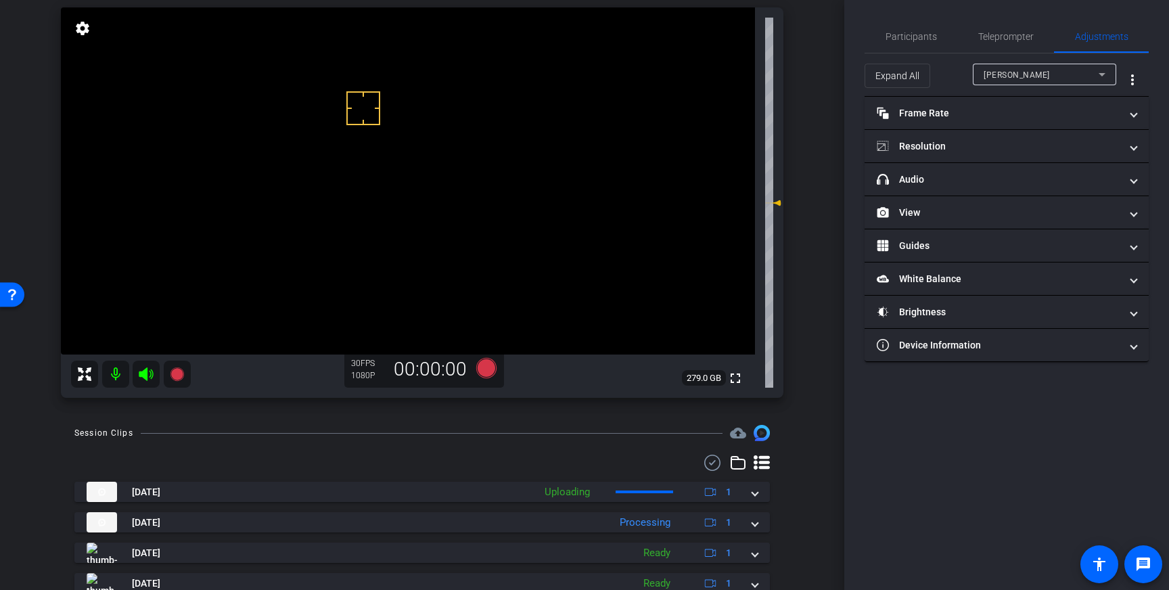
drag, startPoint x: 1095, startPoint y: 153, endPoint x: 1091, endPoint y: 166, distance: 13.9
click at [1095, 153] on mat-panel-title "Resolution" at bounding box center [999, 146] width 244 height 14
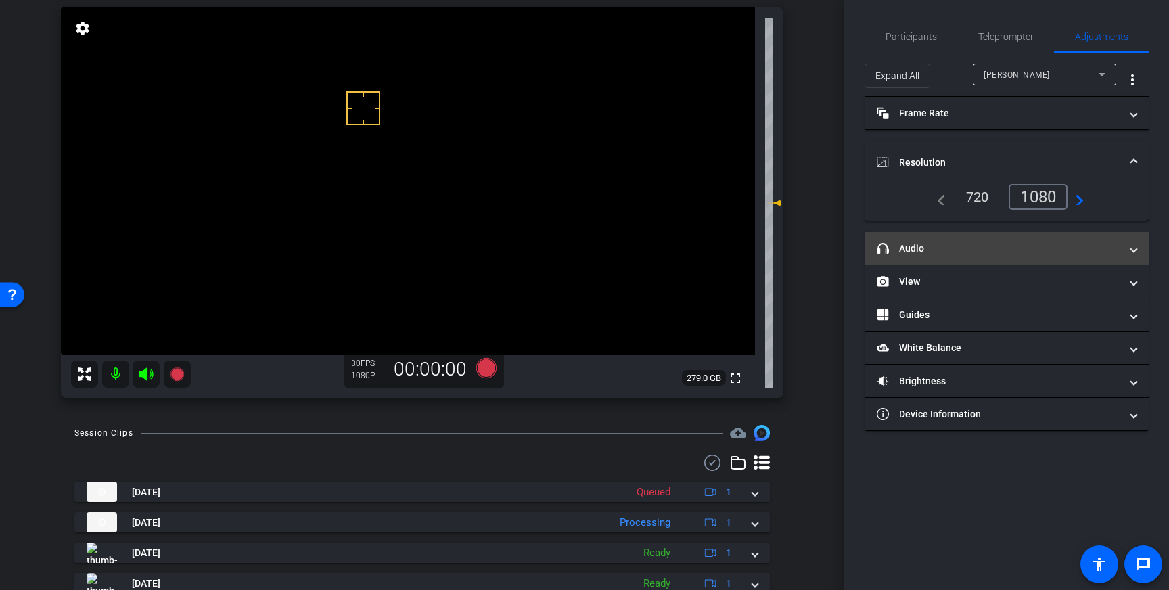
click at [1082, 253] on mat-panel-title "headphone icon Audio" at bounding box center [999, 248] width 244 height 14
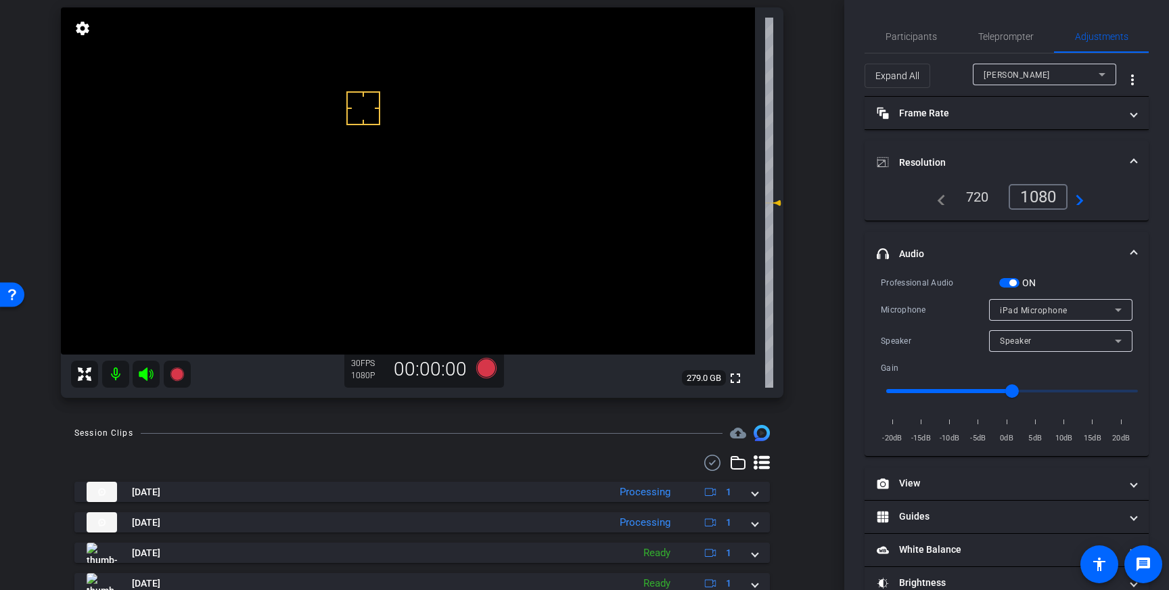
click at [1004, 281] on span "button" at bounding box center [1009, 282] width 20 height 9
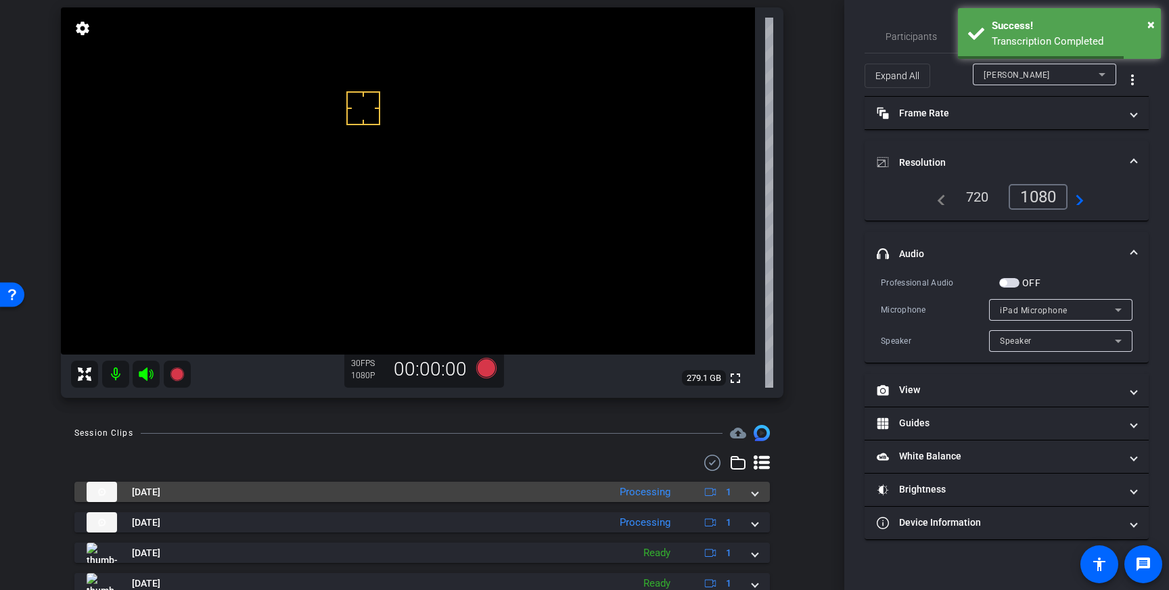
drag, startPoint x: 756, startPoint y: 497, endPoint x: 754, endPoint y: 504, distance: 7.9
click at [756, 497] on span at bounding box center [754, 492] width 5 height 14
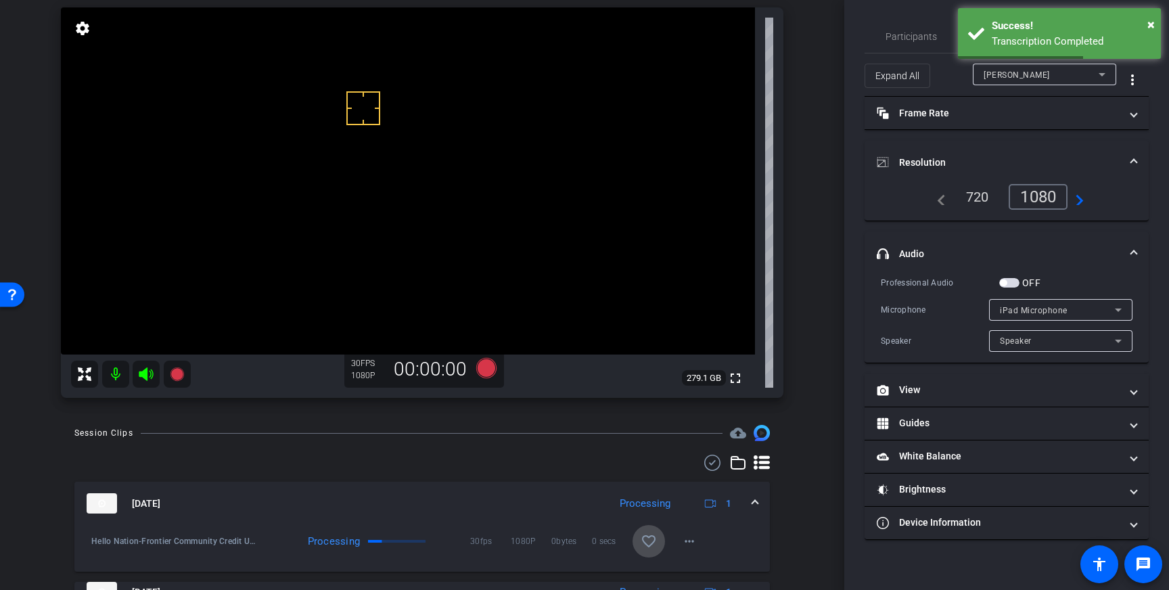
click at [663, 544] on span at bounding box center [648, 541] width 32 height 32
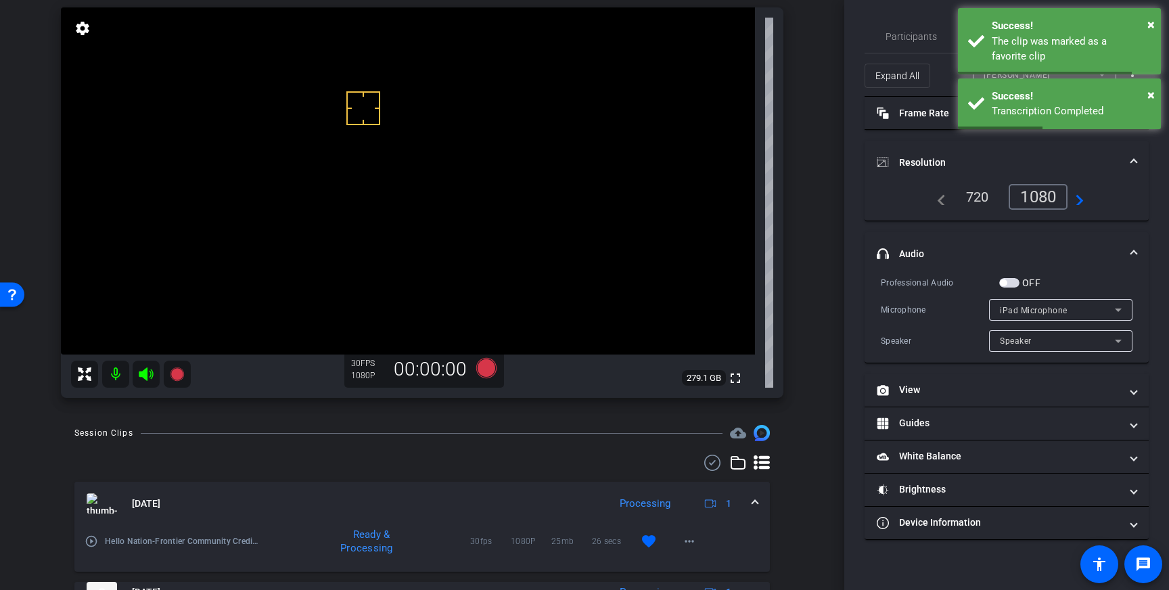
click at [756, 502] on mat-expansion-panel-header "[DATE] Processing 1" at bounding box center [421, 503] width 695 height 43
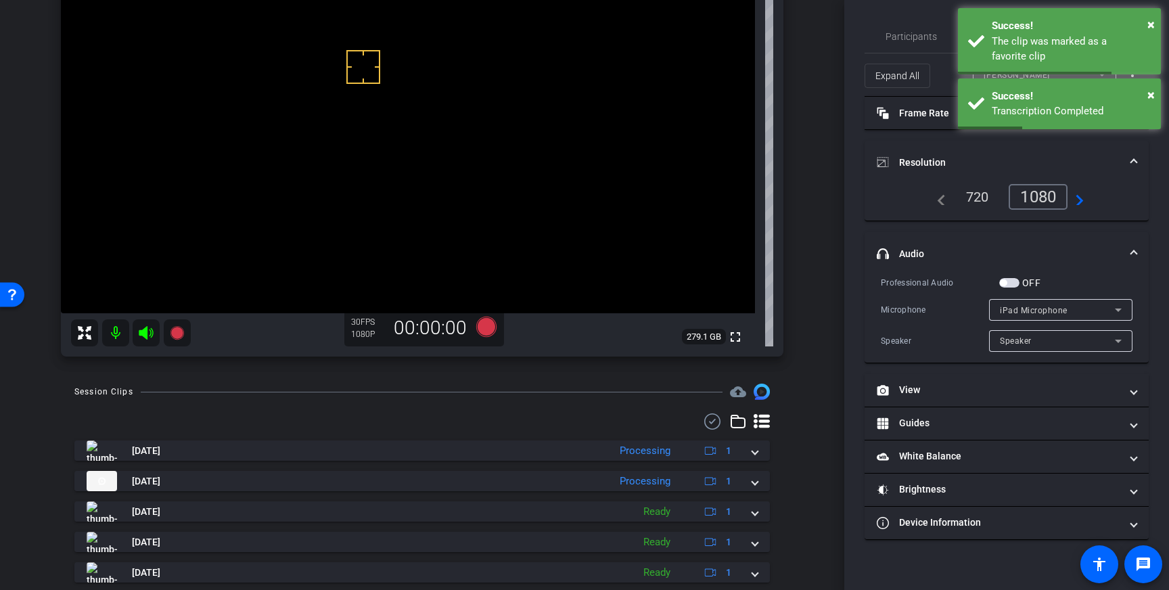
scroll to position [172, 0]
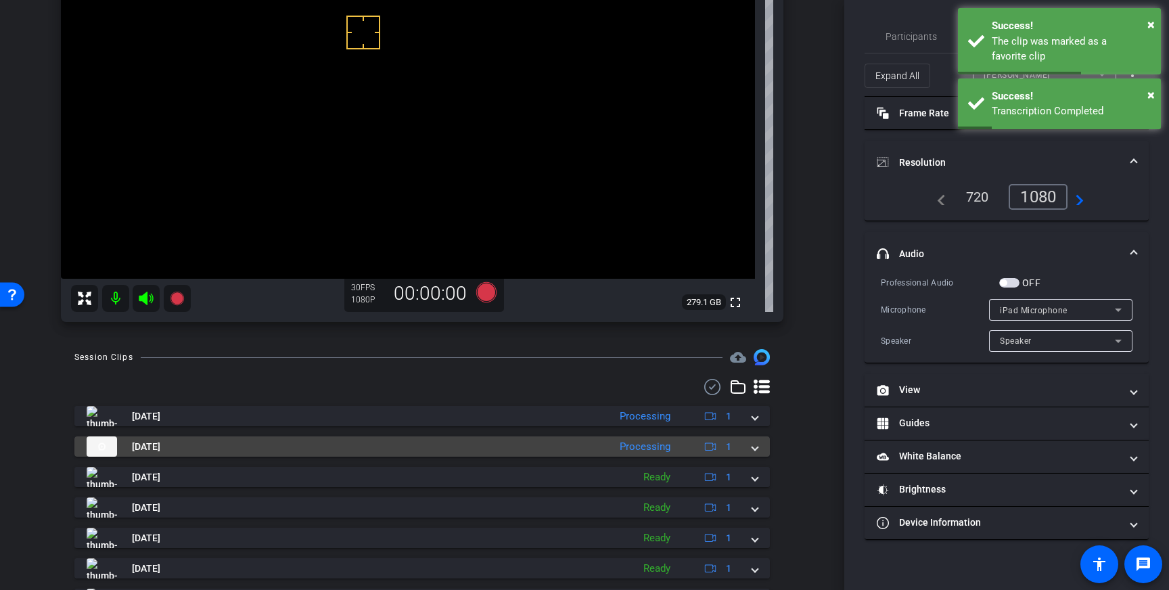
drag, startPoint x: 762, startPoint y: 451, endPoint x: 745, endPoint y: 459, distance: 18.2
click at [761, 451] on mat-expansion-panel-header "[DATE] Processing 1" at bounding box center [421, 446] width 695 height 20
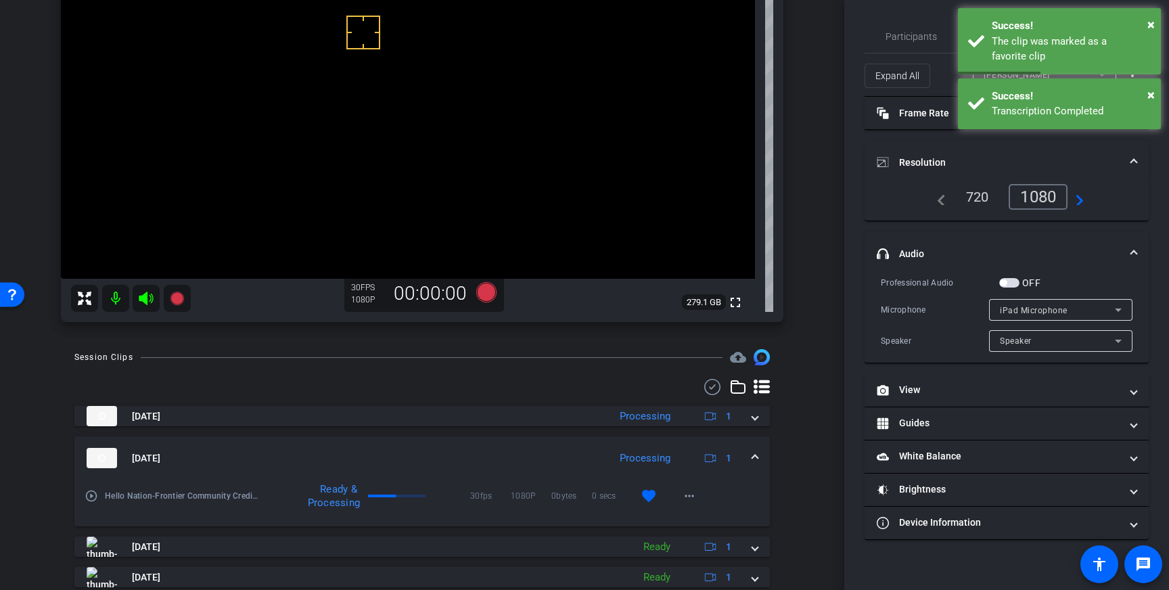
click at [754, 454] on span at bounding box center [754, 458] width 5 height 14
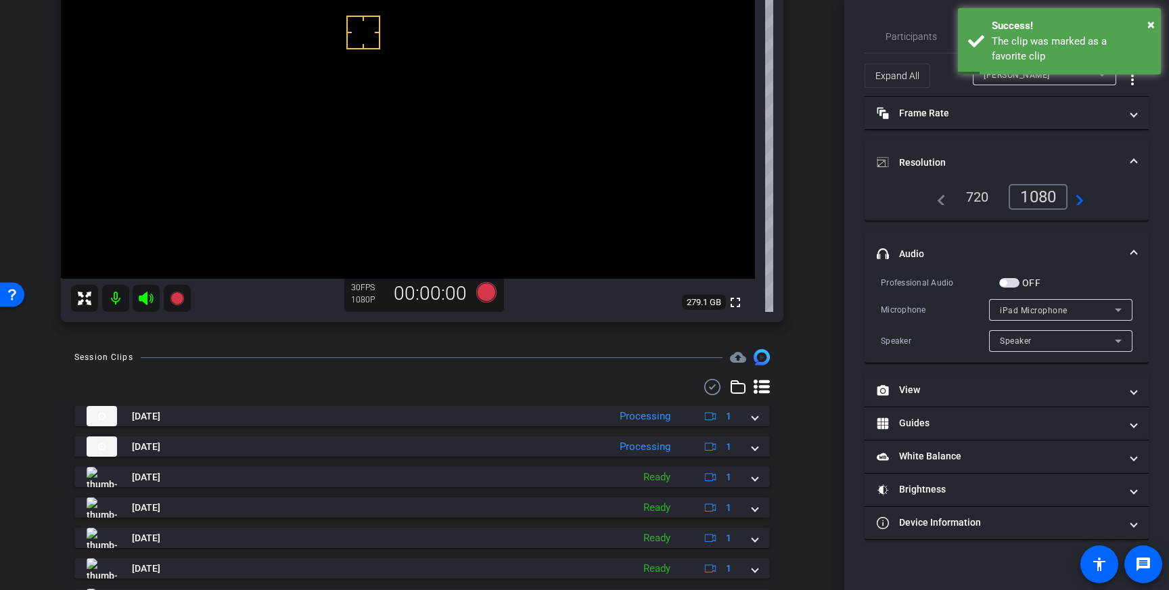
scroll to position [0, 0]
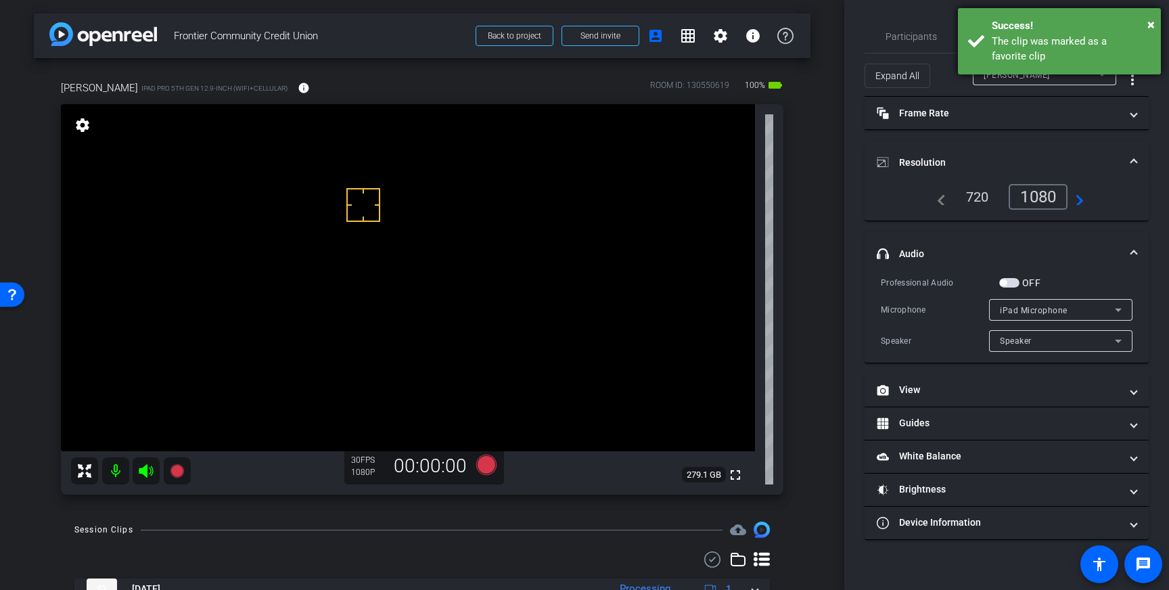
drag, startPoint x: 1124, startPoint y: 30, endPoint x: 1106, endPoint y: 37, distance: 19.3
click at [1123, 31] on div "Success!" at bounding box center [1071, 26] width 159 height 16
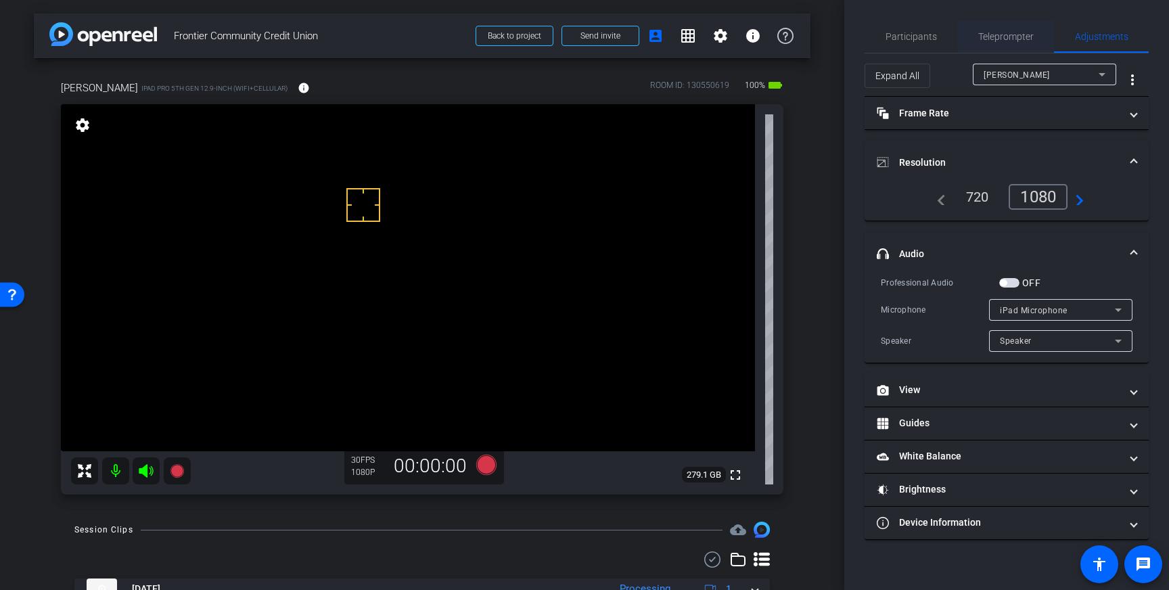
drag, startPoint x: 1007, startPoint y: 37, endPoint x: 1009, endPoint y: 50, distance: 13.7
click at [1007, 37] on span "Teleprompter" at bounding box center [1005, 36] width 55 height 9
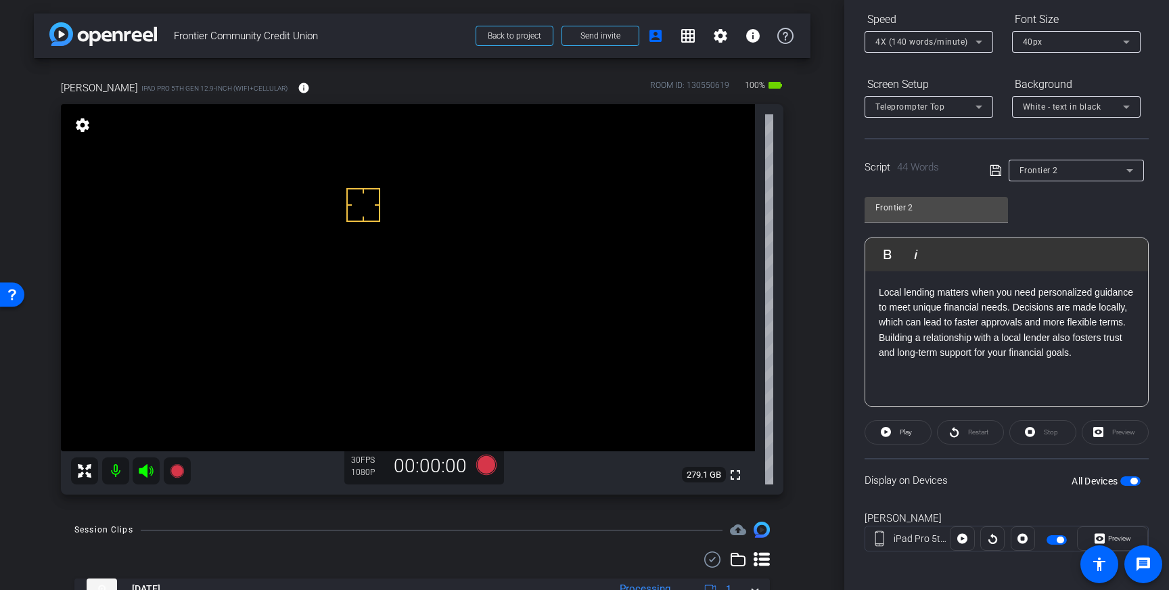
scroll to position [149, 0]
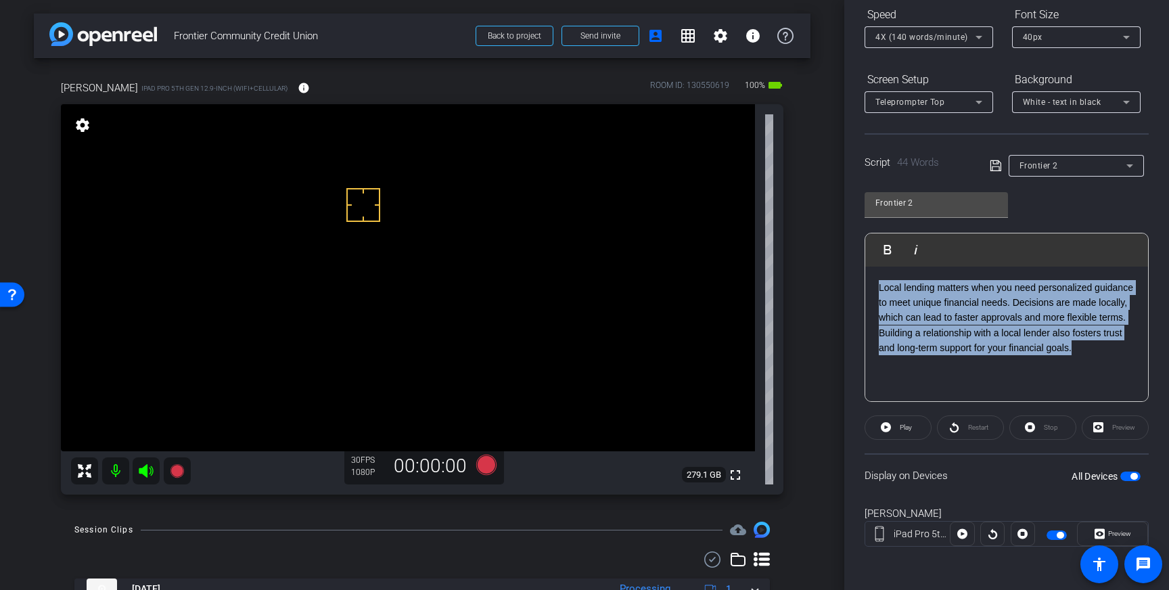
drag, startPoint x: 1134, startPoint y: 350, endPoint x: 871, endPoint y: 287, distance: 270.6
click at [871, 287] on div "Local lending matters when you need personalized guidance to meet unique financ…" at bounding box center [1006, 334] width 283 height 135
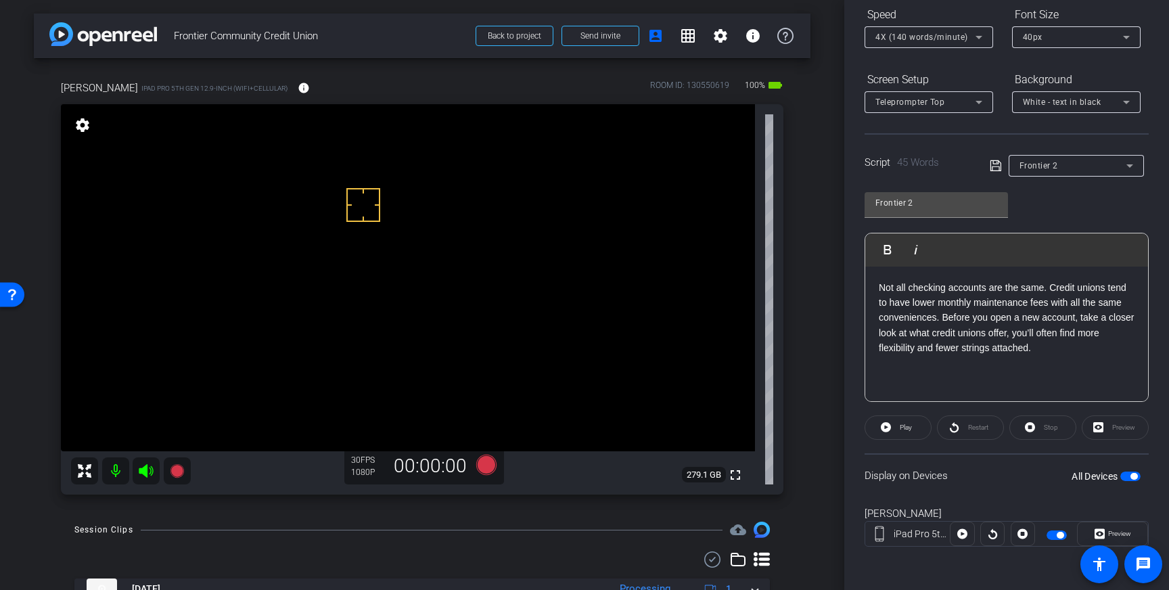
click at [994, 166] on icon at bounding box center [996, 166] width 12 height 16
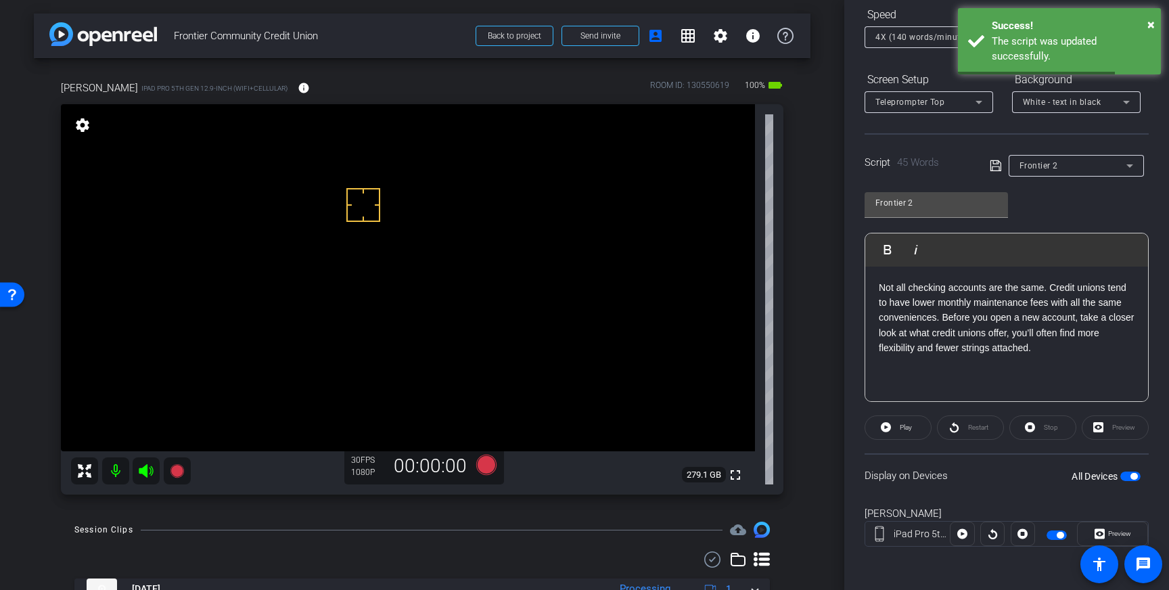
click at [1127, 477] on span "button" at bounding box center [1130, 475] width 20 height 9
click at [1127, 476] on span "button" at bounding box center [1124, 476] width 7 height 7
click at [993, 166] on icon at bounding box center [995, 165] width 11 height 11
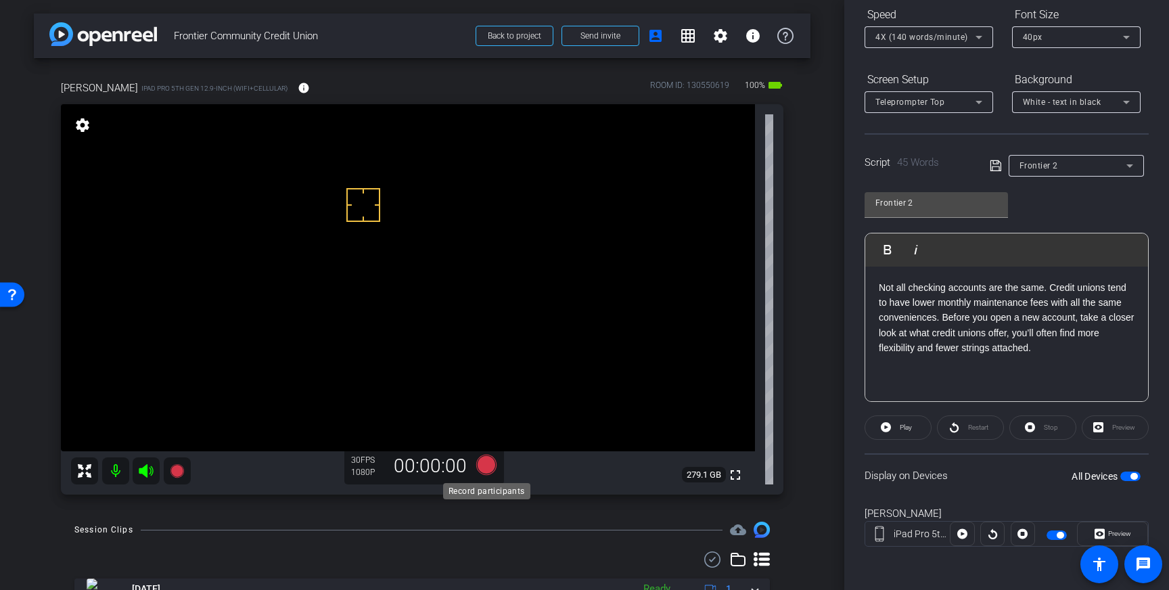
click at [483, 467] on icon at bounding box center [486, 465] width 20 height 20
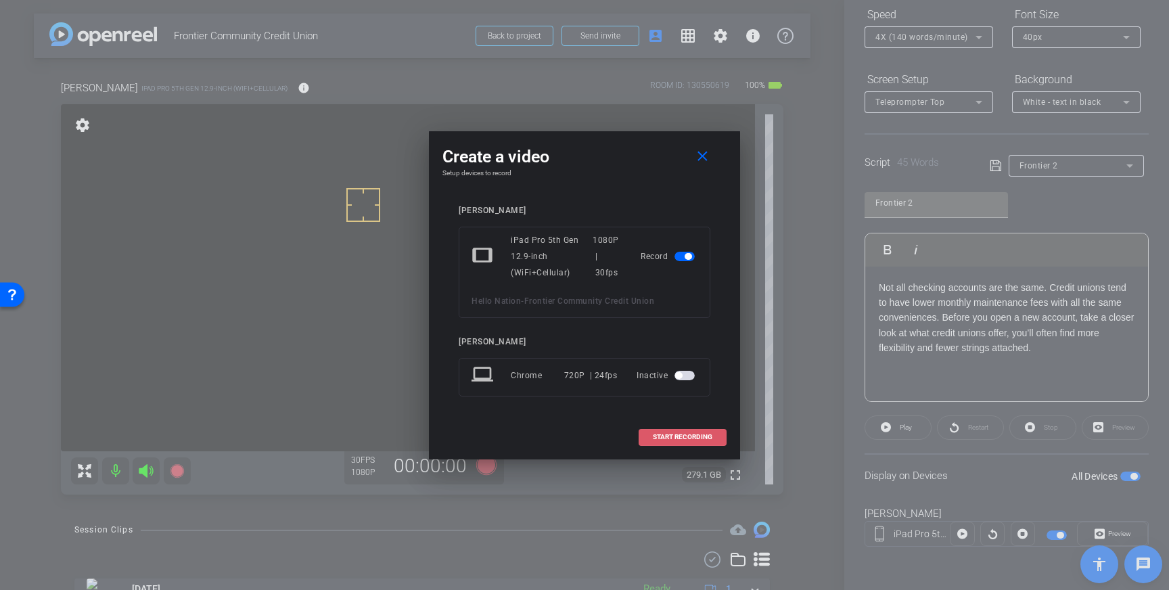
click at [702, 438] on span "START RECORDING" at bounding box center [683, 437] width 60 height 7
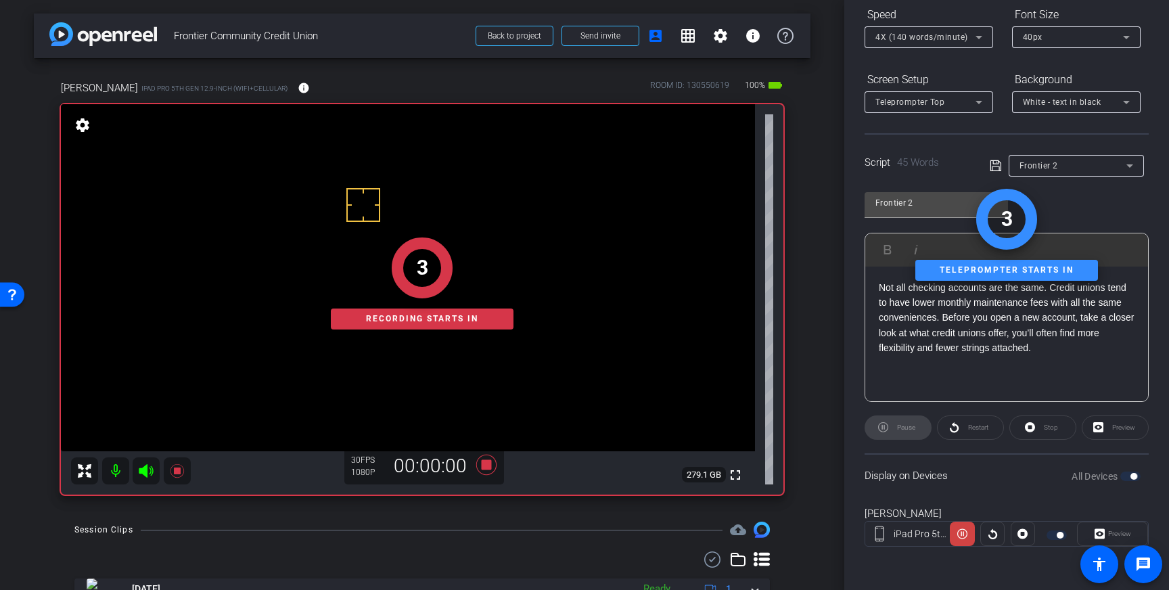
scroll to position [0, 0]
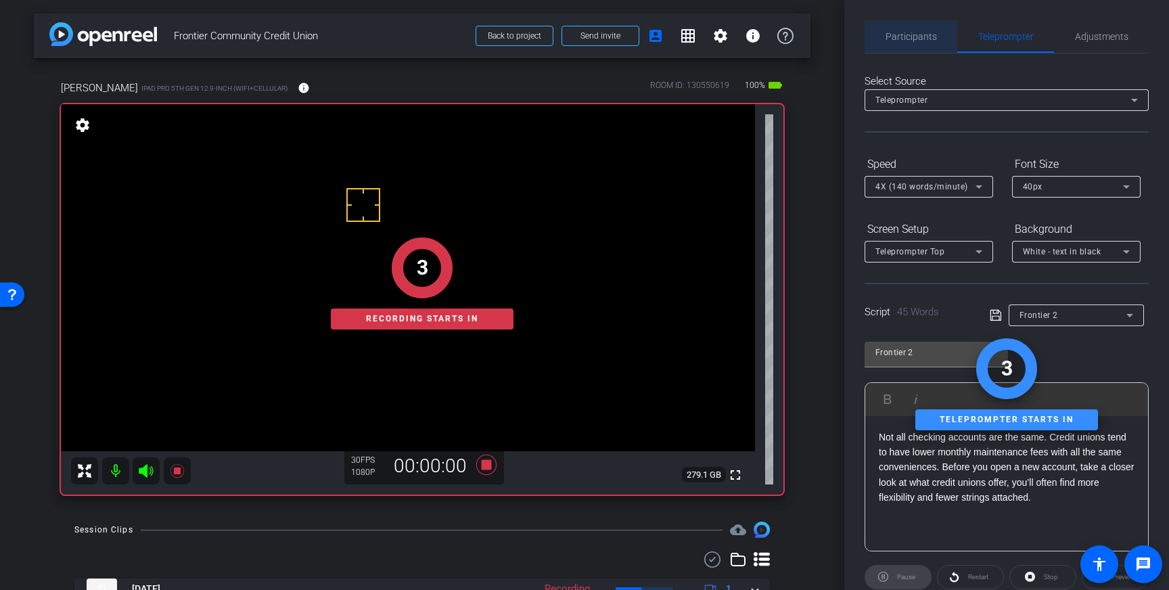
drag, startPoint x: 899, startPoint y: 37, endPoint x: 974, endPoint y: 68, distance: 81.3
click at [901, 37] on span "Participants" at bounding box center [910, 36] width 51 height 9
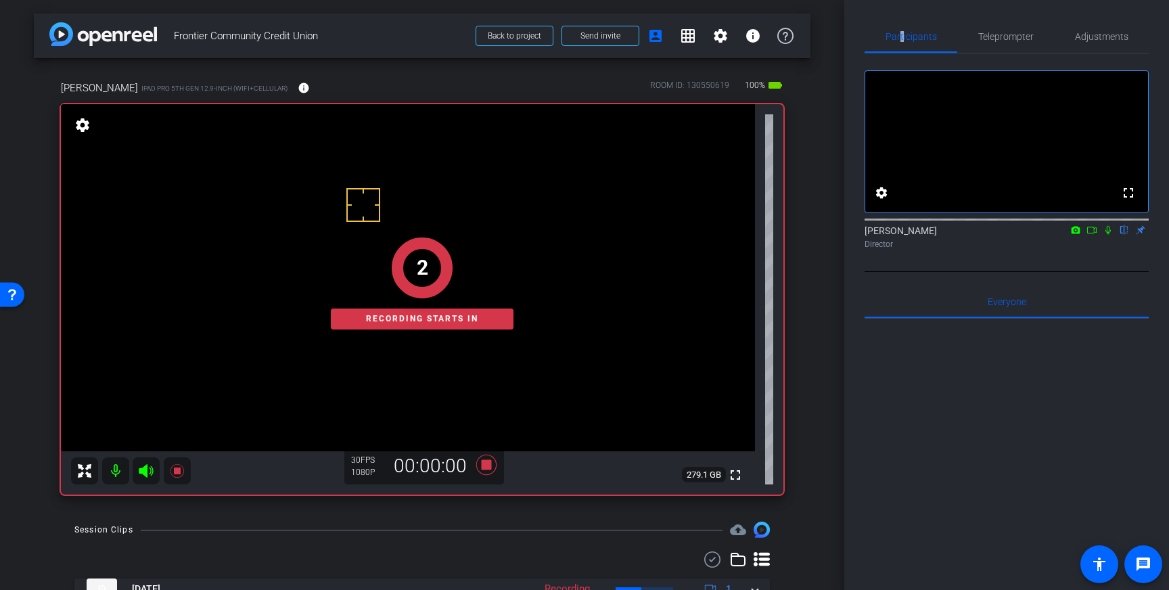
drag, startPoint x: 1107, startPoint y: 248, endPoint x: 1117, endPoint y: 262, distance: 18.0
click at [1106, 235] on icon at bounding box center [1107, 230] width 5 height 9
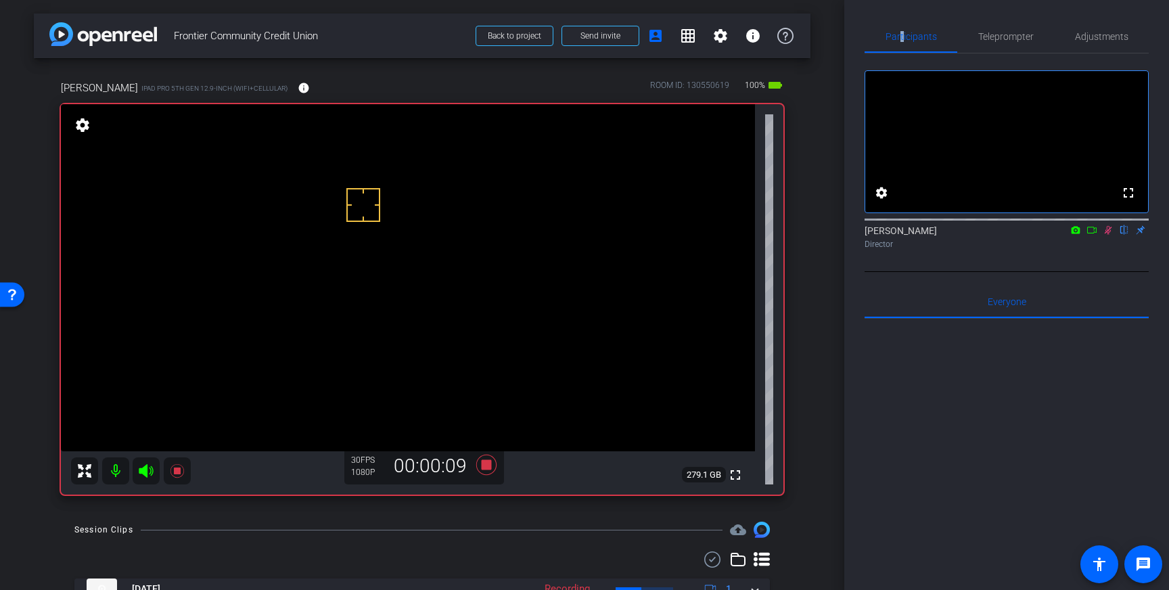
click at [1109, 235] on icon at bounding box center [1108, 229] width 11 height 9
click at [488, 469] on icon at bounding box center [486, 465] width 20 height 20
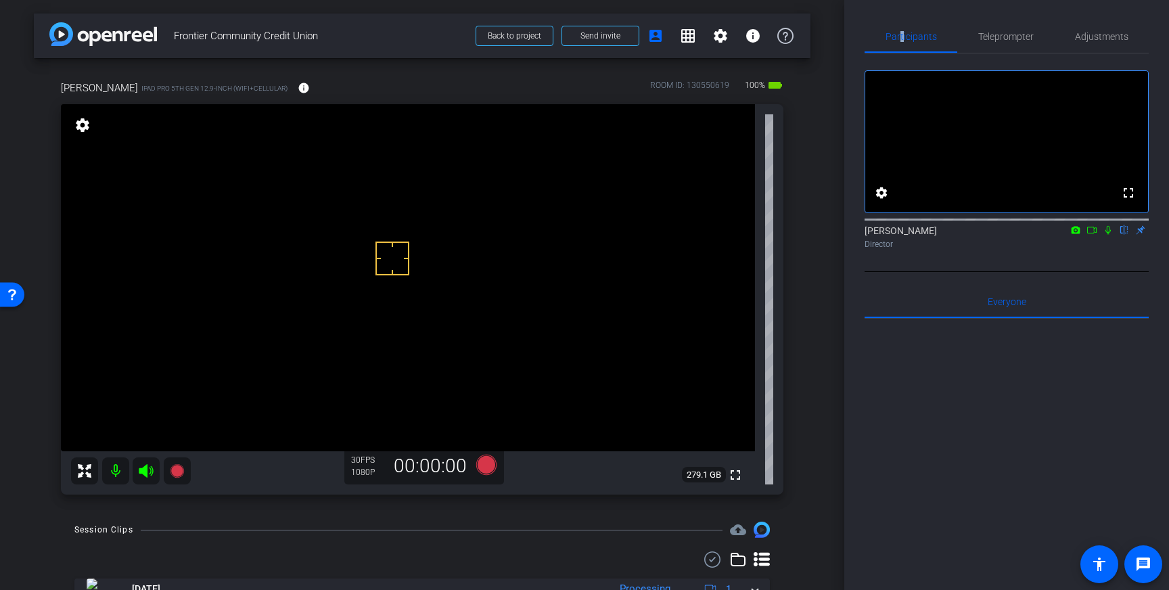
drag, startPoint x: 392, startPoint y: 258, endPoint x: 395, endPoint y: 217, distance: 41.4
click at [485, 466] on icon at bounding box center [486, 465] width 20 height 20
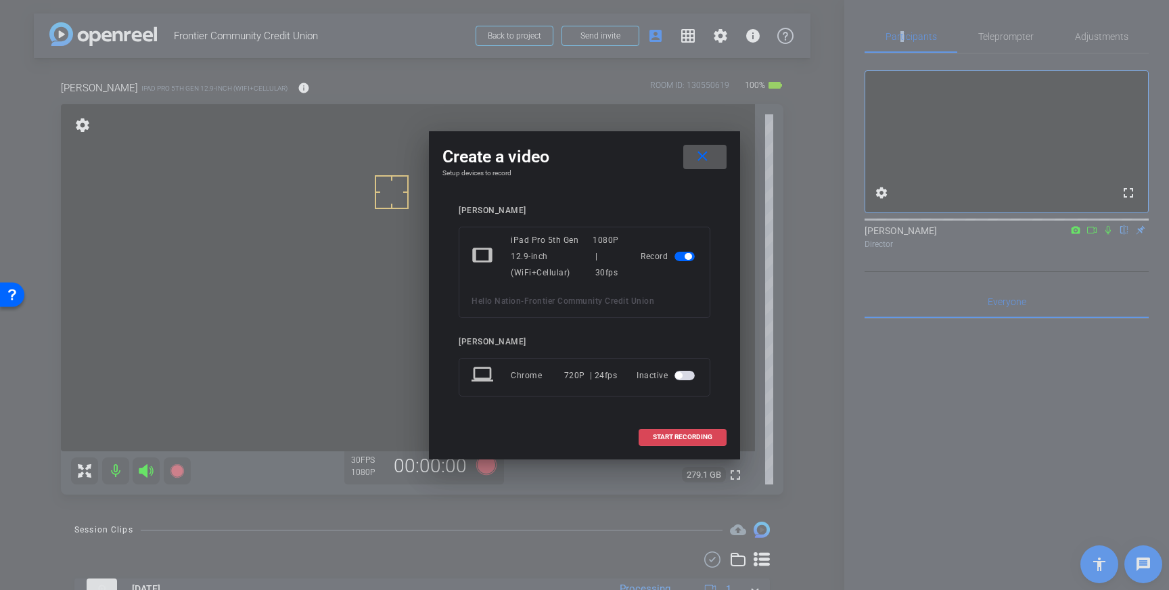
click at [692, 438] on span "START RECORDING" at bounding box center [683, 437] width 60 height 7
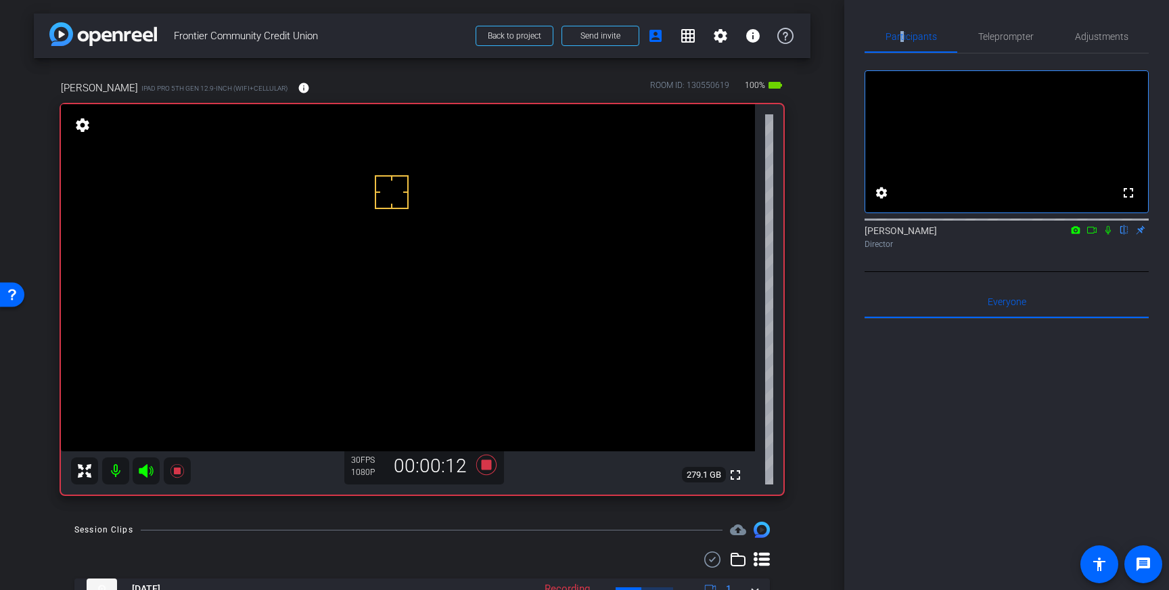
click at [1105, 235] on icon at bounding box center [1108, 229] width 11 height 9
click at [1108, 235] on icon at bounding box center [1108, 230] width 7 height 9
drag, startPoint x: 486, startPoint y: 468, endPoint x: 553, endPoint y: 474, distance: 67.2
click at [486, 468] on icon at bounding box center [486, 465] width 20 height 20
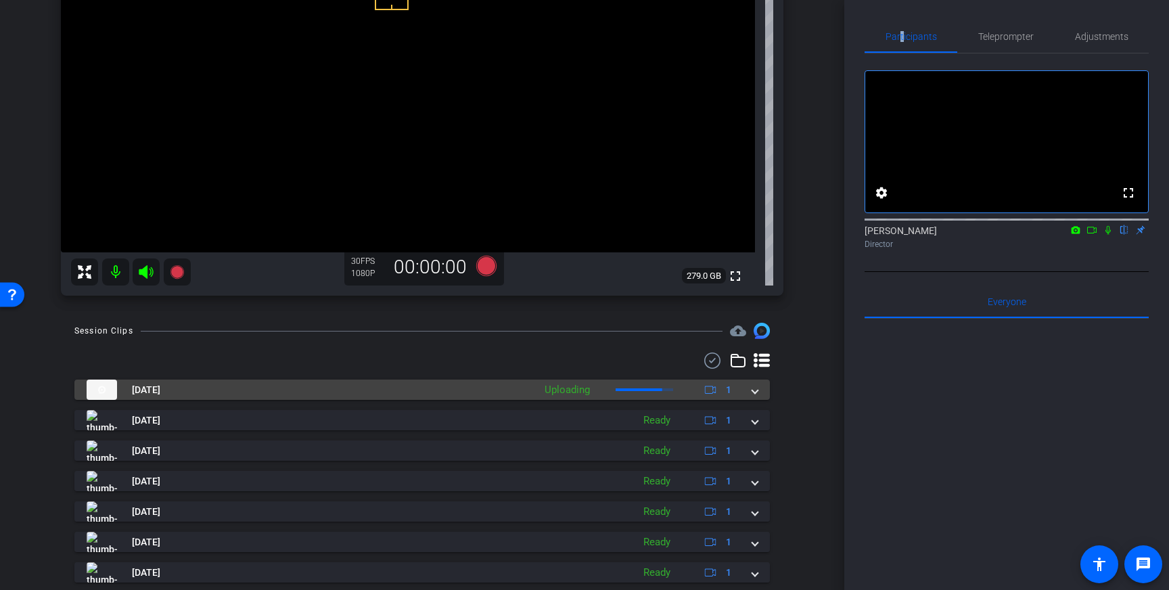
scroll to position [204, 0]
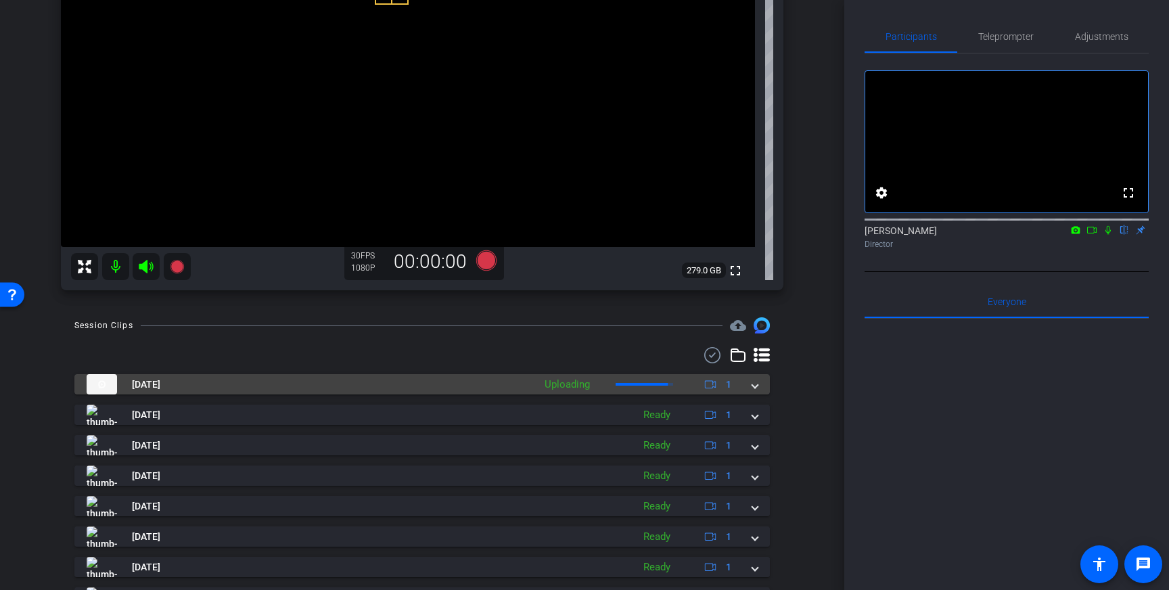
click at [760, 387] on mat-expansion-panel-header "[DATE] Uploading 1" at bounding box center [421, 384] width 695 height 20
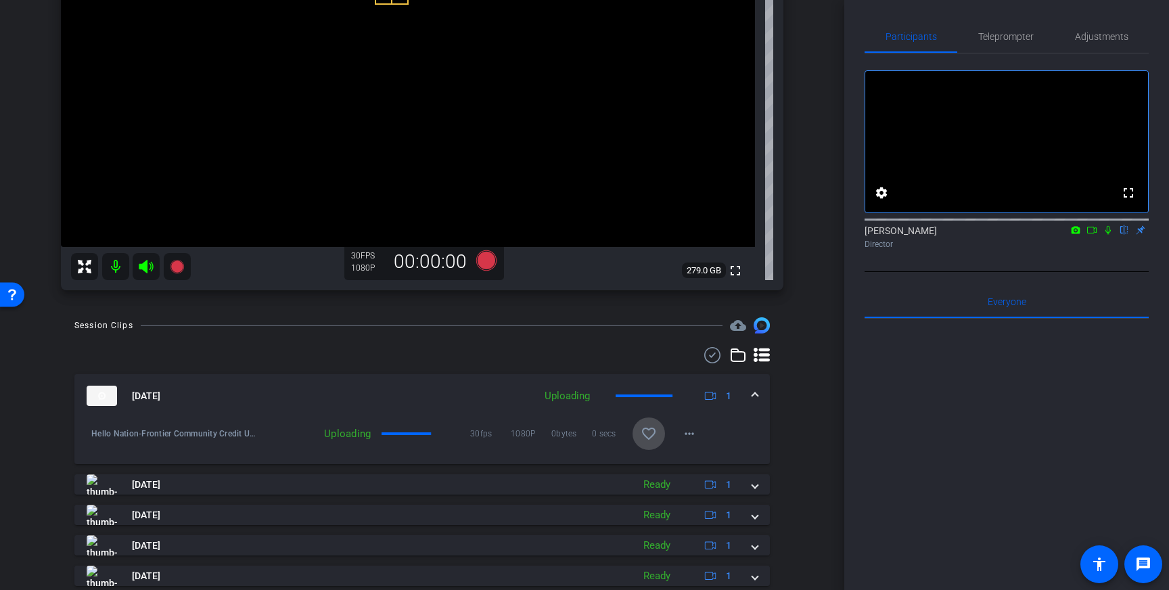
click at [655, 432] on mat-icon "favorite_border" at bounding box center [649, 433] width 16 height 16
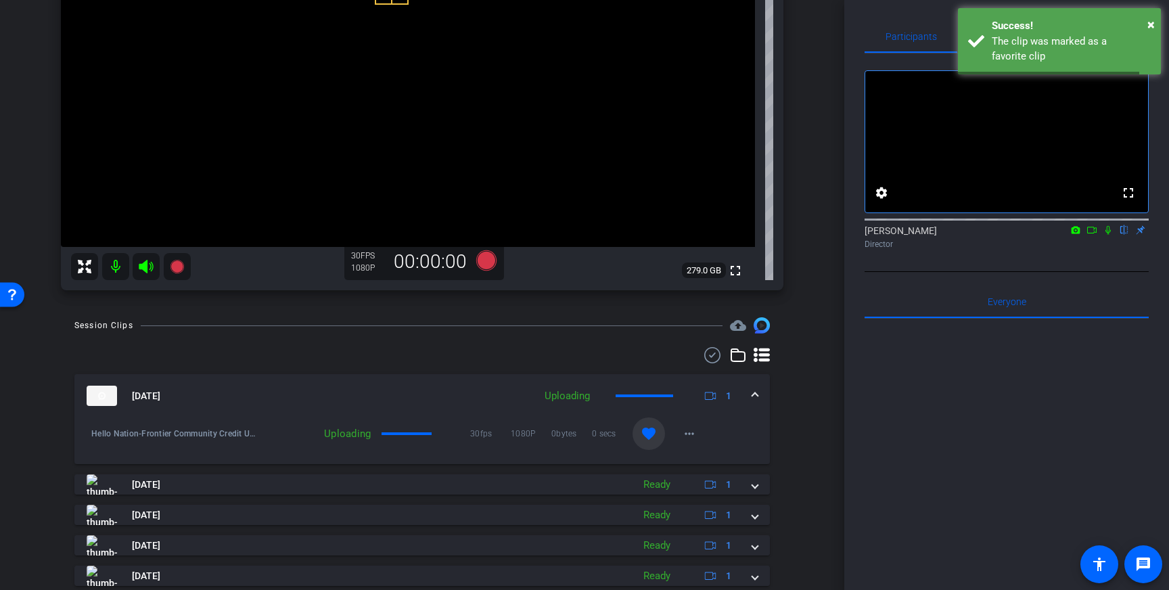
click at [752, 394] on span at bounding box center [754, 396] width 5 height 14
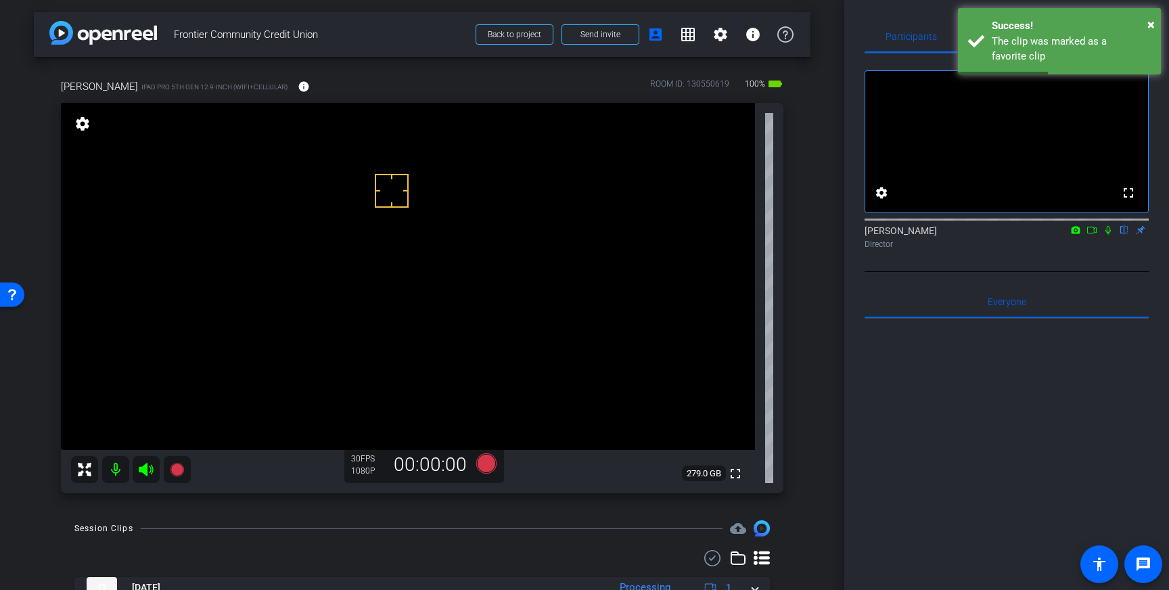
scroll to position [0, 0]
click at [485, 463] on icon at bounding box center [486, 465] width 20 height 20
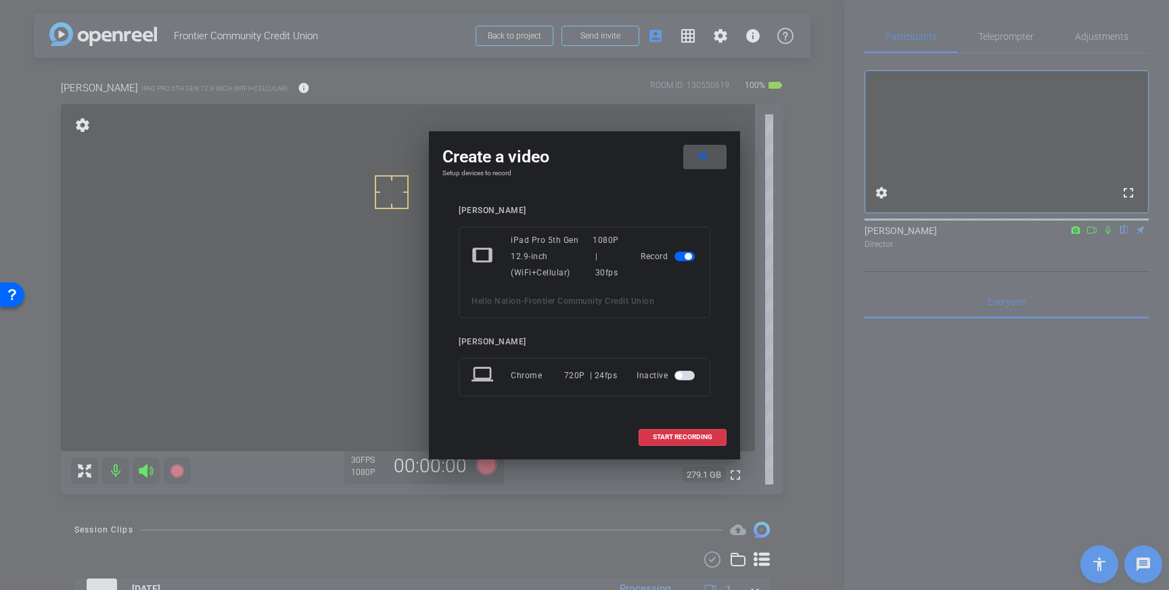
drag, startPoint x: 660, startPoint y: 438, endPoint x: 787, endPoint y: 348, distance: 155.6
click at [660, 438] on span "START RECORDING" at bounding box center [683, 437] width 60 height 7
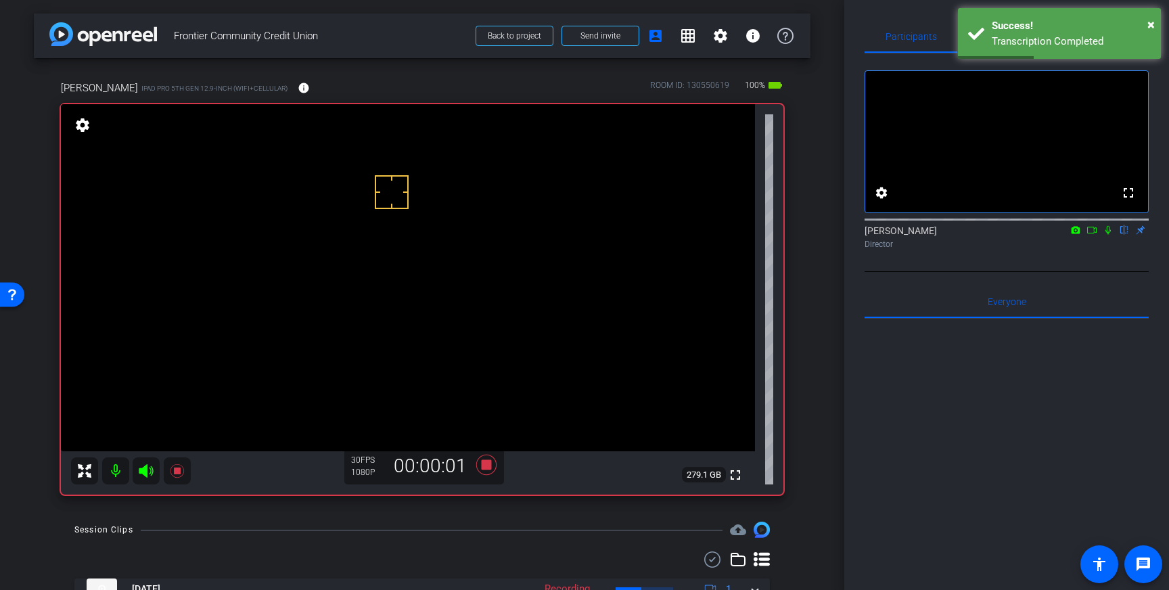
click at [1106, 235] on icon at bounding box center [1108, 229] width 11 height 9
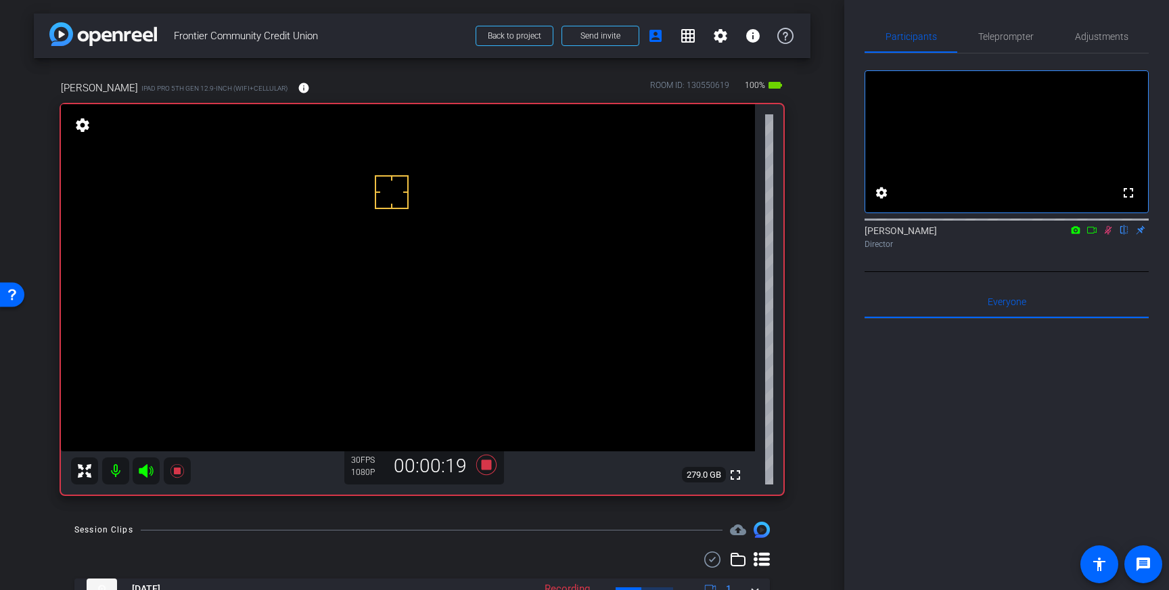
click at [1106, 235] on icon at bounding box center [1108, 229] width 11 height 9
click at [489, 468] on icon at bounding box center [486, 465] width 20 height 20
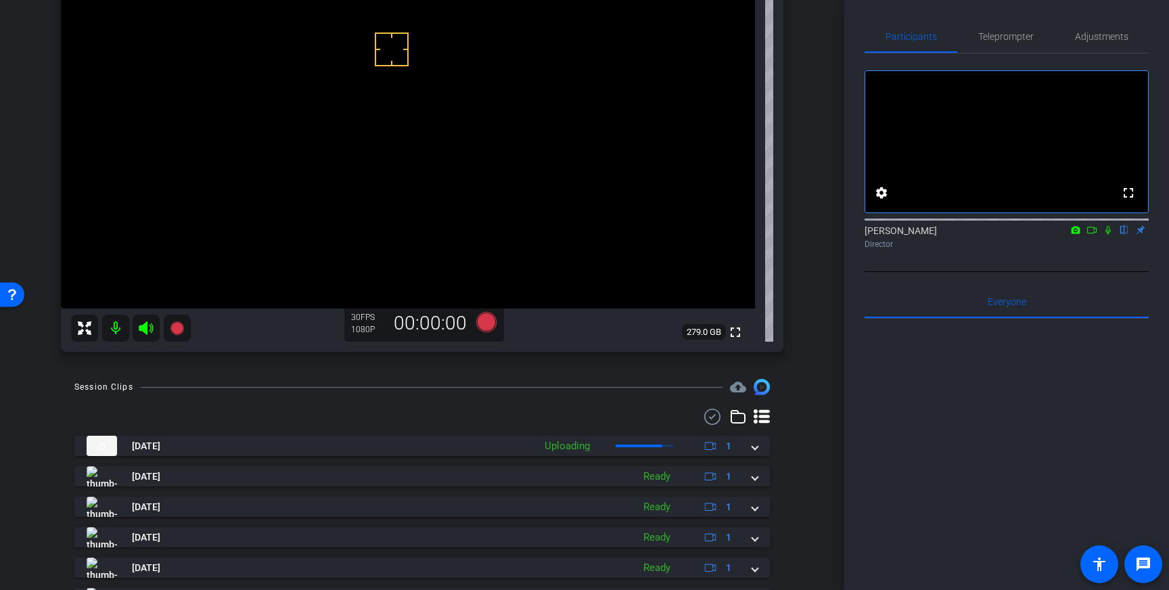
scroll to position [149, 0]
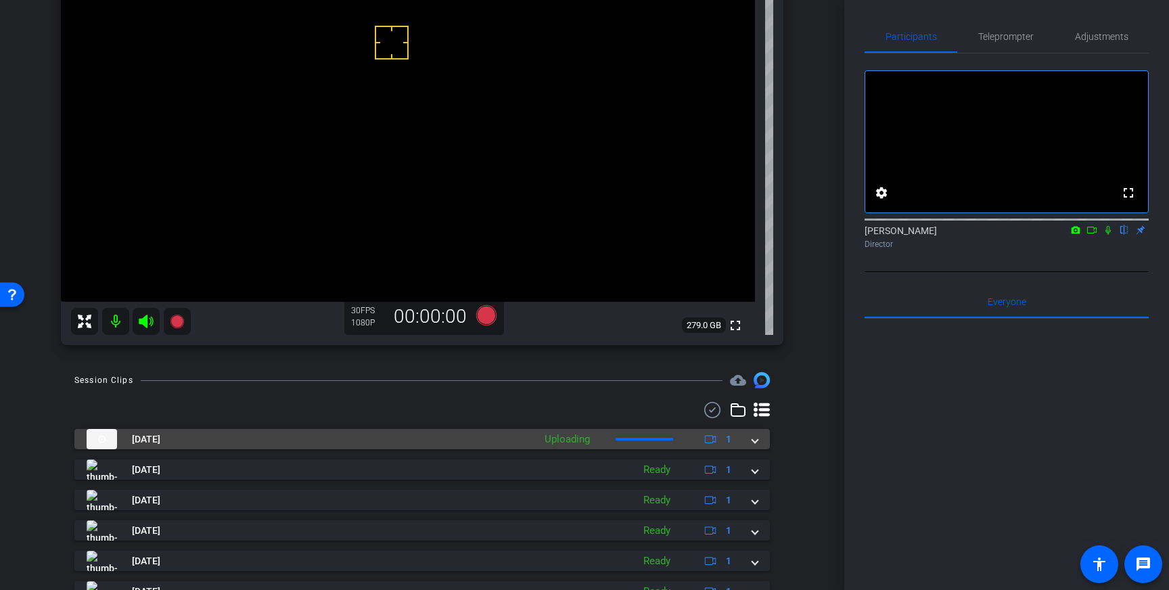
click at [754, 442] on span at bounding box center [754, 439] width 5 height 14
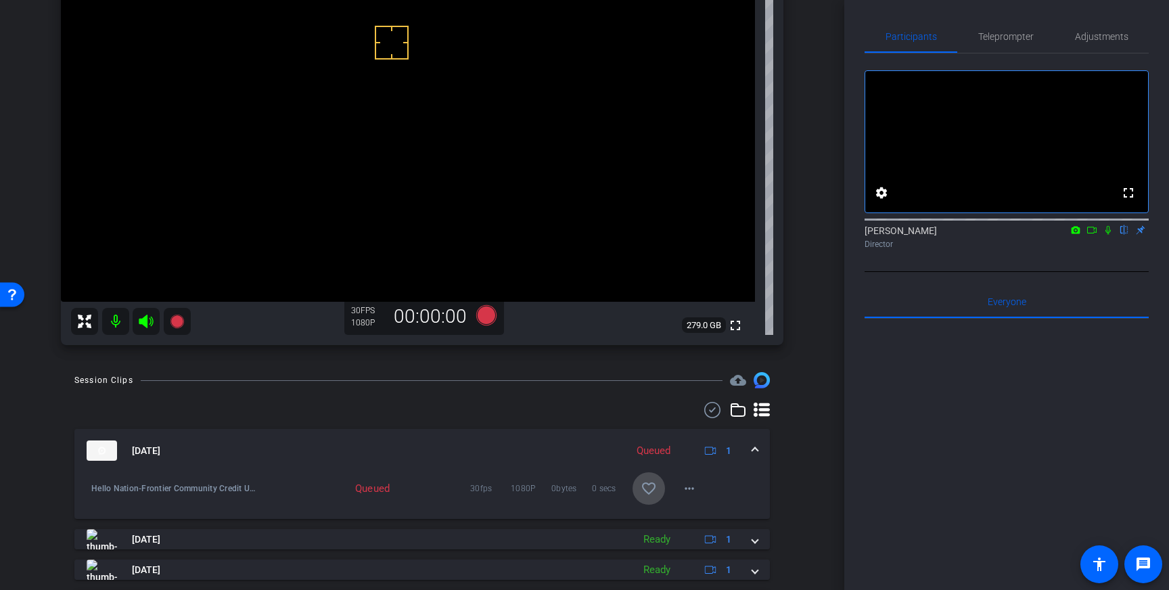
click at [646, 490] on mat-icon "favorite_border" at bounding box center [649, 488] width 16 height 16
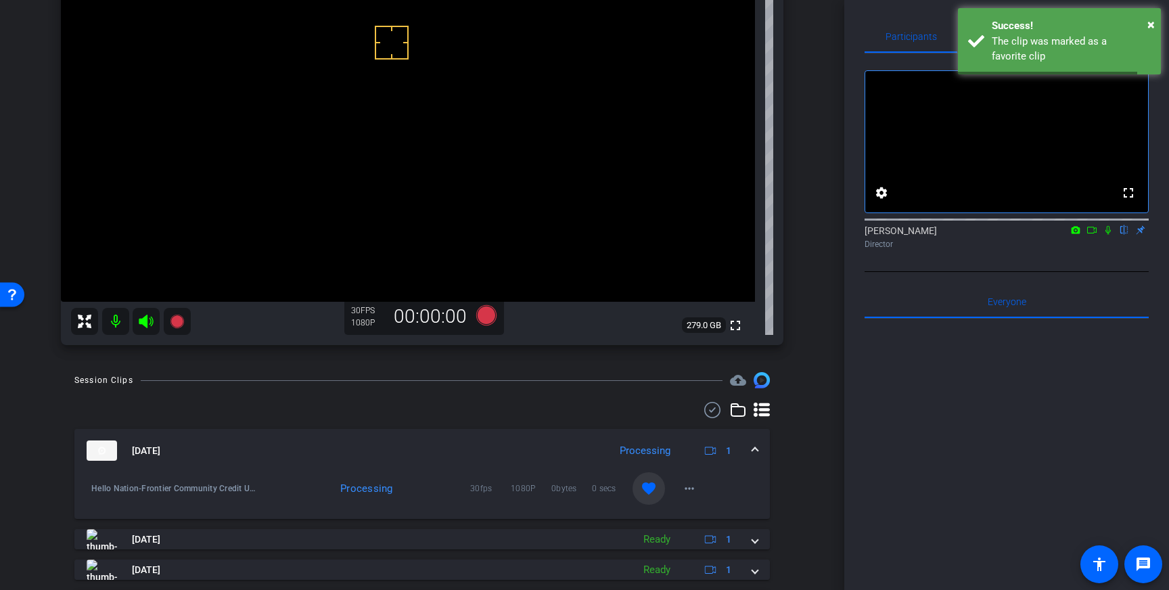
click at [756, 446] on span at bounding box center [754, 451] width 5 height 14
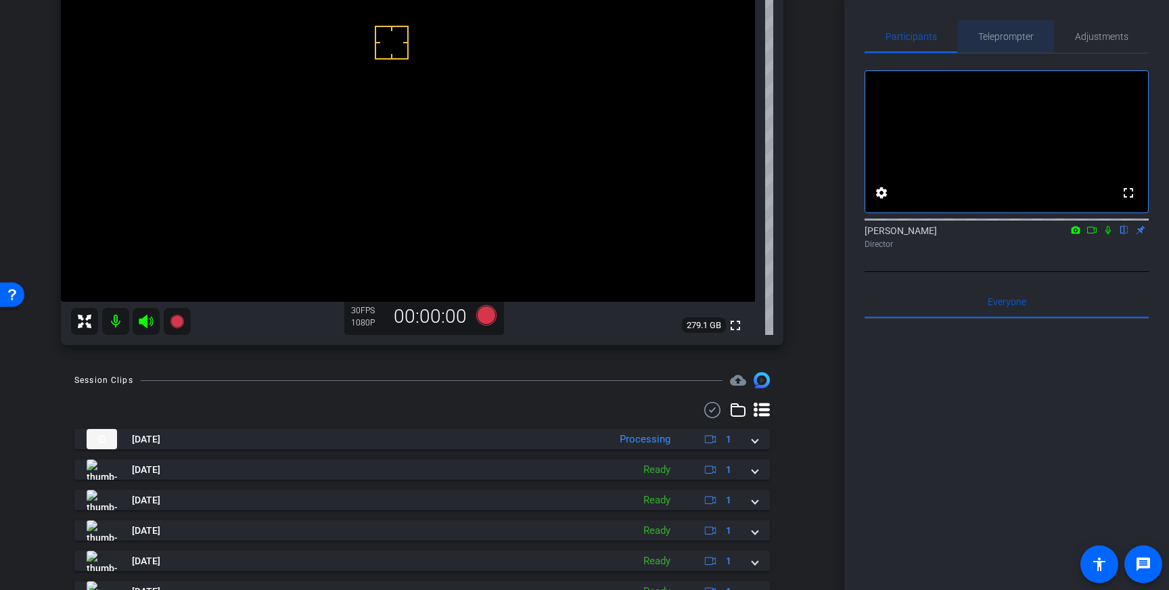
drag, startPoint x: 1007, startPoint y: 43, endPoint x: 1065, endPoint y: 170, distance: 139.6
click at [1007, 43] on span "Teleprompter" at bounding box center [1005, 36] width 55 height 32
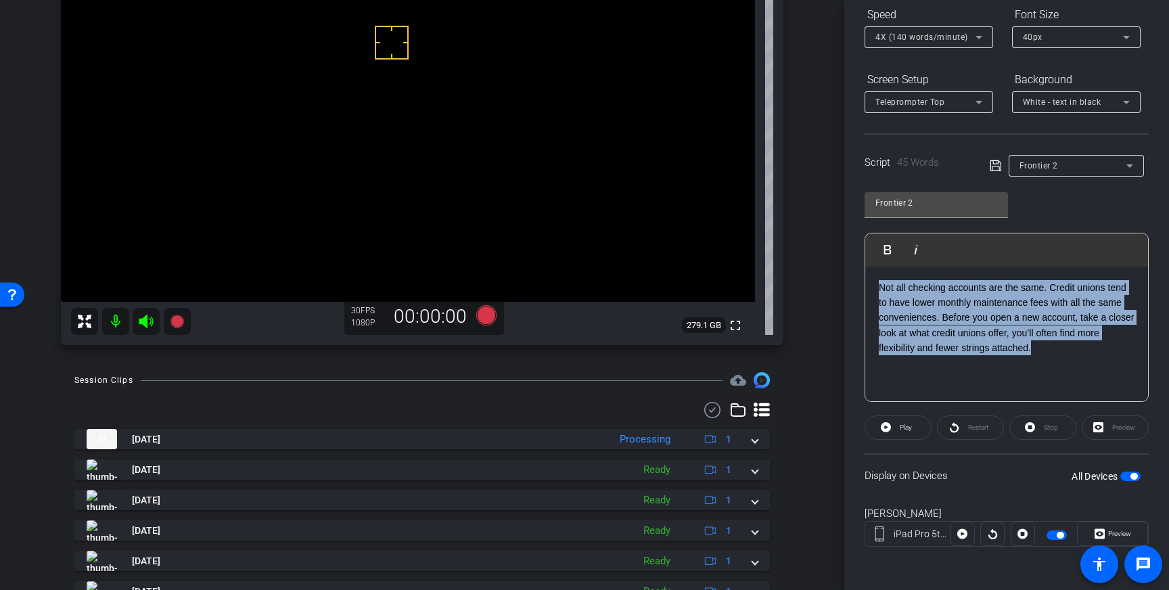
drag, startPoint x: 1040, startPoint y: 347, endPoint x: 877, endPoint y: 288, distance: 173.3
click at [877, 288] on div "Not all checking accounts are the same. Credit unions tend to have lower monthl…" at bounding box center [1006, 334] width 283 height 135
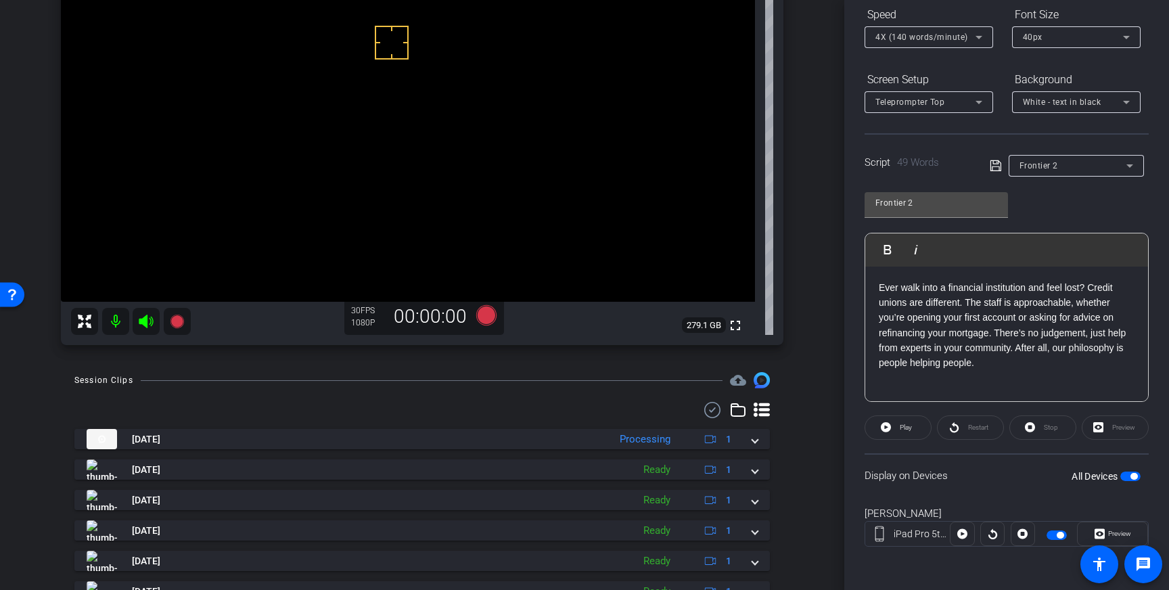
click at [996, 162] on icon at bounding box center [995, 165] width 11 height 11
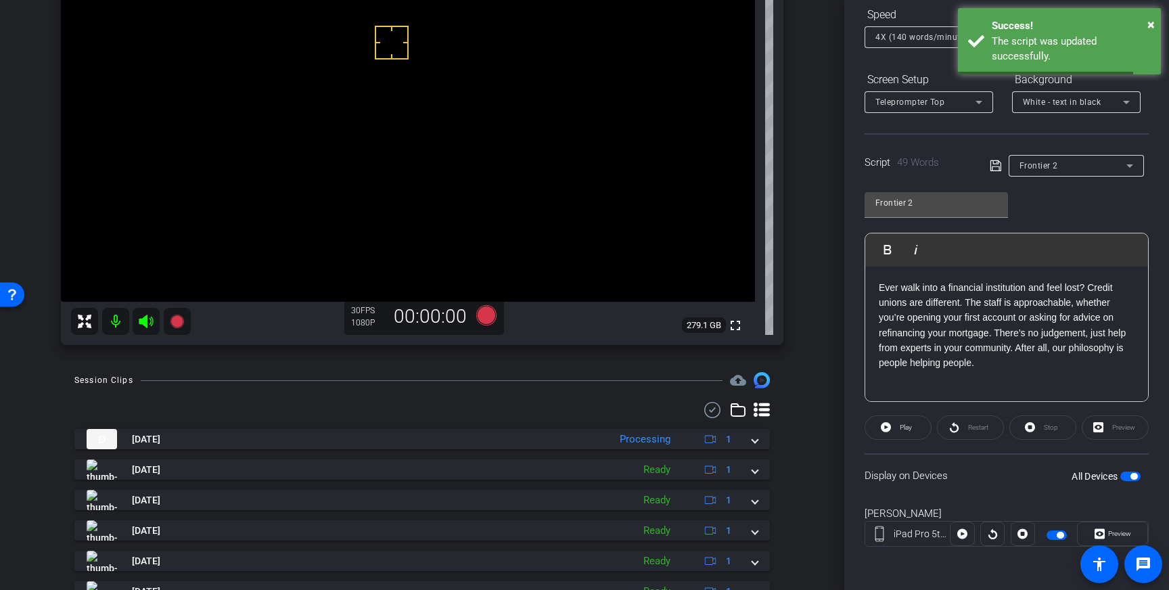
click at [1129, 480] on span "button" at bounding box center [1130, 475] width 20 height 9
click at [1130, 476] on span "button" at bounding box center [1130, 475] width 20 height 9
drag, startPoint x: 992, startPoint y: 164, endPoint x: 1021, endPoint y: 179, distance: 32.4
click at [992, 164] on icon at bounding box center [996, 166] width 12 height 16
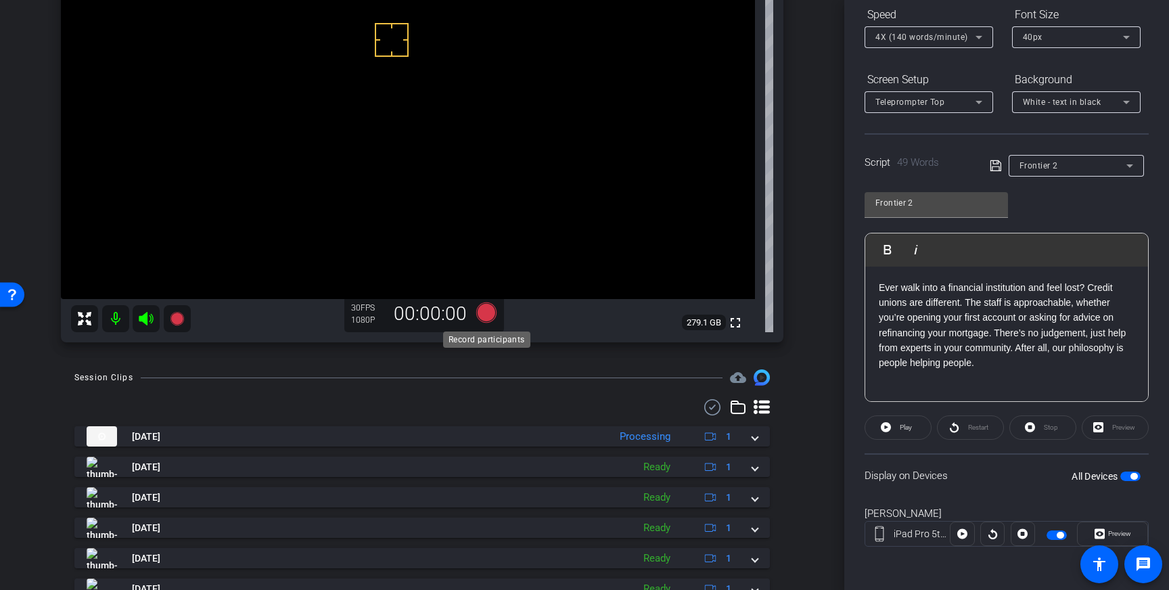
click at [488, 311] on icon at bounding box center [486, 312] width 20 height 20
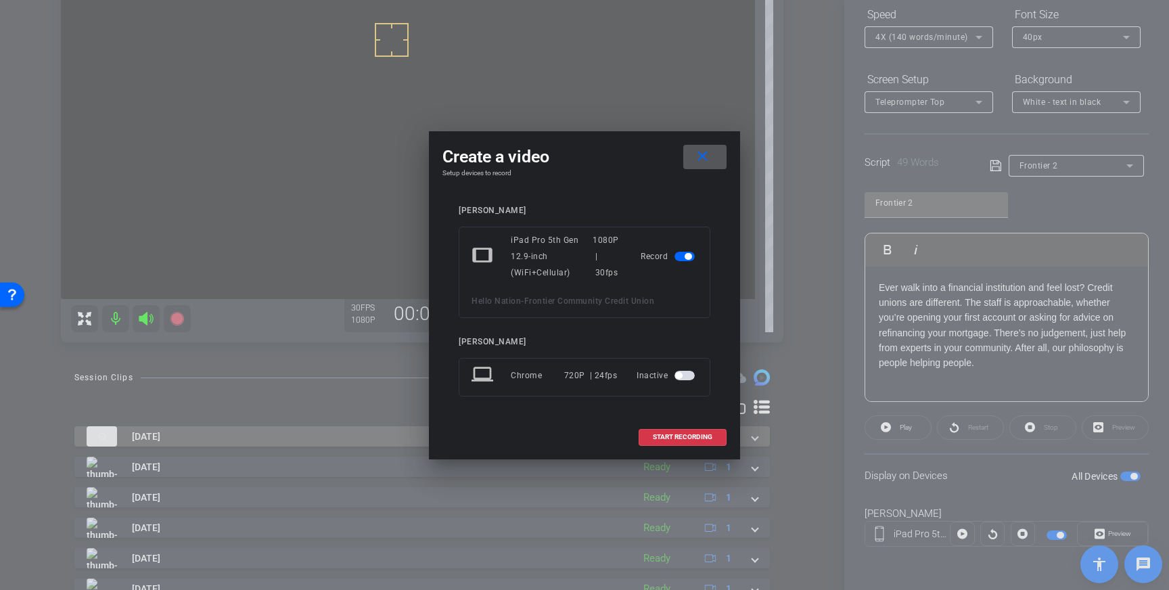
click at [656, 429] on span at bounding box center [682, 437] width 87 height 32
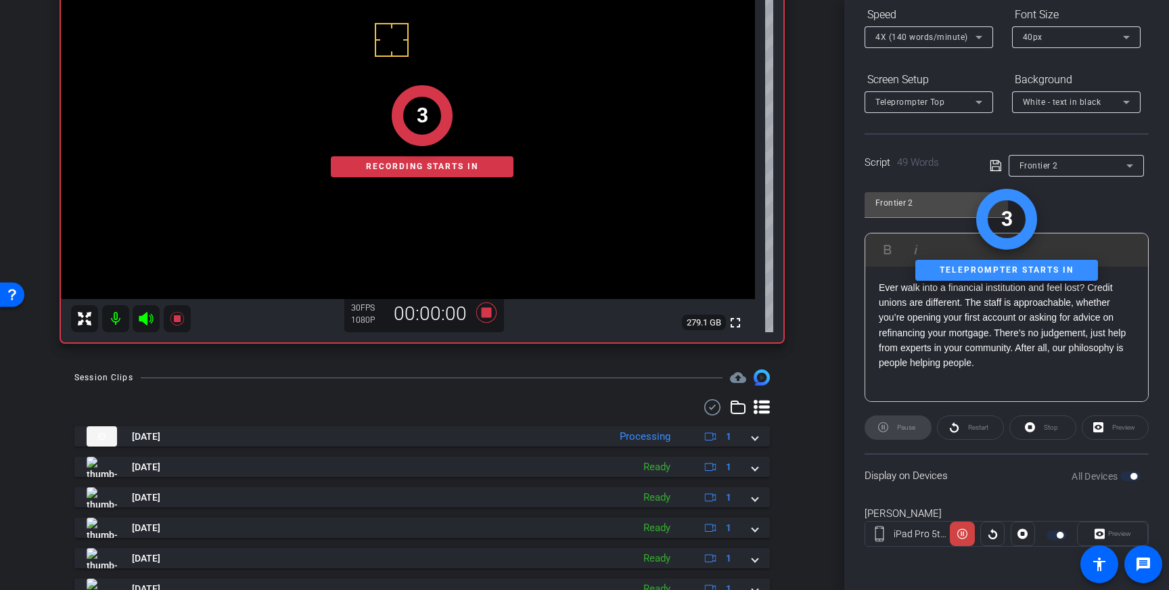
scroll to position [0, 0]
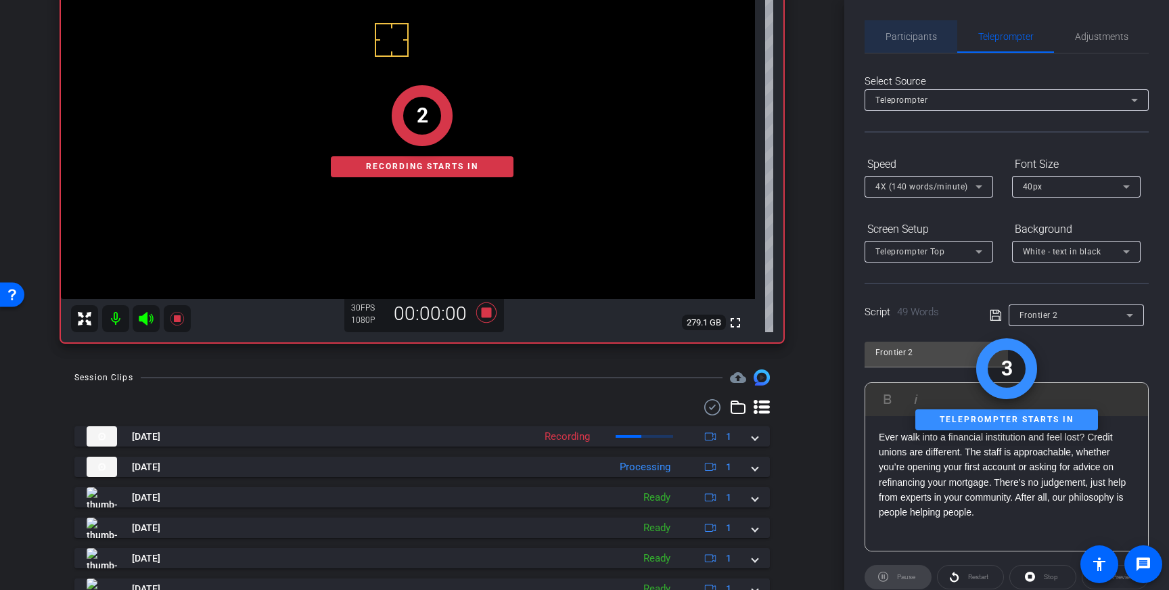
drag, startPoint x: 908, startPoint y: 30, endPoint x: 957, endPoint y: 68, distance: 61.2
click at [908, 30] on span "Participants" at bounding box center [910, 36] width 51 height 32
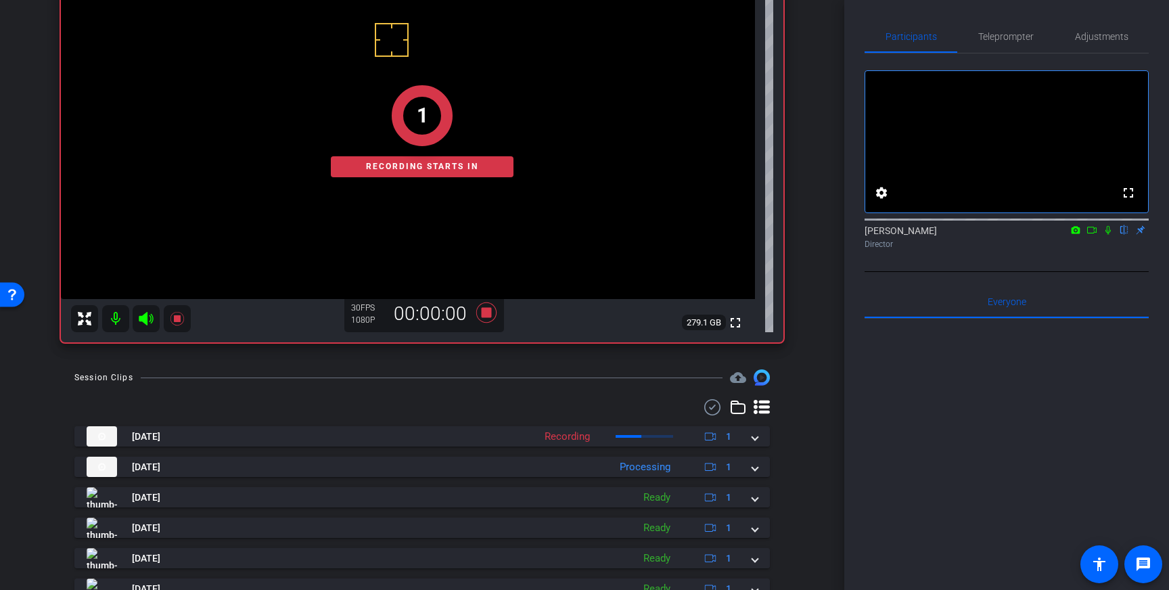
click at [1108, 235] on icon at bounding box center [1108, 229] width 11 height 9
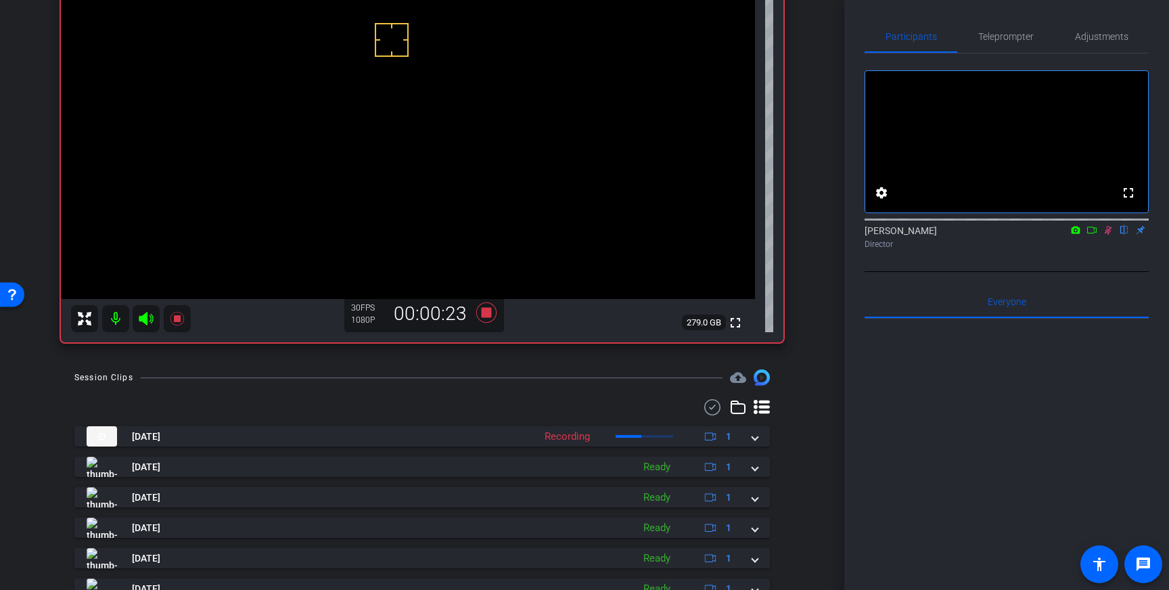
drag, startPoint x: 1108, startPoint y: 248, endPoint x: 1086, endPoint y: 268, distance: 29.7
click at [1108, 235] on icon at bounding box center [1108, 229] width 11 height 9
click at [492, 310] on icon at bounding box center [486, 312] width 32 height 24
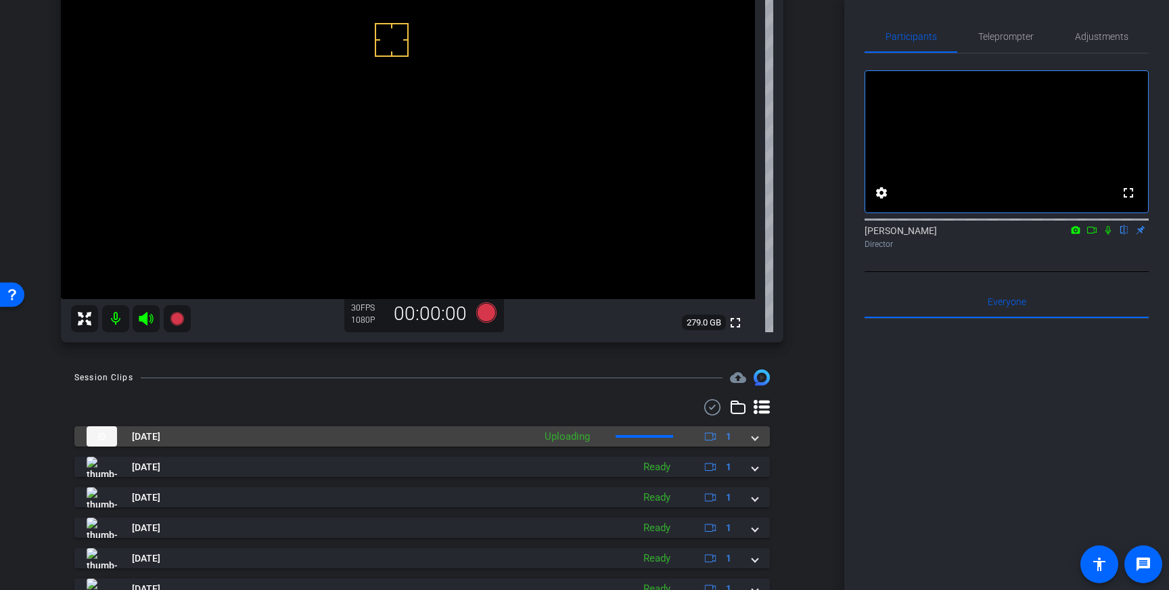
click at [756, 438] on span at bounding box center [754, 437] width 5 height 14
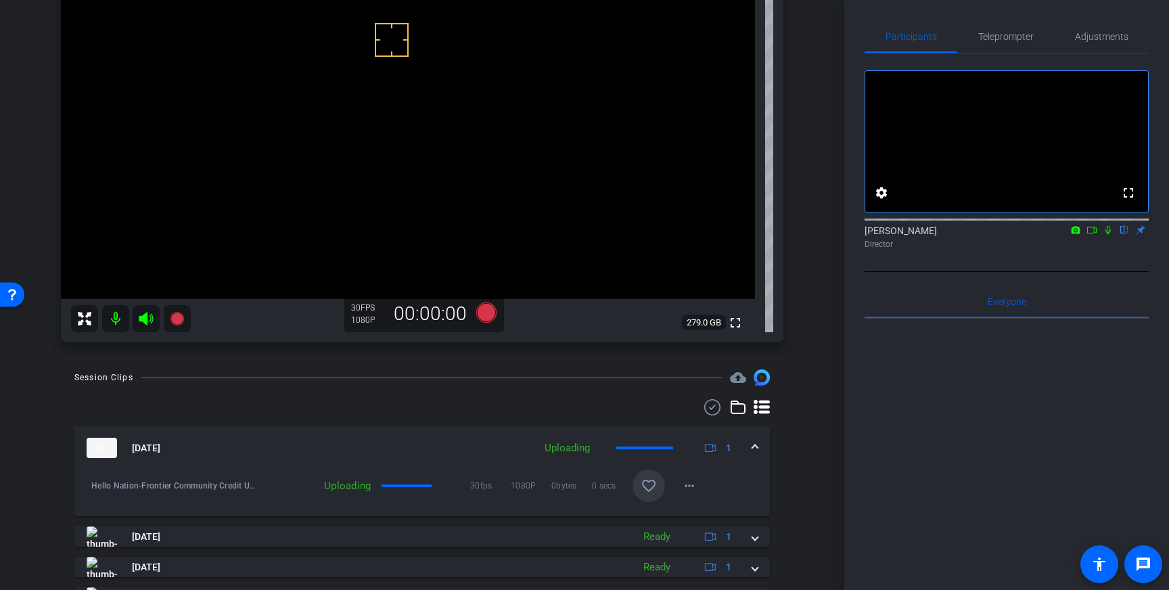
click at [653, 480] on mat-icon "favorite_border" at bounding box center [649, 486] width 16 height 16
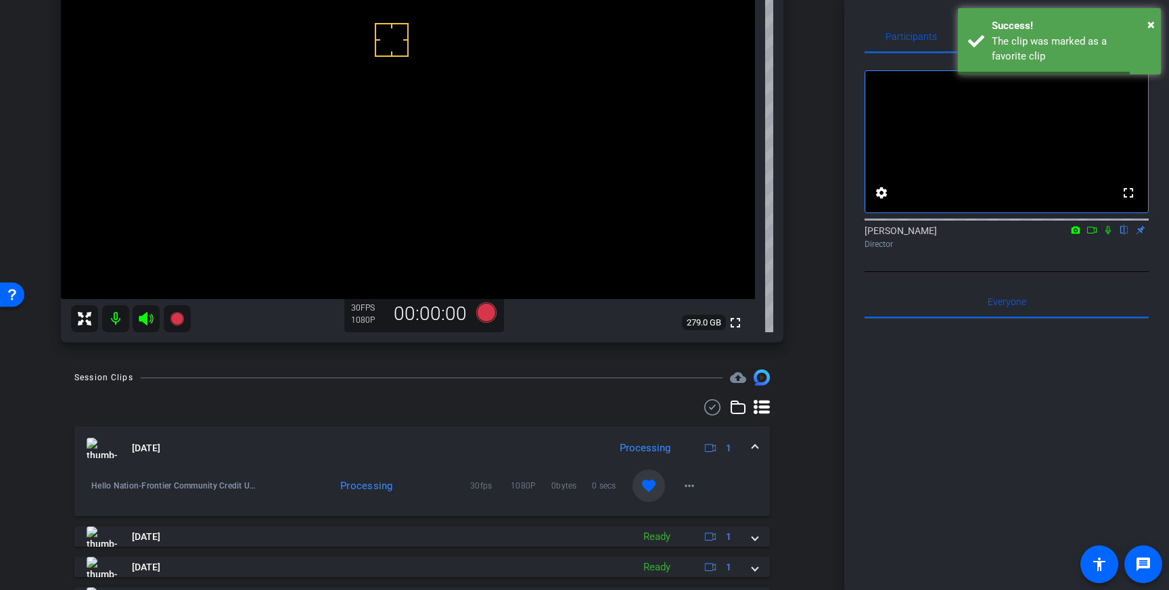
click at [756, 448] on span at bounding box center [754, 448] width 5 height 14
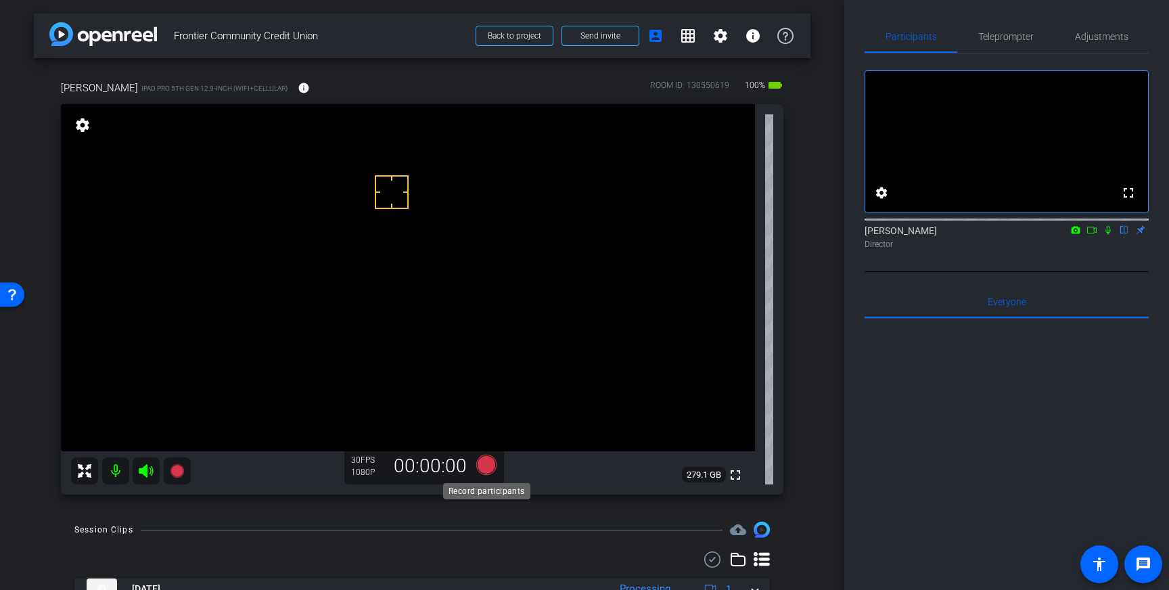
click at [481, 465] on icon at bounding box center [486, 465] width 20 height 20
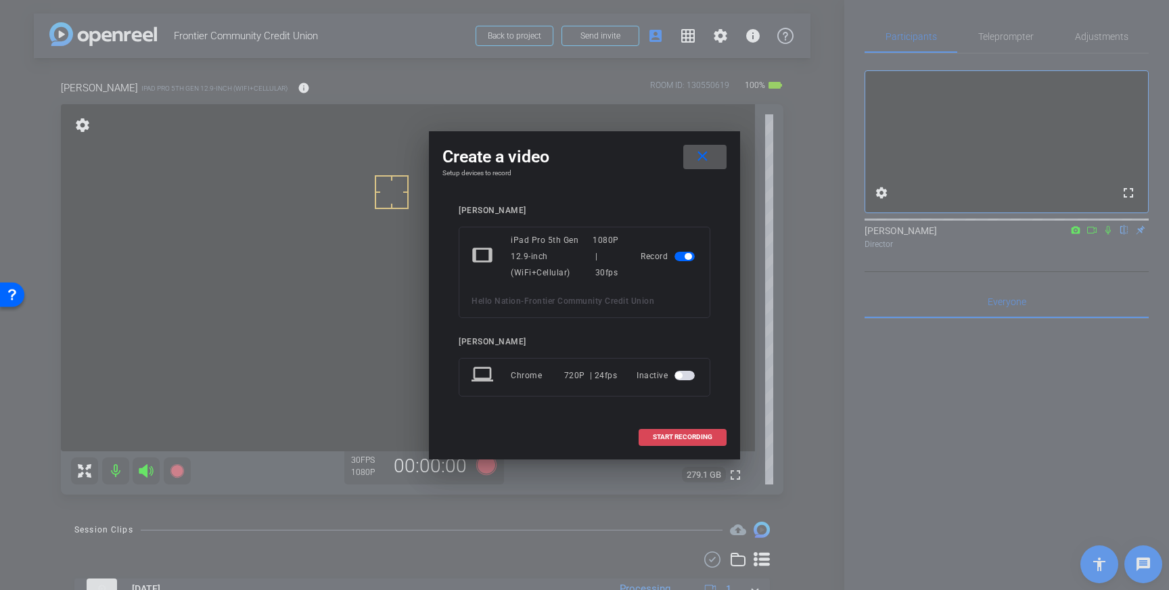
click at [682, 431] on span at bounding box center [682, 437] width 87 height 32
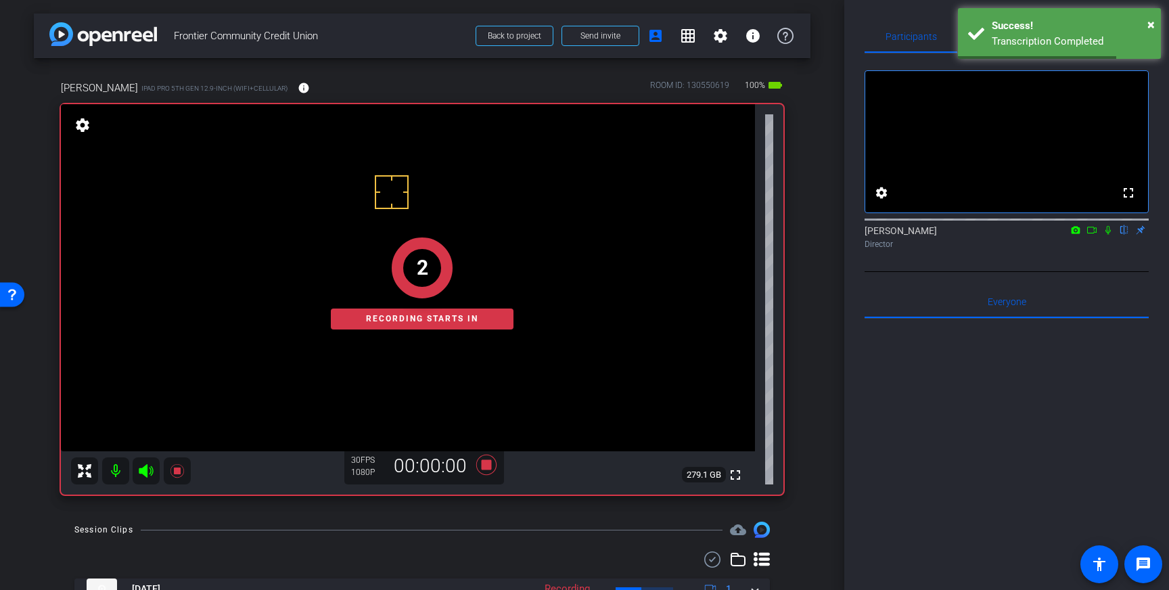
drag, startPoint x: 1110, startPoint y: 248, endPoint x: 1137, endPoint y: 298, distance: 57.5
click at [1109, 235] on icon at bounding box center [1108, 229] width 11 height 9
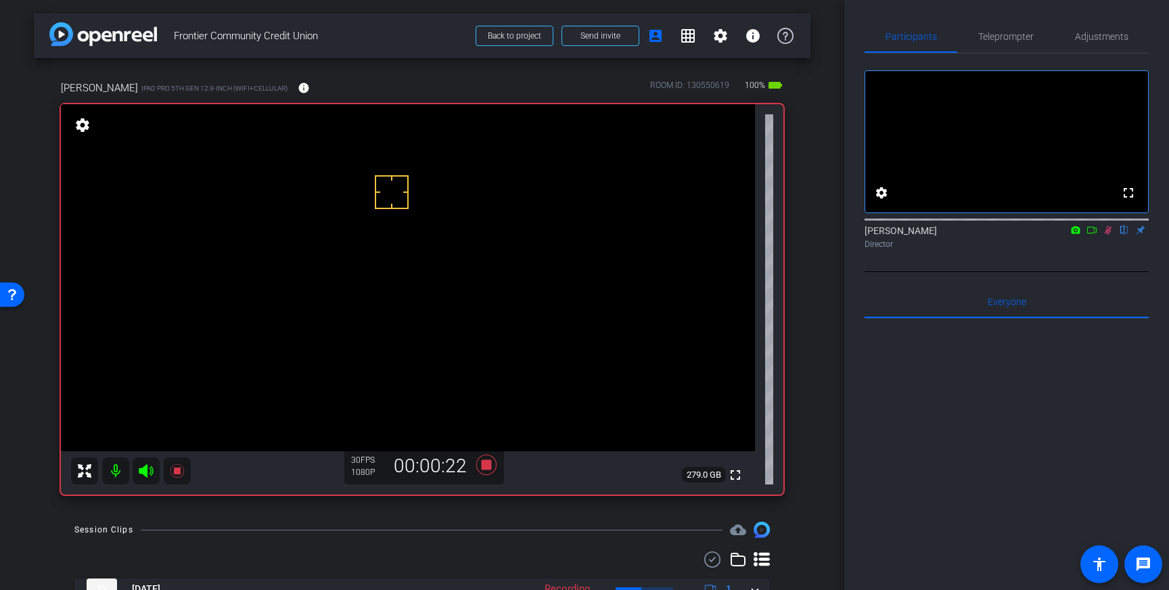
click at [1105, 235] on icon at bounding box center [1108, 230] width 7 height 9
click at [482, 465] on icon at bounding box center [486, 465] width 20 height 20
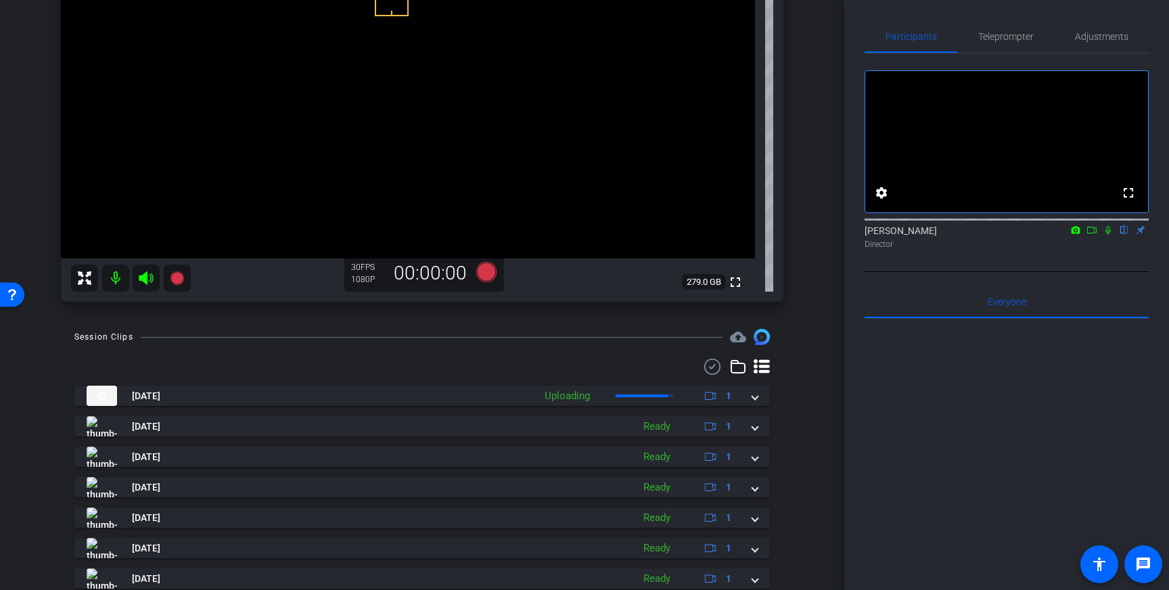
scroll to position [195, 0]
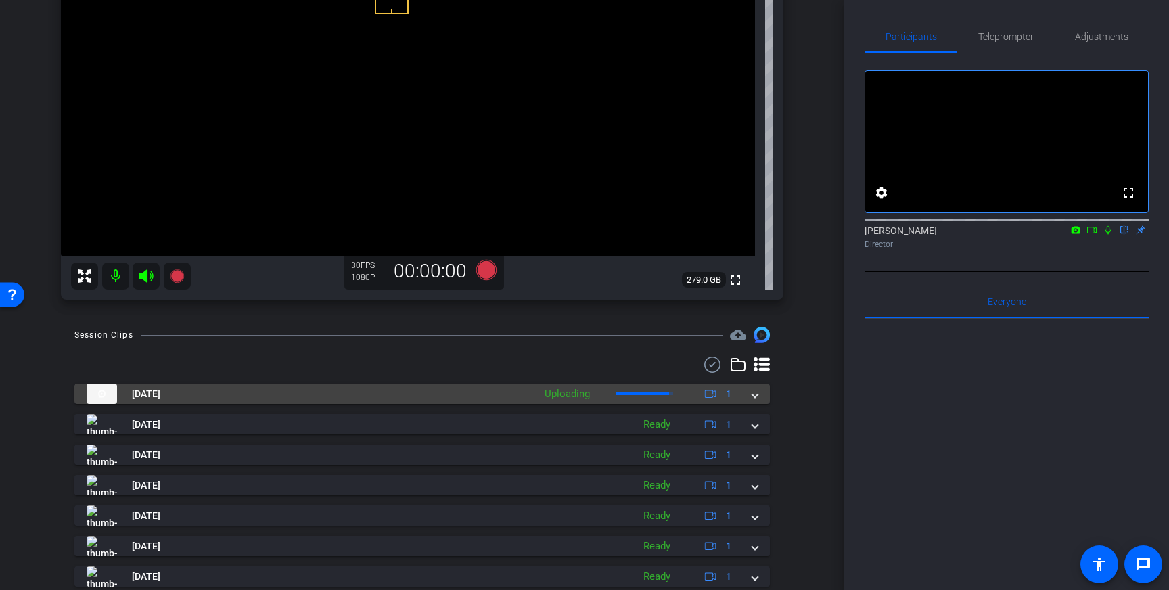
click at [758, 393] on mat-expansion-panel-header "[DATE] Uploading 1" at bounding box center [421, 394] width 695 height 20
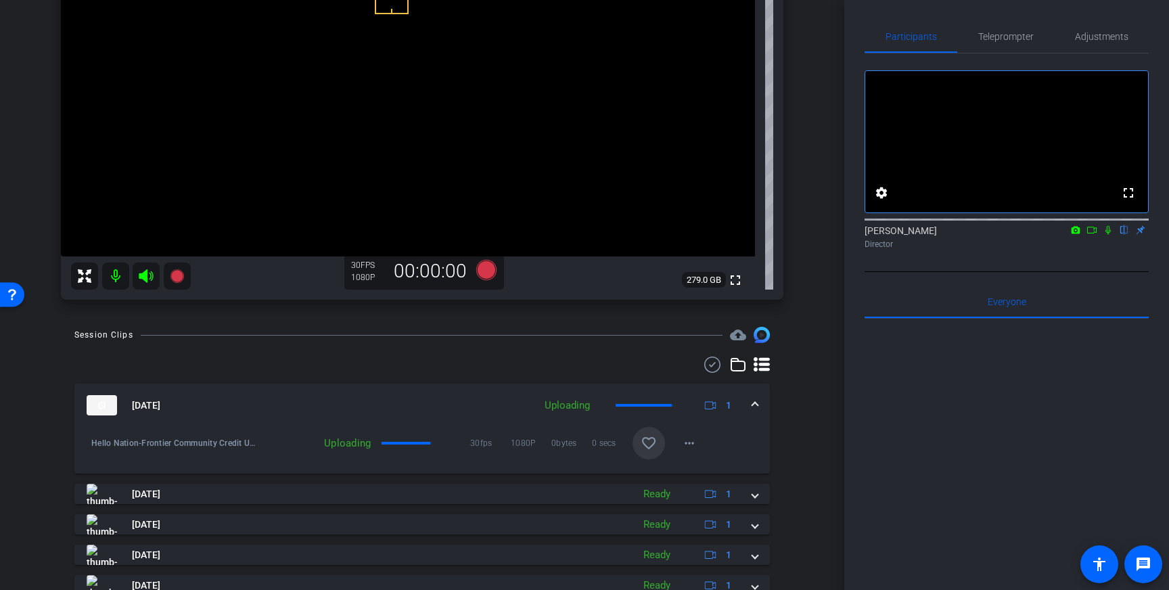
click at [655, 444] on mat-icon "favorite_border" at bounding box center [649, 443] width 16 height 16
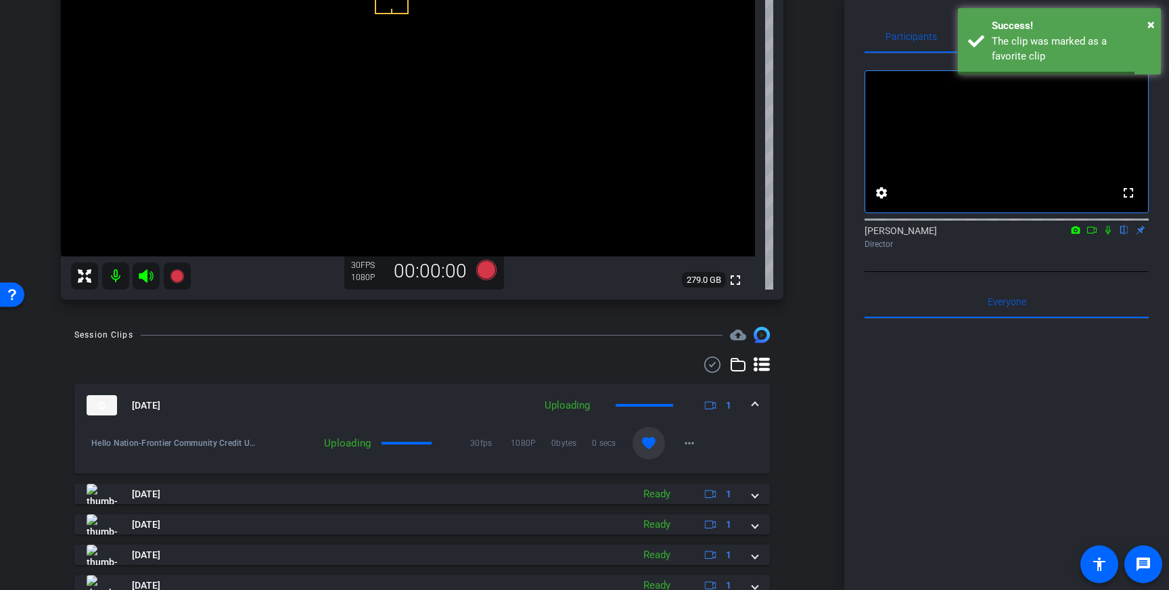
click at [755, 402] on span at bounding box center [754, 405] width 5 height 14
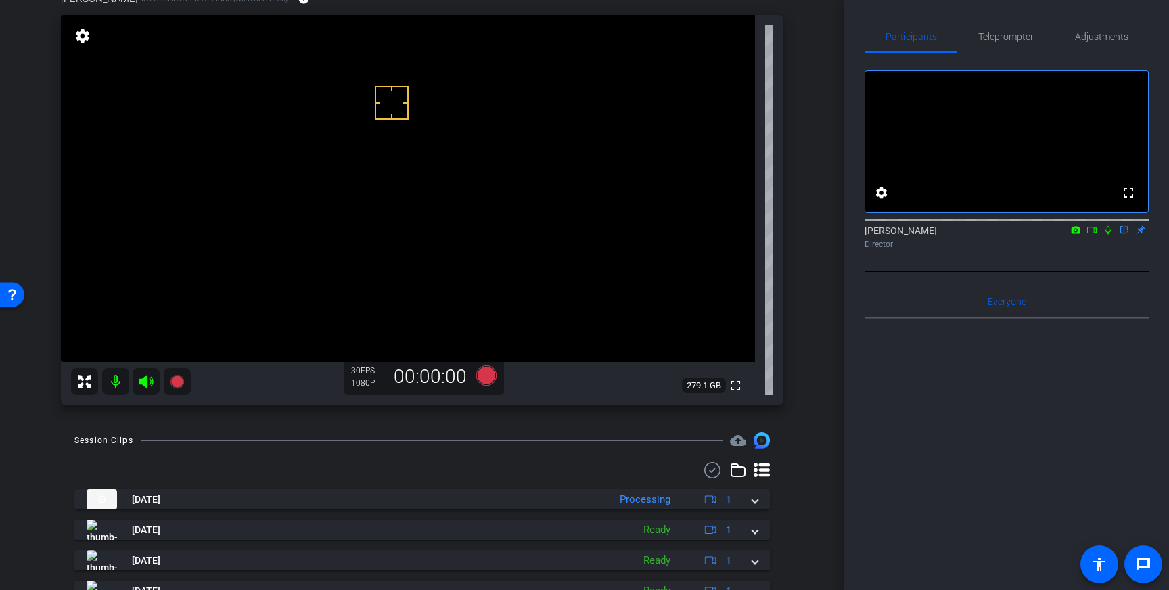
scroll to position [79, 0]
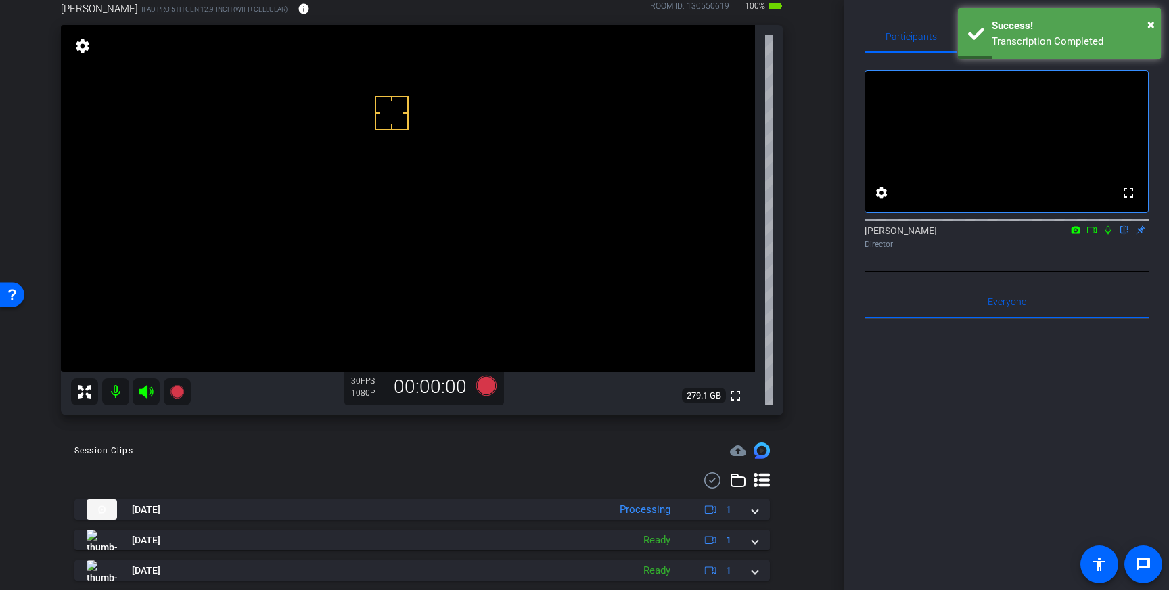
click at [743, 167] on video at bounding box center [408, 198] width 694 height 347
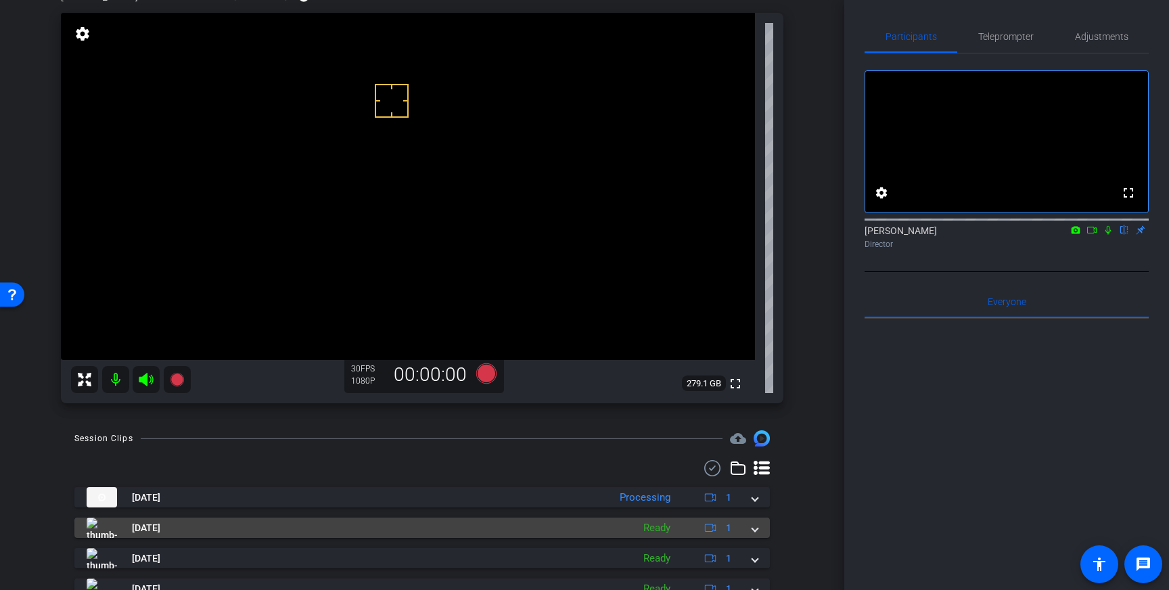
scroll to position [85, 0]
